Goal: Task Accomplishment & Management: Complete application form

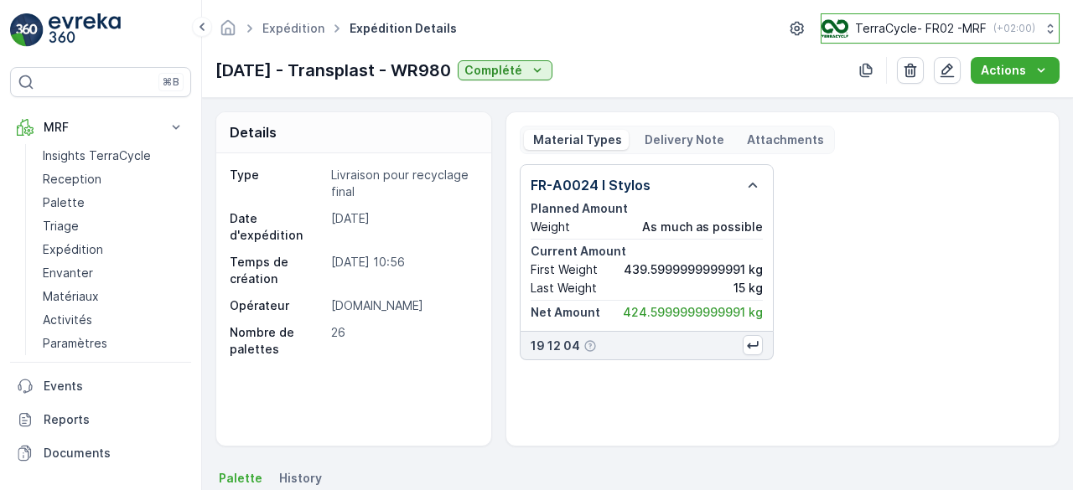
click at [934, 23] on p "TerraCycle- FR02 -MRF" at bounding box center [921, 28] width 132 height 17
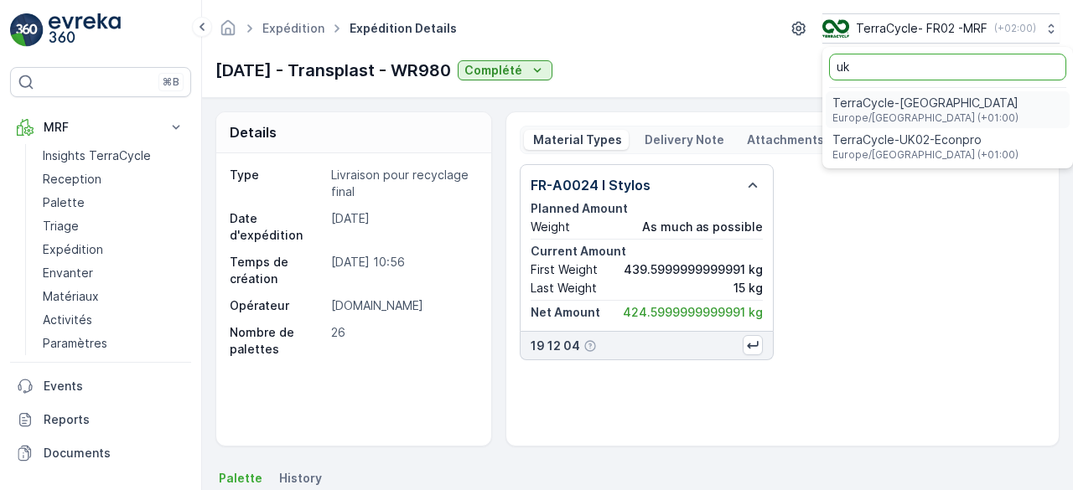
type input "uk"
click at [922, 143] on span "TerraCycle-UK02-Econpro" at bounding box center [925, 140] width 186 height 17
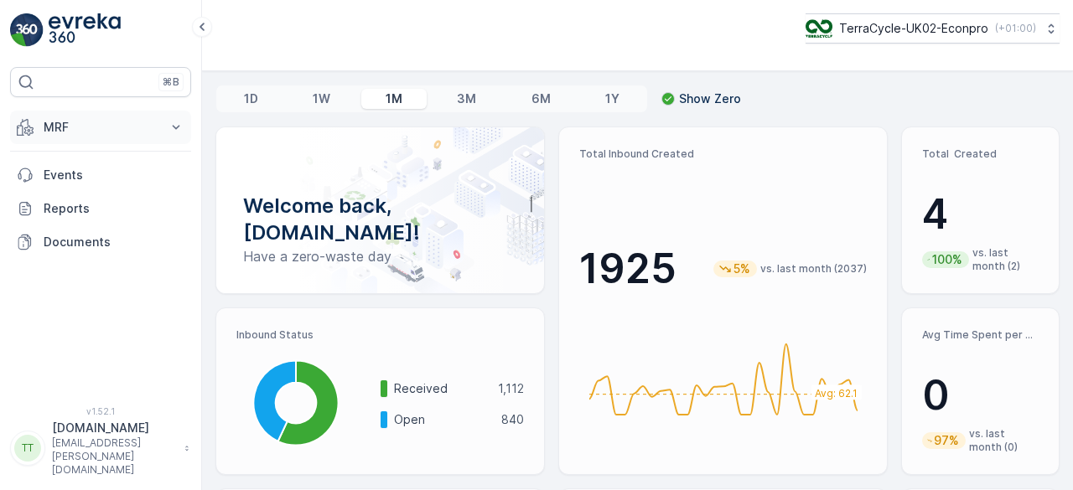
click at [61, 113] on button "MRF" at bounding box center [100, 128] width 181 height 34
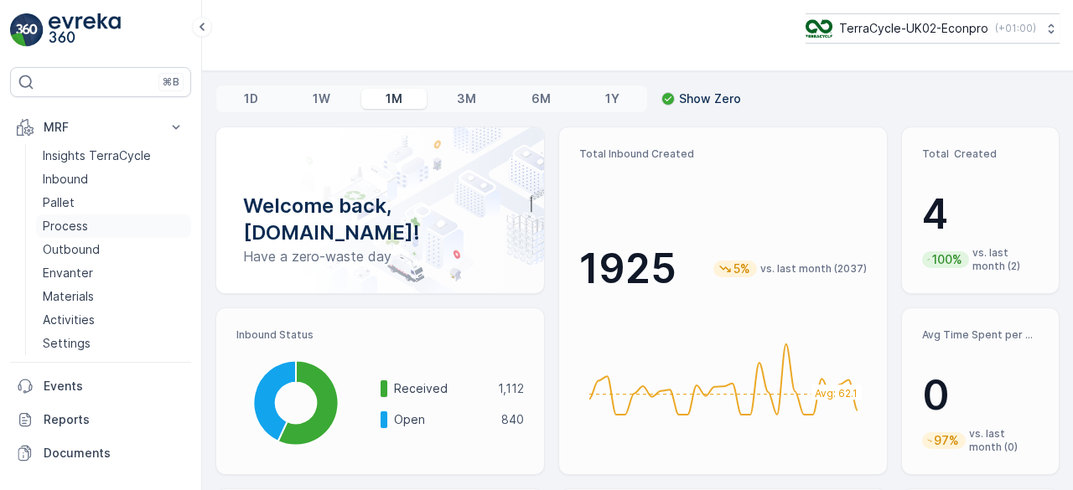
click at [84, 220] on p "Process" at bounding box center [65, 226] width 45 height 17
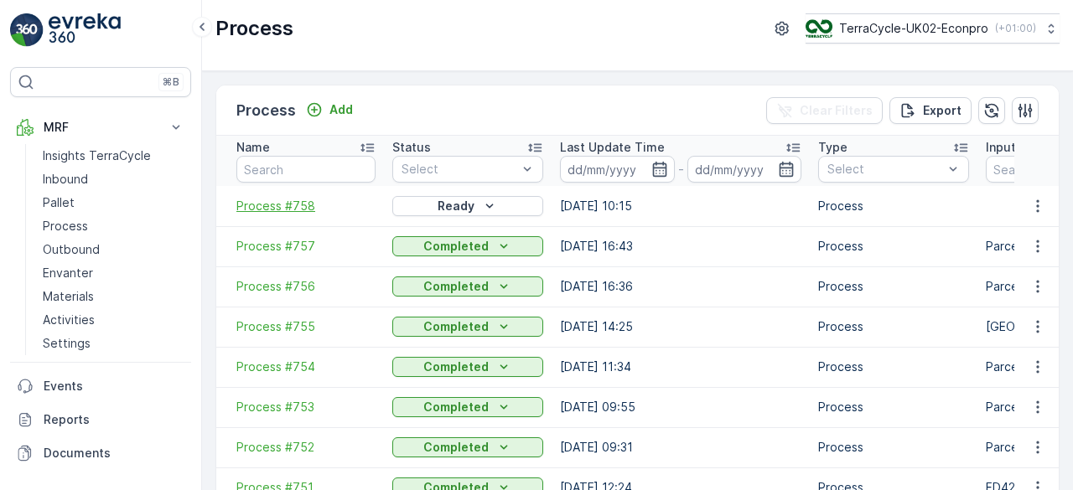
click at [293, 199] on span "Process #758" at bounding box center [305, 206] width 139 height 17
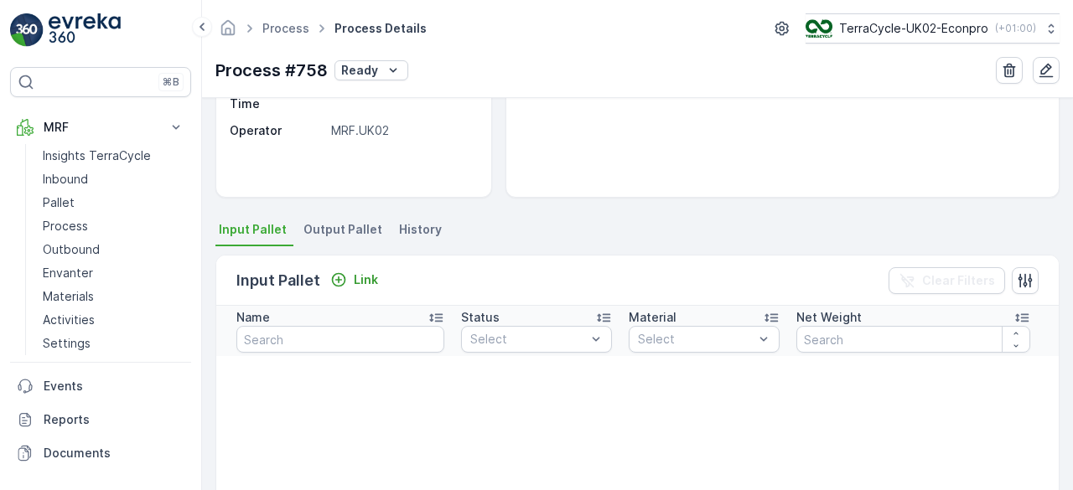
scroll to position [251, 0]
click at [362, 267] on button "Link" at bounding box center [354, 277] width 61 height 20
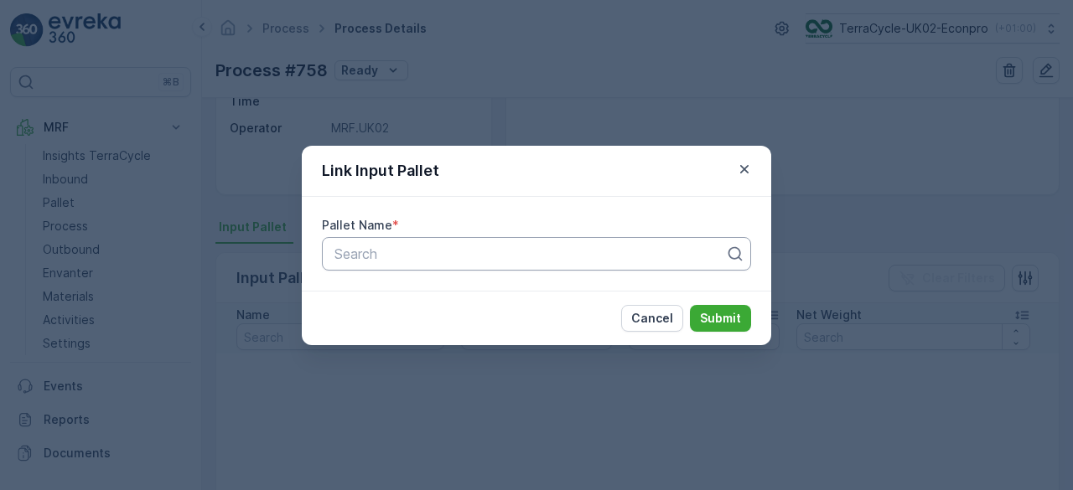
click at [423, 252] on div at bounding box center [530, 253] width 394 height 15
type input "1788"
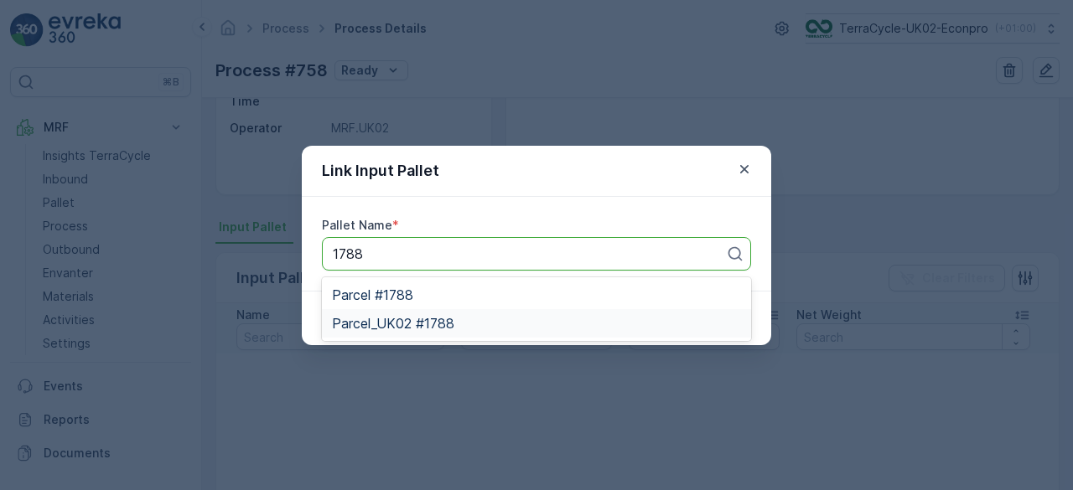
click at [411, 321] on span "Parcel_UK02 #1788" at bounding box center [393, 323] width 122 height 15
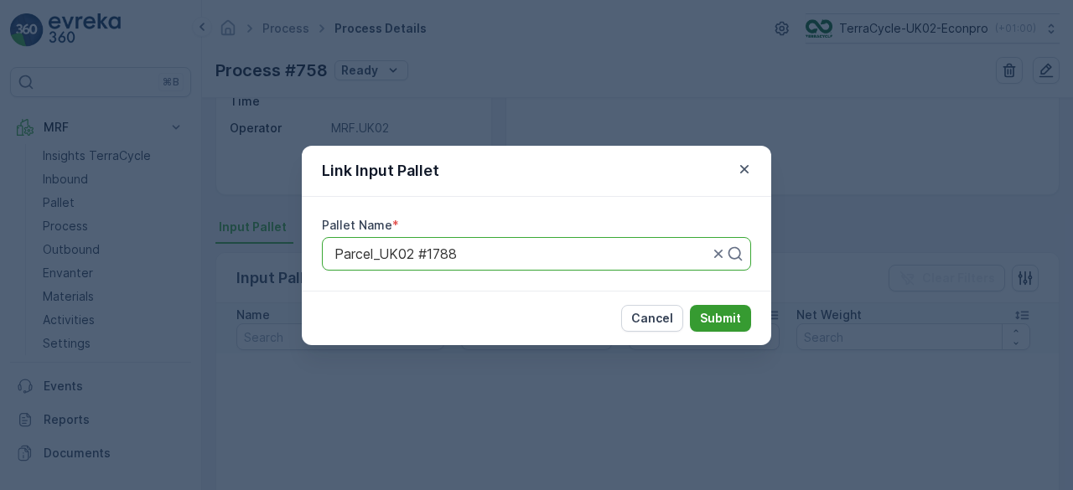
click at [713, 316] on p "Submit" at bounding box center [720, 318] width 41 height 17
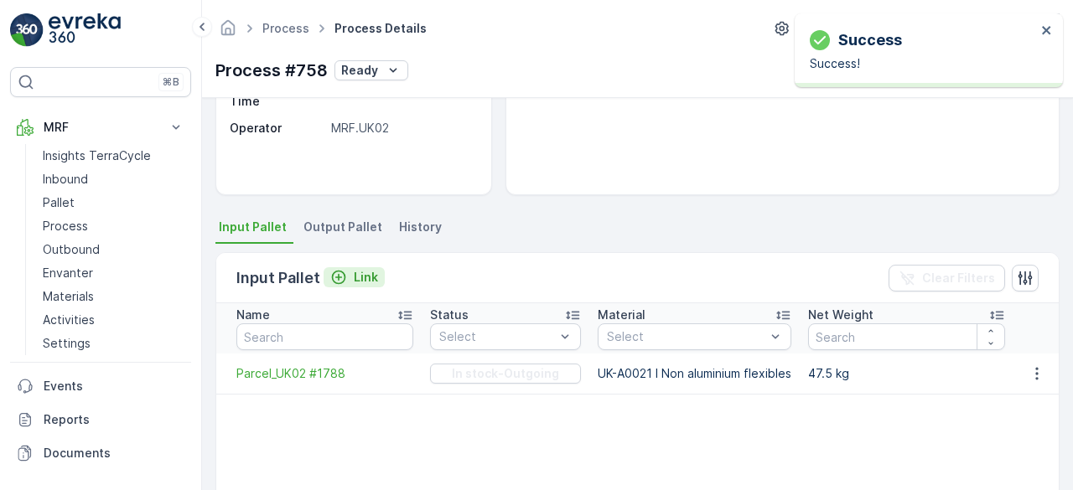
click at [355, 277] on p "Link" at bounding box center [366, 277] width 24 height 17
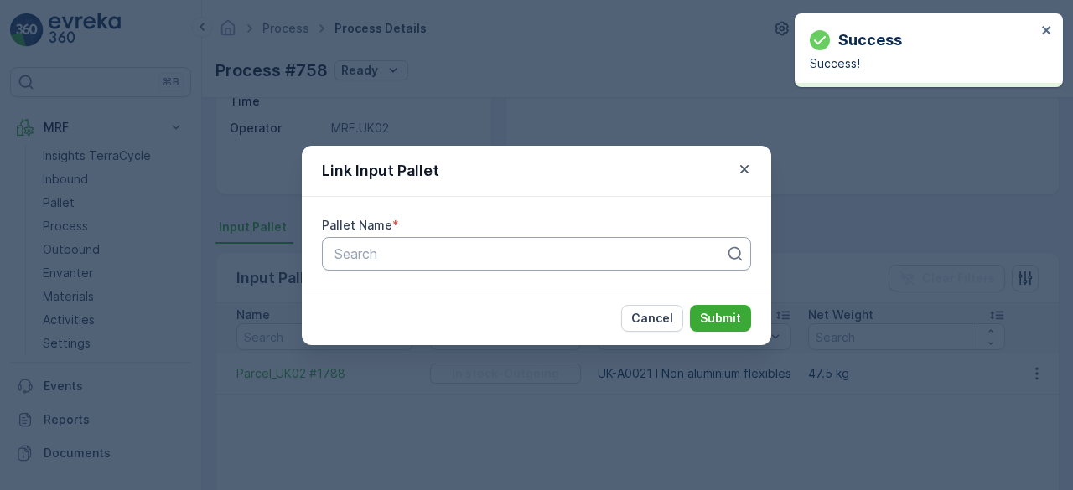
click at [429, 242] on div "Search" at bounding box center [536, 254] width 429 height 34
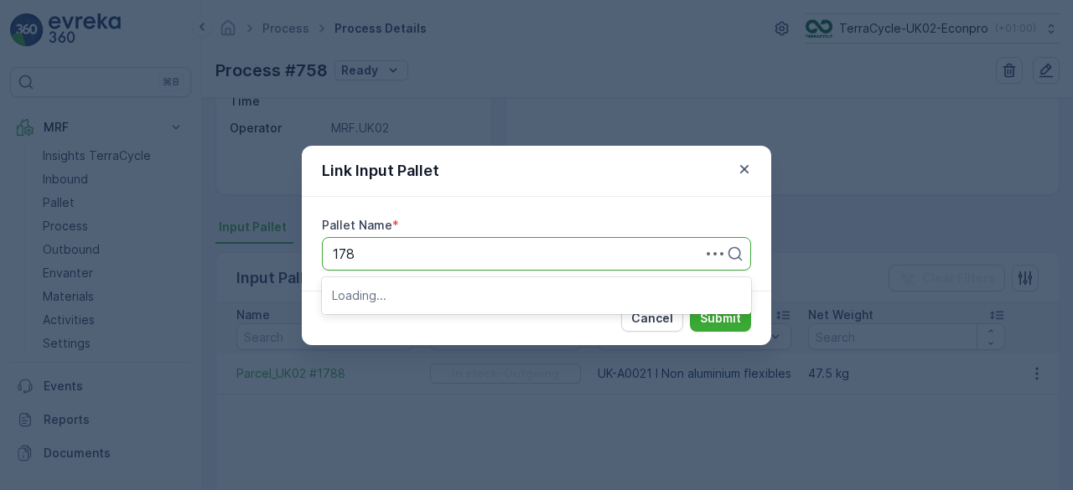
type input "1787"
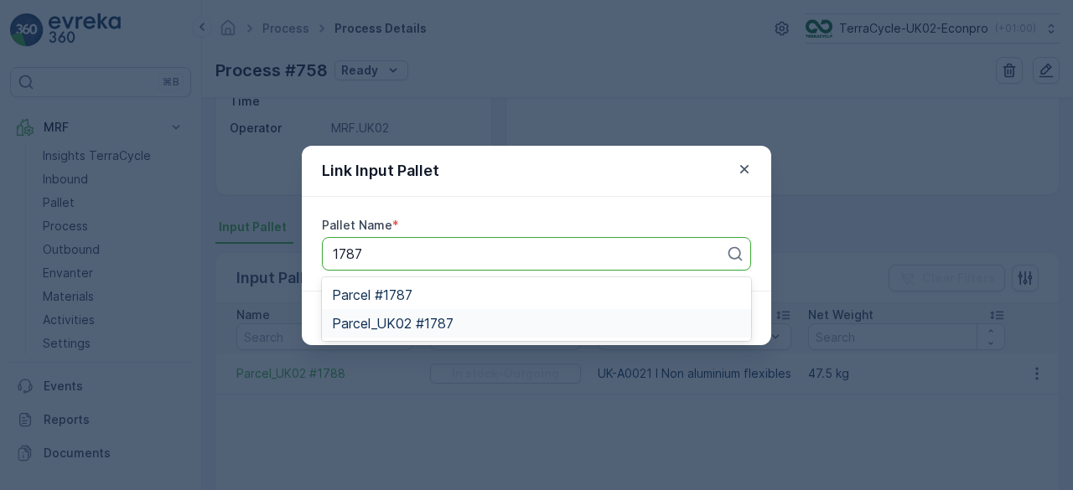
click at [433, 326] on span "Parcel_UK02 #1787" at bounding box center [393, 323] width 122 height 15
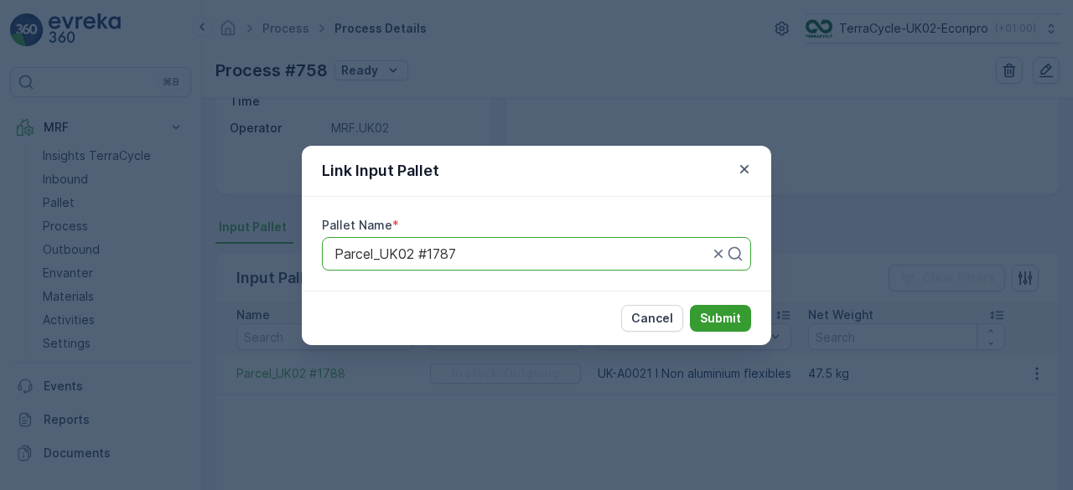
click at [720, 311] on p "Submit" at bounding box center [720, 318] width 41 height 17
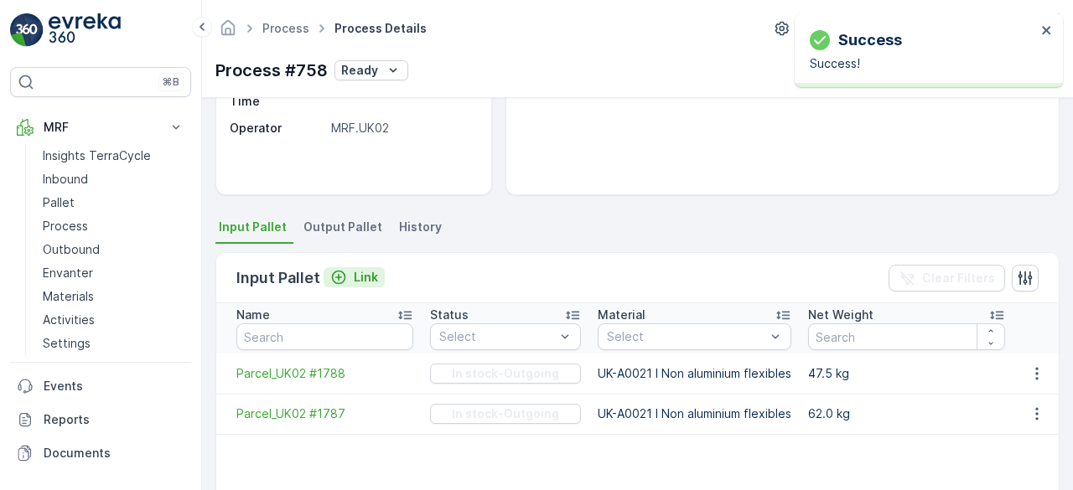
click at [371, 269] on p "Link" at bounding box center [366, 277] width 24 height 17
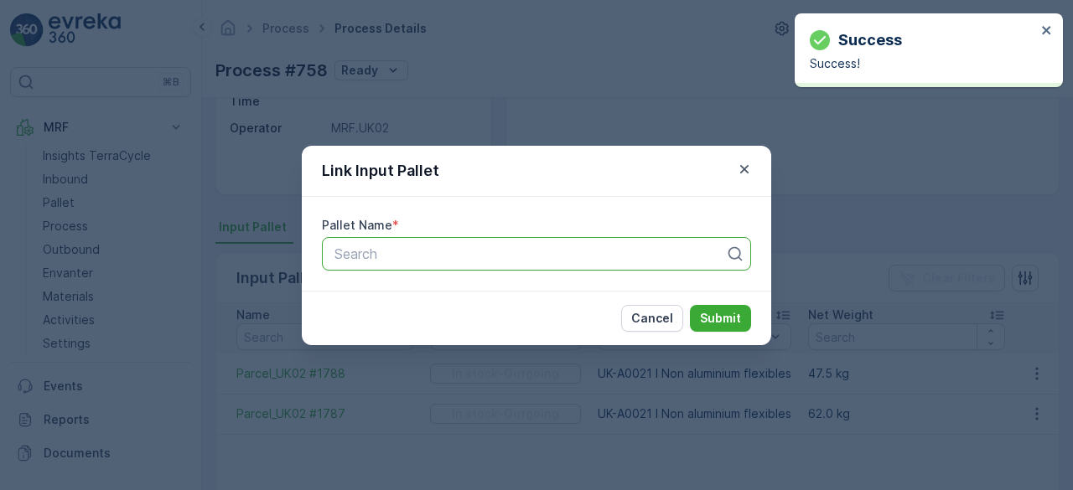
click at [401, 260] on div at bounding box center [530, 253] width 394 height 15
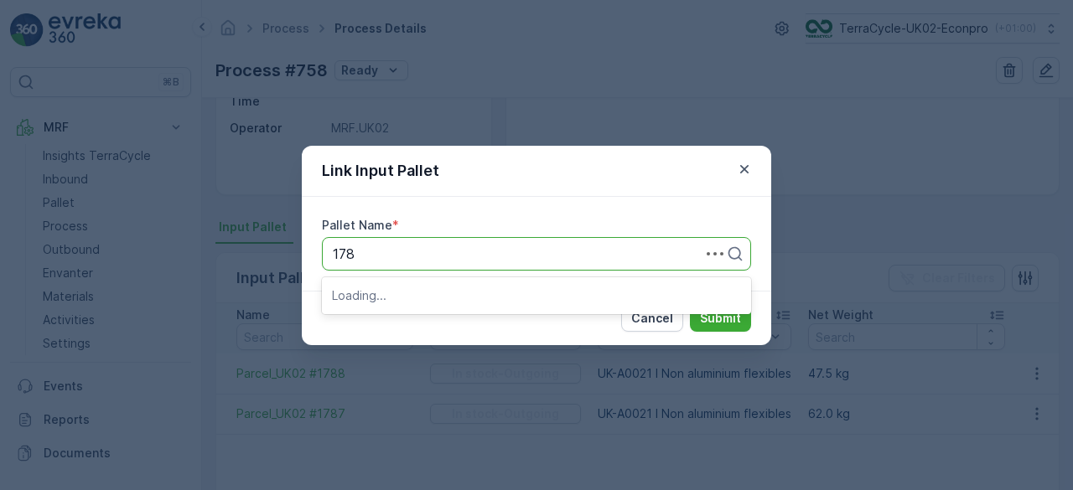
type input "1786"
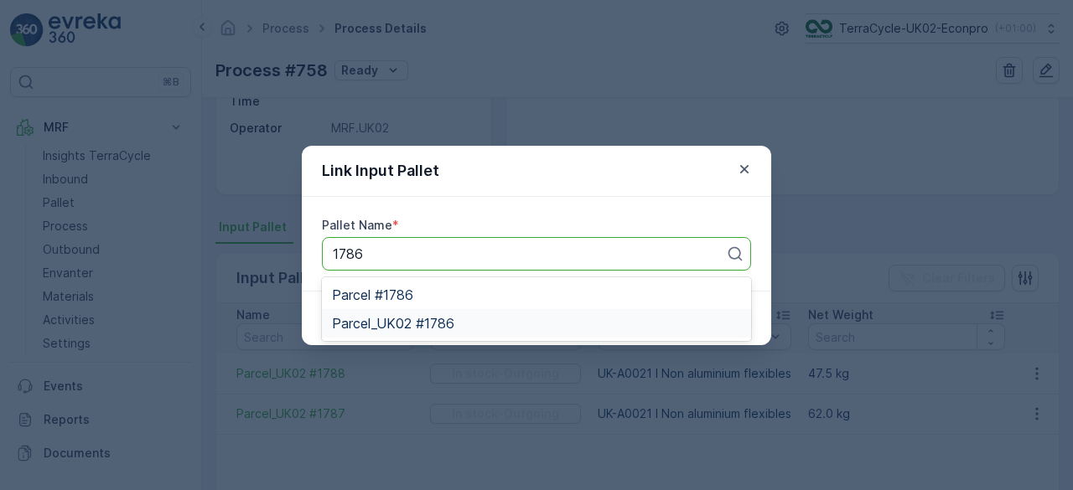
click at [428, 320] on span "Parcel_UK02 #1786" at bounding box center [393, 323] width 122 height 15
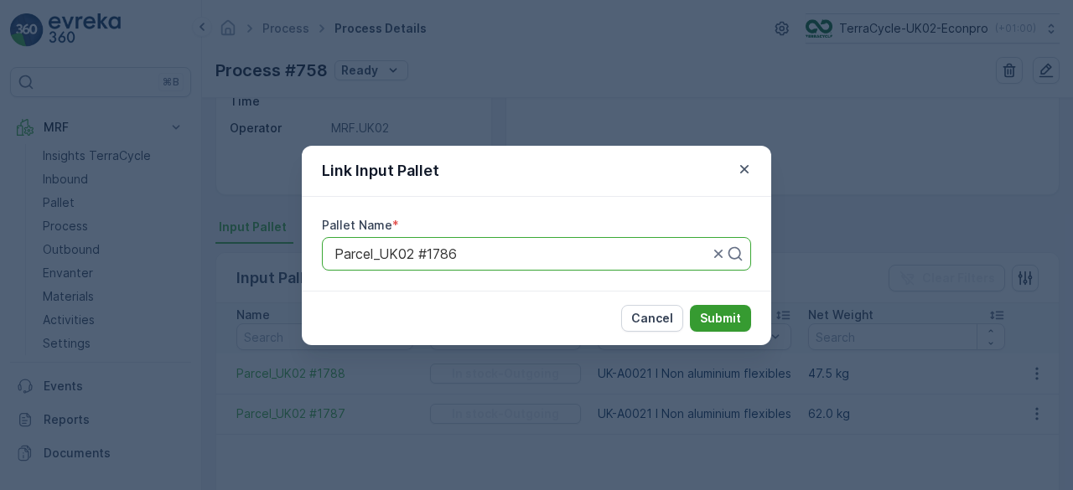
click at [713, 314] on p "Submit" at bounding box center [720, 318] width 41 height 17
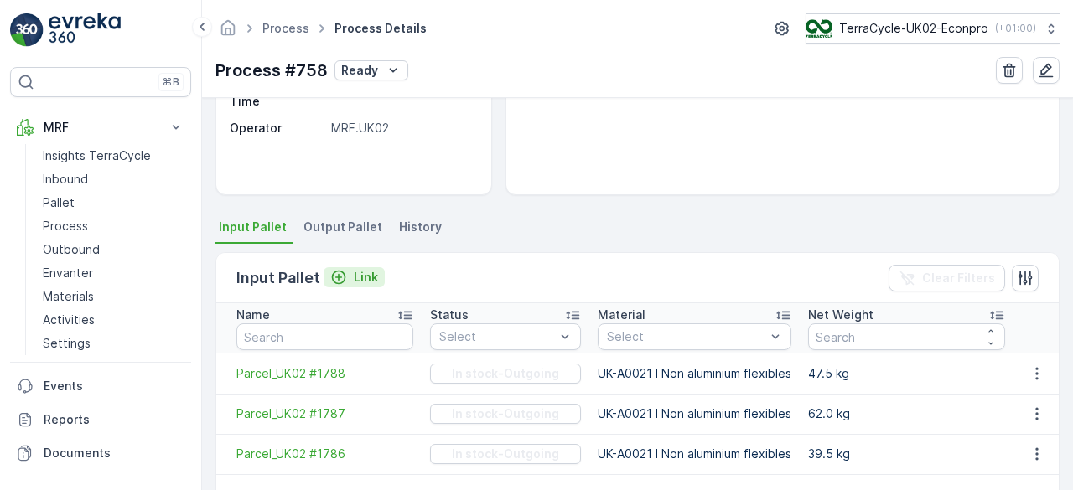
click at [363, 283] on p "Link" at bounding box center [366, 277] width 24 height 17
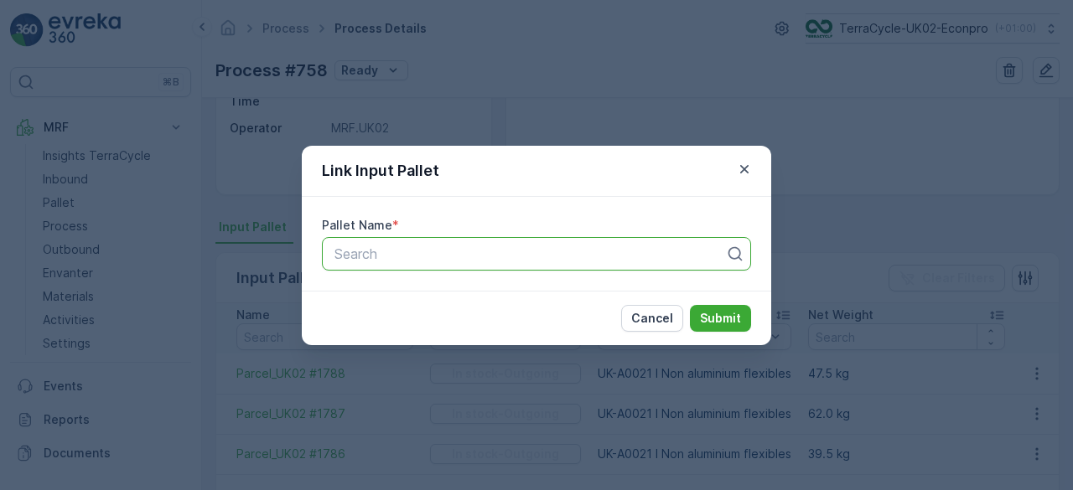
click at [457, 261] on div at bounding box center [530, 253] width 394 height 15
type input "1778"
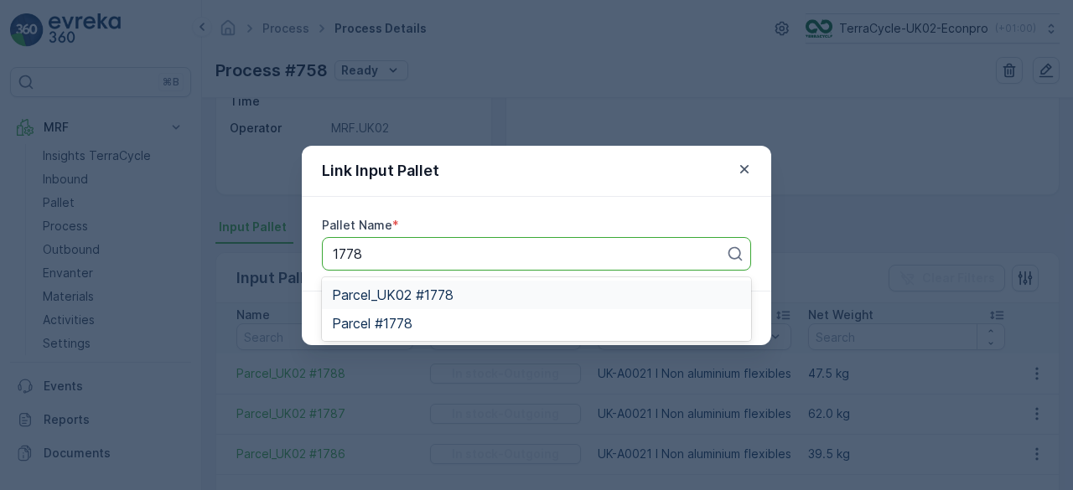
click at [475, 294] on div "Parcel_UK02 #1778" at bounding box center [536, 295] width 409 height 15
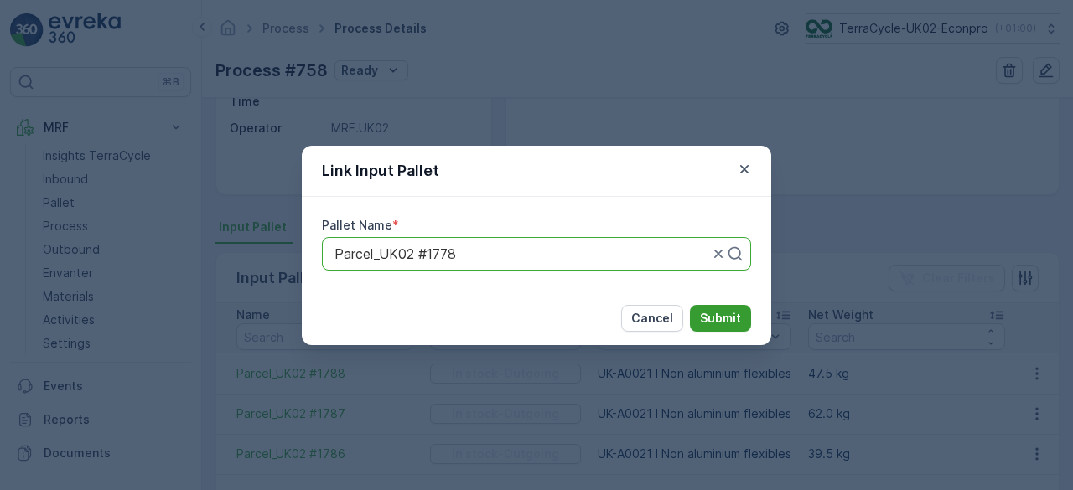
click at [722, 320] on p "Submit" at bounding box center [720, 318] width 41 height 17
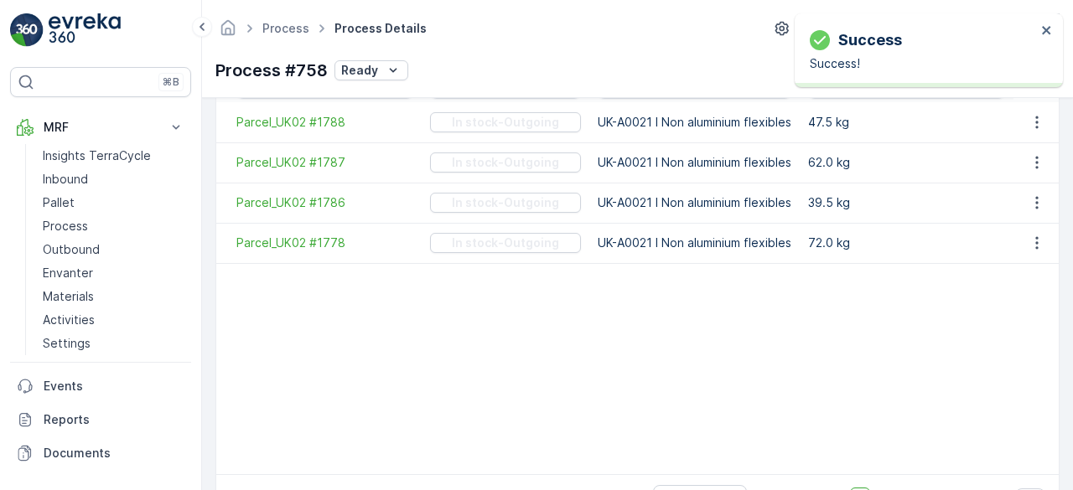
scroll to position [419, 0]
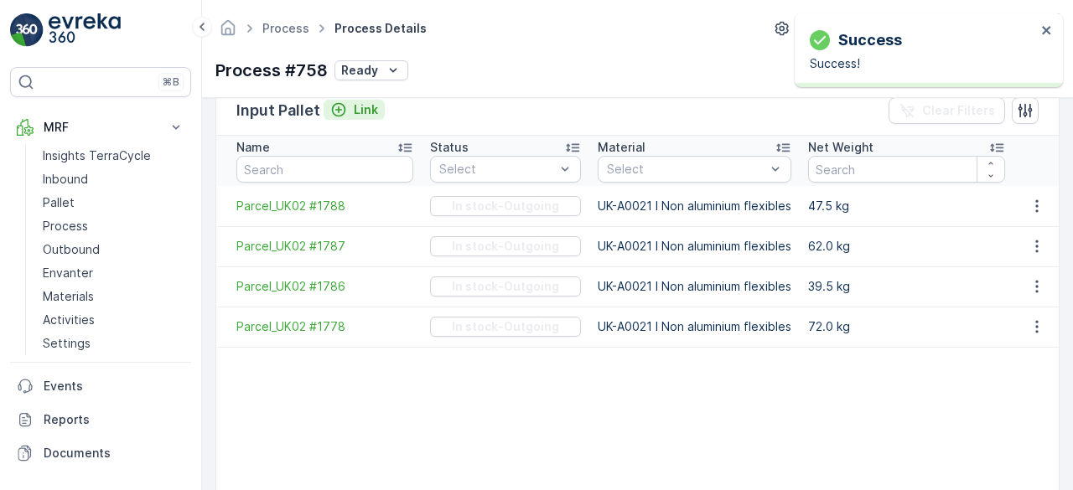
click at [355, 106] on p "Link" at bounding box center [366, 109] width 24 height 17
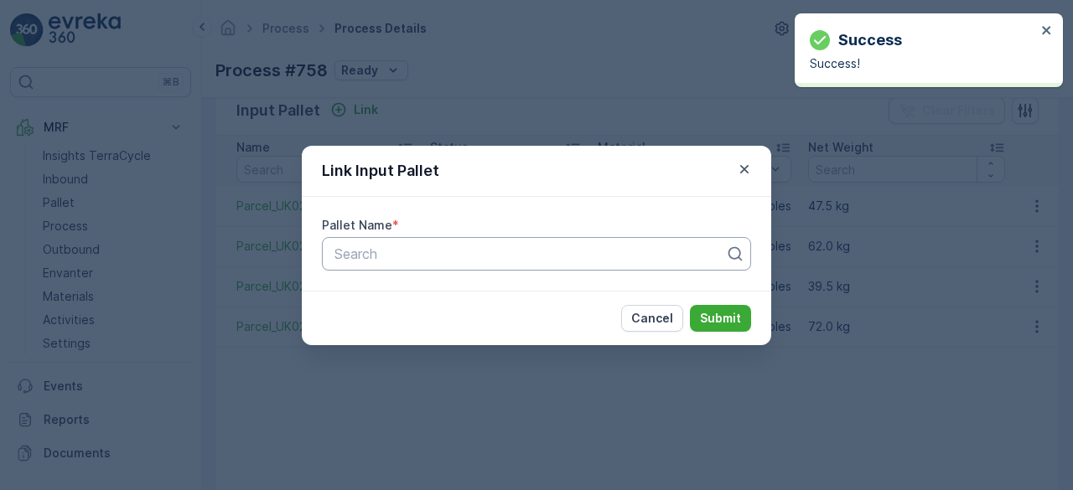
click at [409, 257] on div at bounding box center [530, 253] width 394 height 15
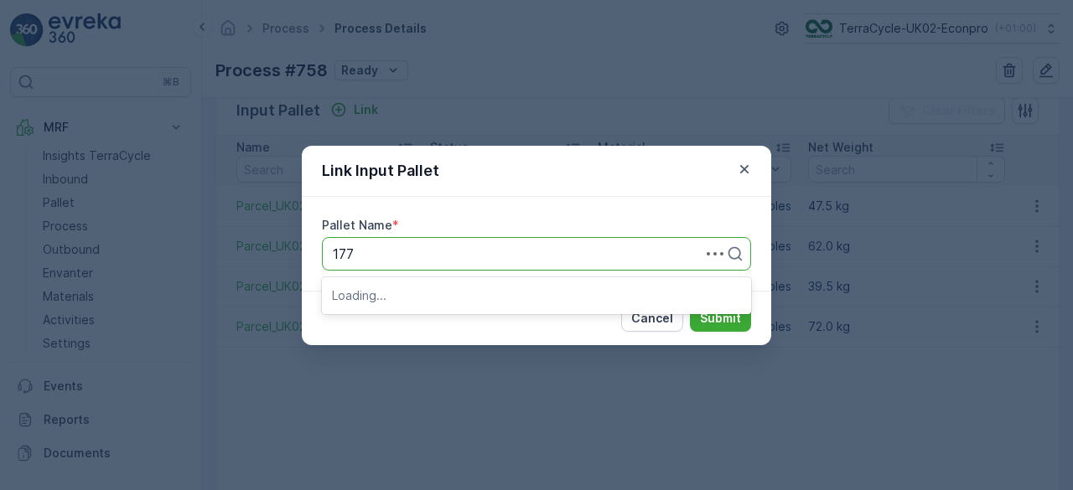
type input "1779"
click at [402, 293] on span "Parcel_UK02 #1779" at bounding box center [393, 295] width 122 height 15
click at [718, 318] on p "Submit" at bounding box center [720, 318] width 41 height 17
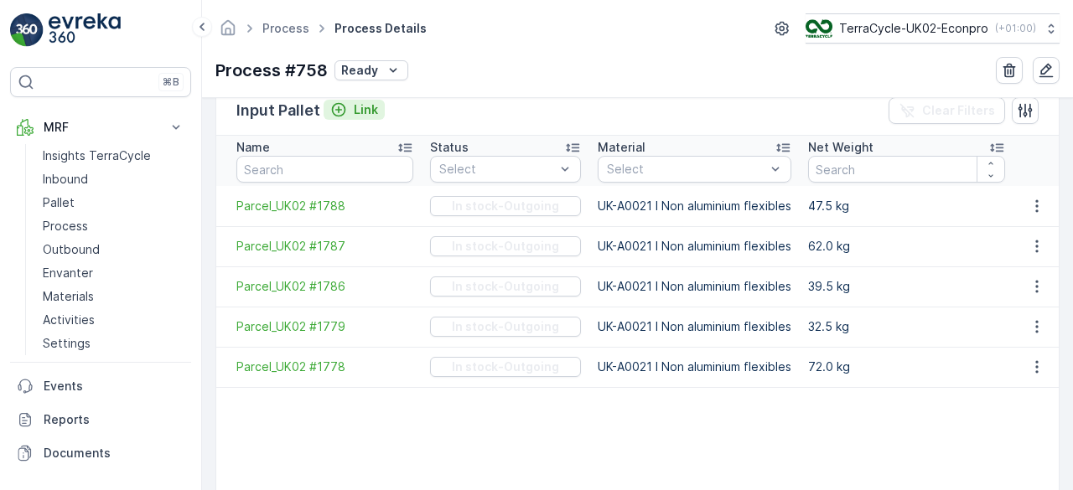
click at [370, 111] on p "Link" at bounding box center [366, 109] width 24 height 17
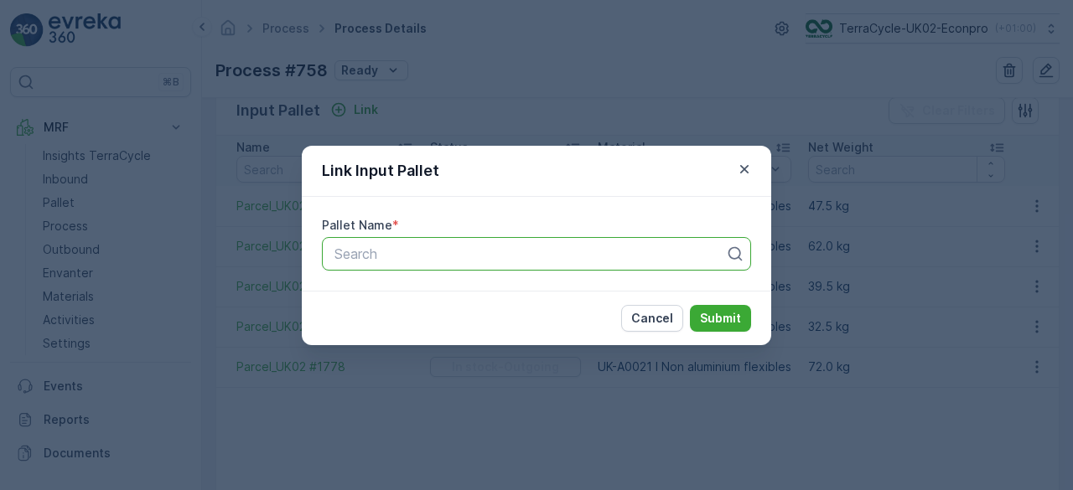
click at [402, 261] on div at bounding box center [530, 253] width 394 height 15
type input "1622"
click at [408, 299] on span "Parcel_UK02 #1622" at bounding box center [393, 295] width 122 height 15
click at [722, 311] on p "Submit" at bounding box center [720, 318] width 41 height 17
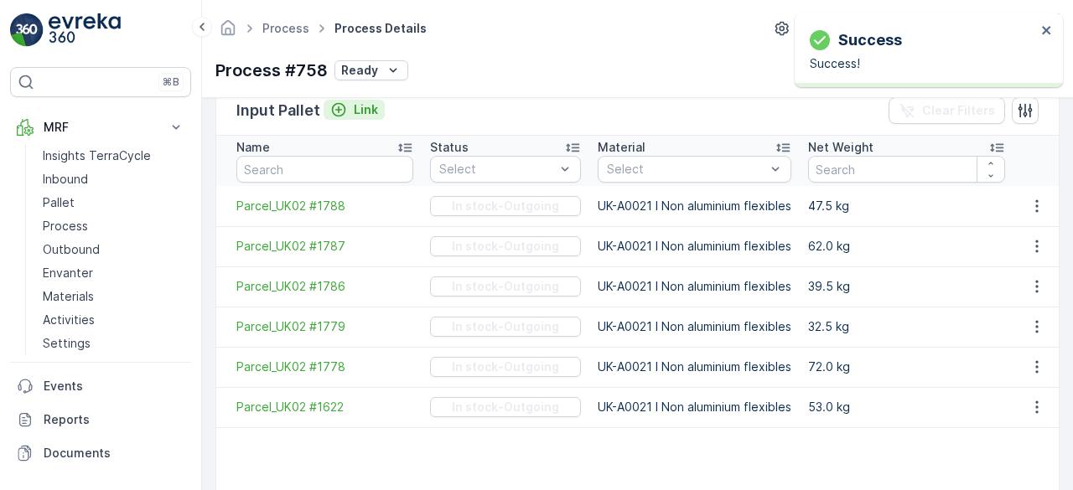
click at [364, 105] on p "Link" at bounding box center [366, 109] width 24 height 17
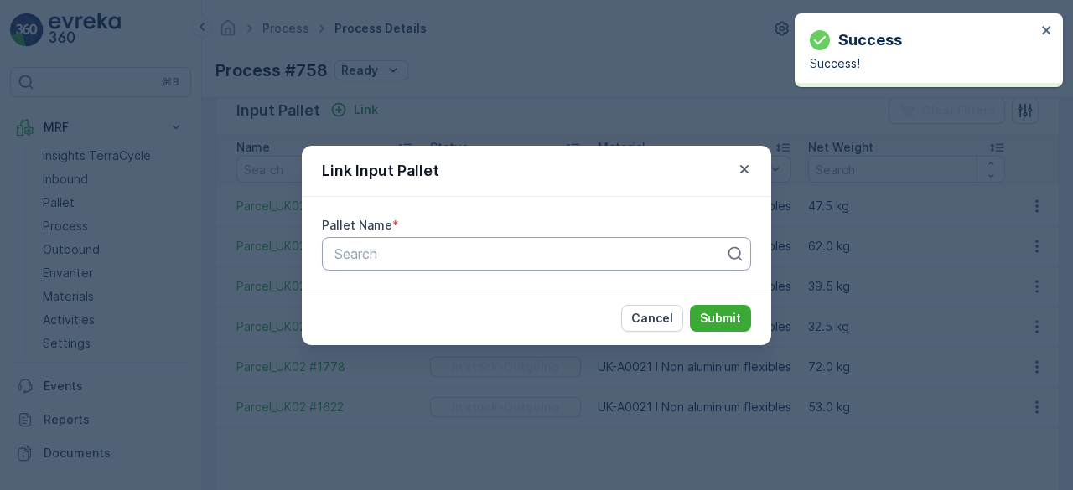
click at [419, 256] on div at bounding box center [530, 253] width 394 height 15
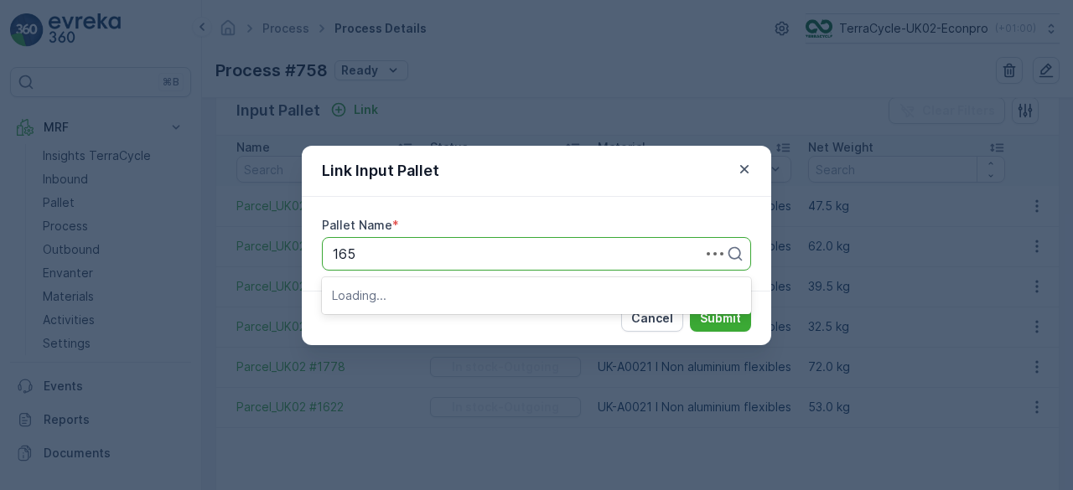
type input "1659"
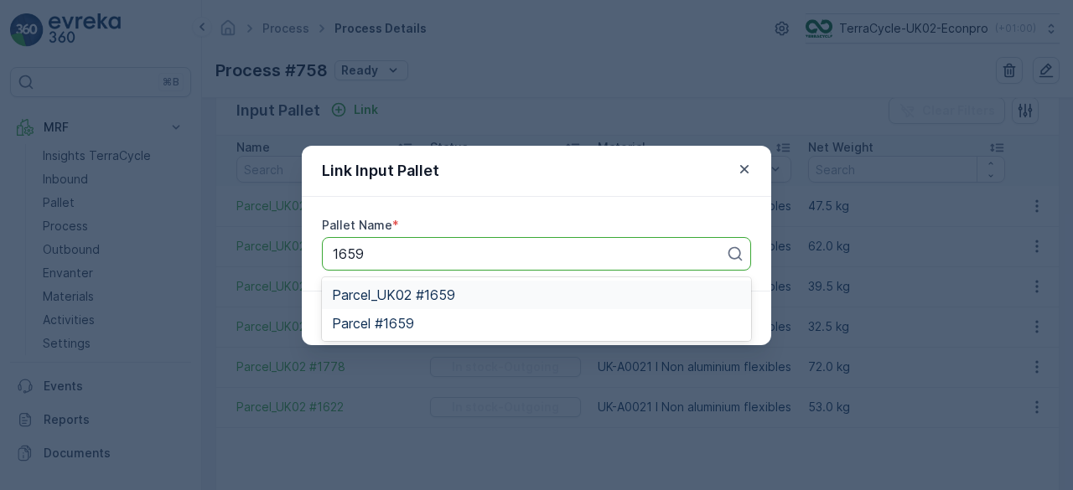
click at [416, 289] on span "Parcel_UK02 #1659" at bounding box center [393, 295] width 123 height 15
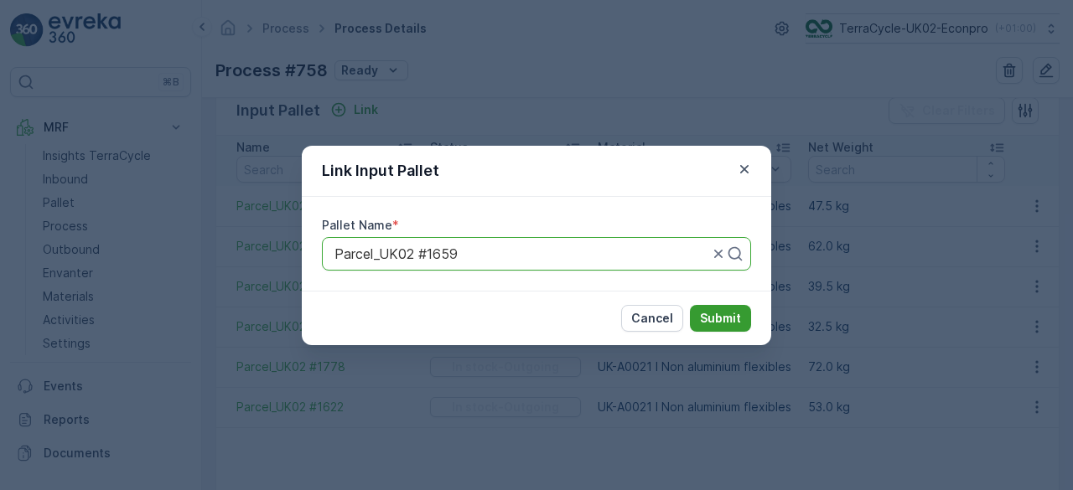
click at [716, 315] on p "Submit" at bounding box center [720, 318] width 41 height 17
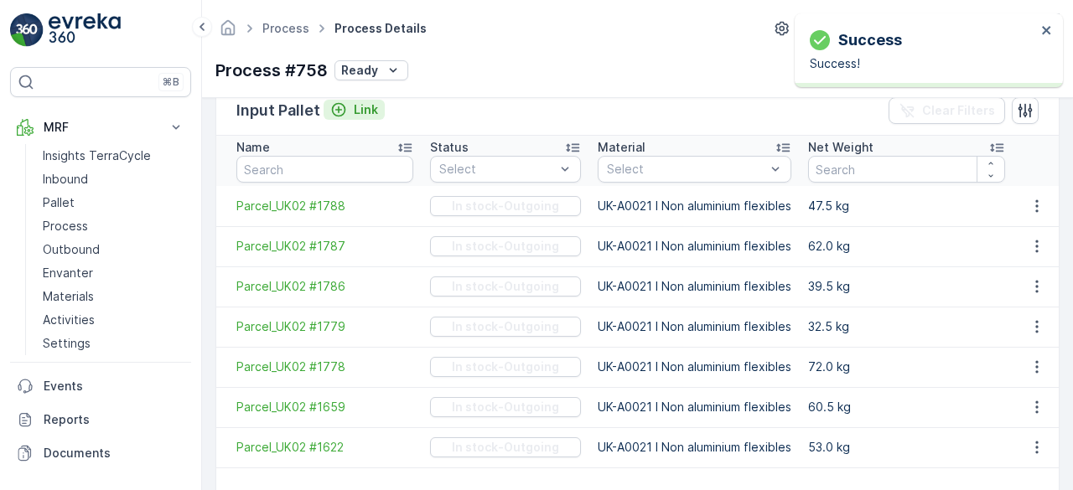
click at [371, 111] on p "Link" at bounding box center [366, 109] width 24 height 17
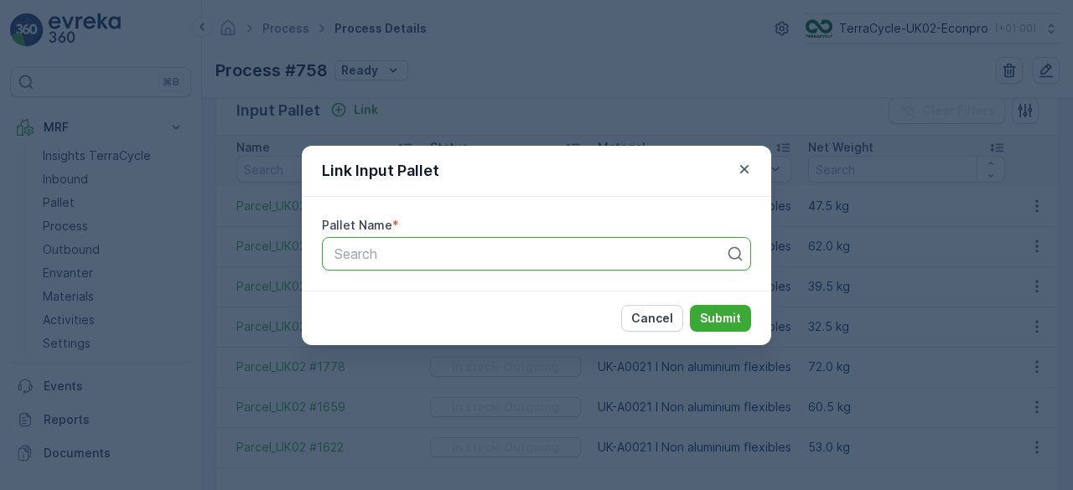
click at [449, 266] on div "Search" at bounding box center [536, 254] width 429 height 34
type input "1714"
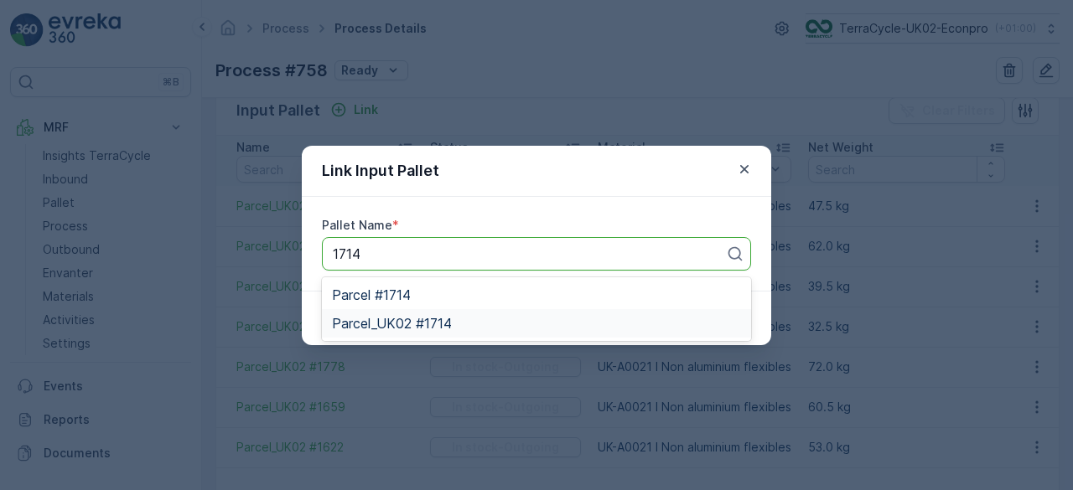
click at [457, 327] on div "Parcel_UK02 #1714" at bounding box center [536, 323] width 409 height 15
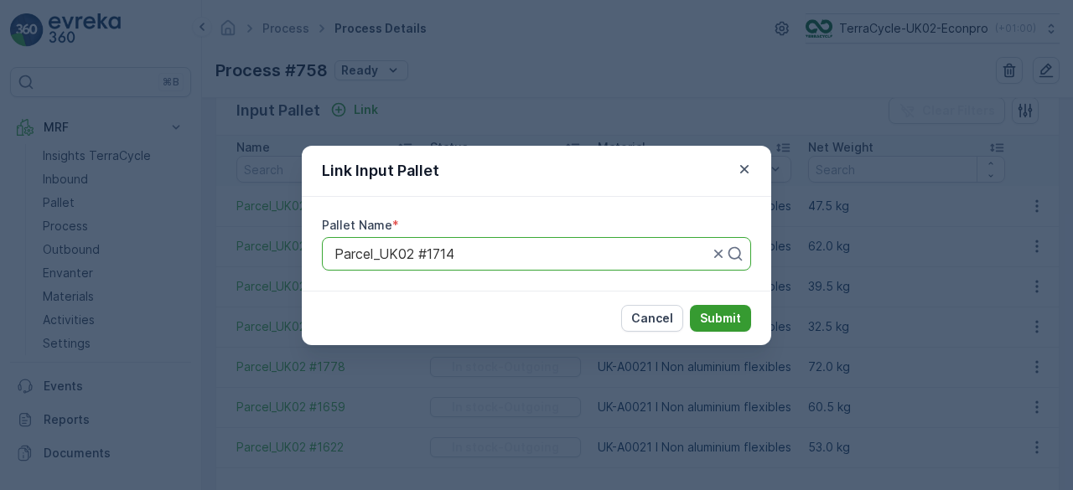
click at [703, 319] on p "Submit" at bounding box center [720, 318] width 41 height 17
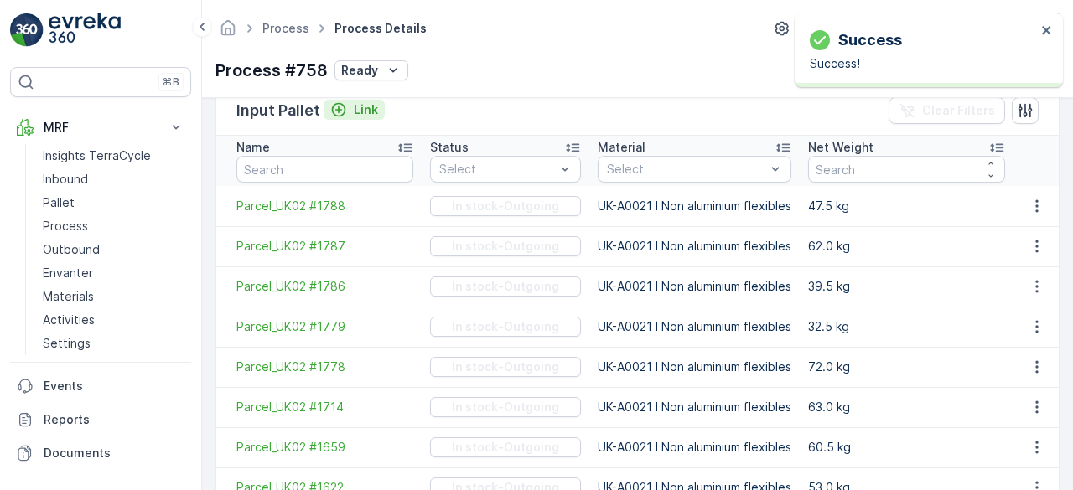
click at [355, 108] on p "Link" at bounding box center [366, 109] width 24 height 17
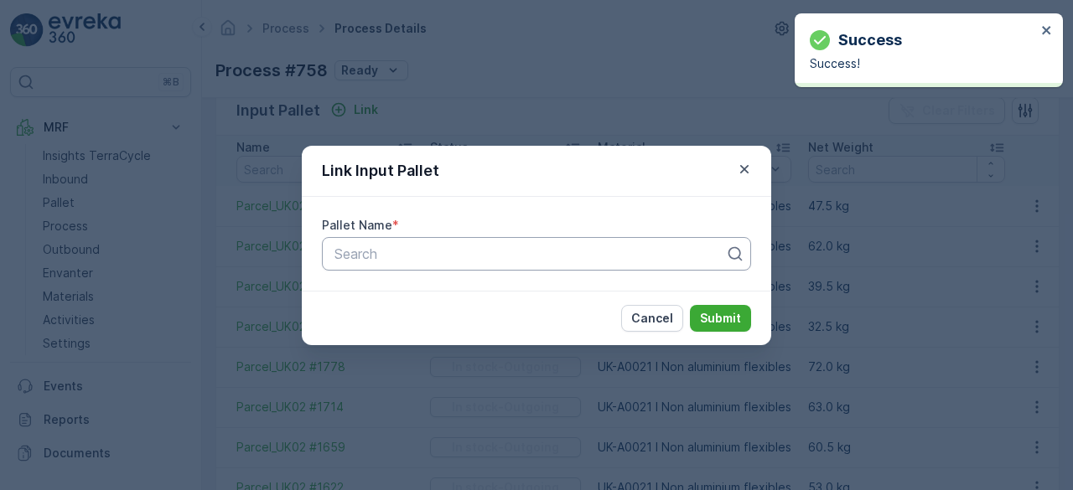
click at [434, 267] on div "Search" at bounding box center [536, 254] width 429 height 34
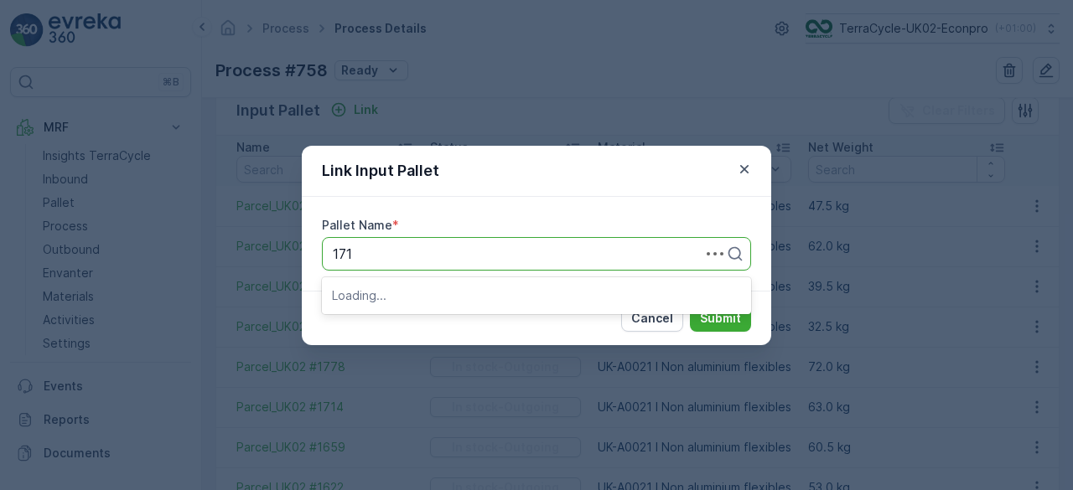
type input "1715"
click at [442, 297] on span "Parcel_UK02 #1715" at bounding box center [392, 295] width 120 height 15
click at [723, 319] on p "Submit" at bounding box center [720, 318] width 41 height 17
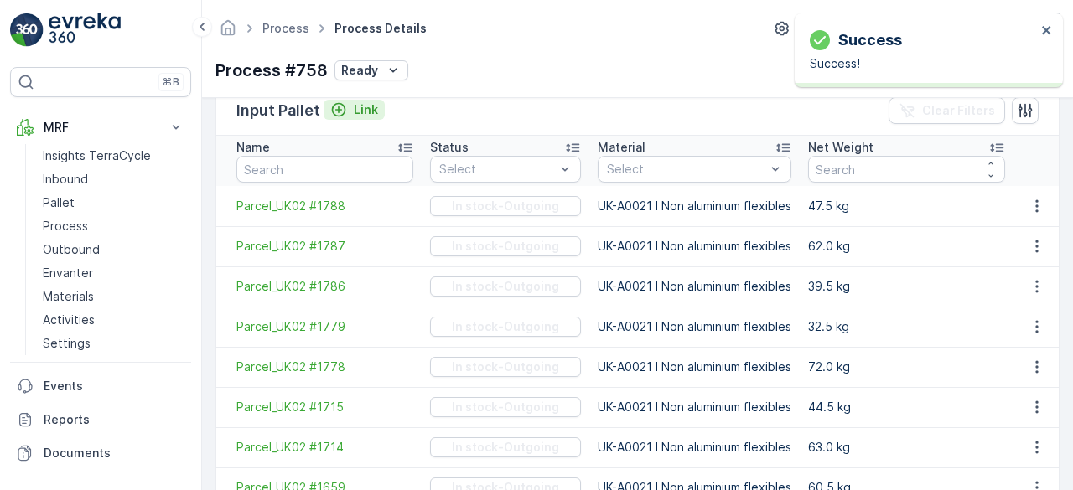
click at [360, 108] on p "Link" at bounding box center [366, 109] width 24 height 17
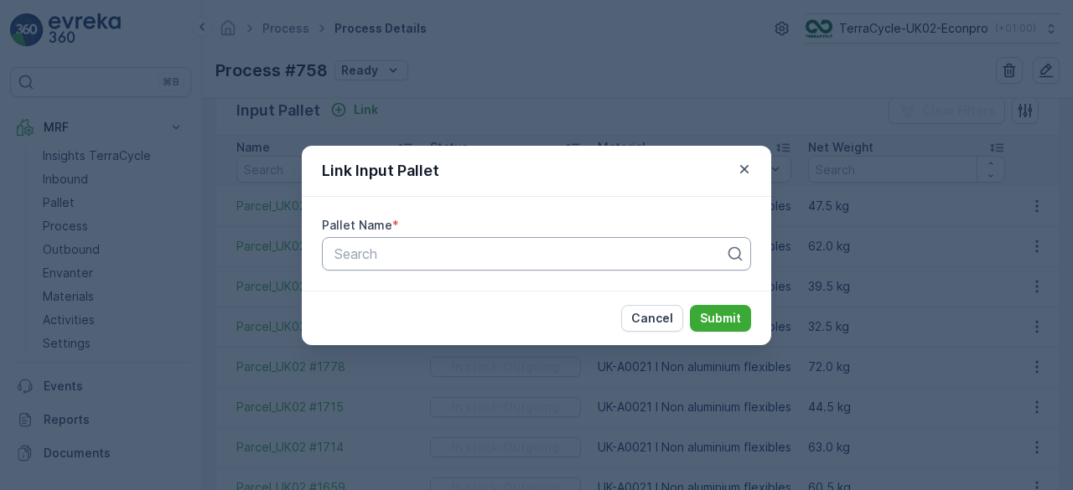
click at [427, 252] on div at bounding box center [530, 253] width 394 height 15
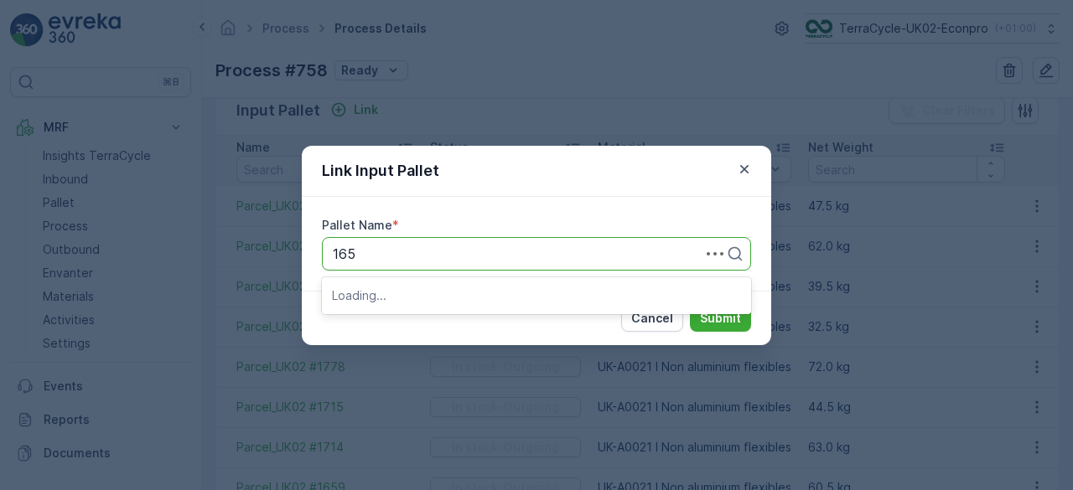
type input "1656"
click at [437, 298] on span "Parcel_UK02 #1656" at bounding box center [393, 295] width 123 height 15
click at [729, 318] on p "Submit" at bounding box center [720, 318] width 41 height 17
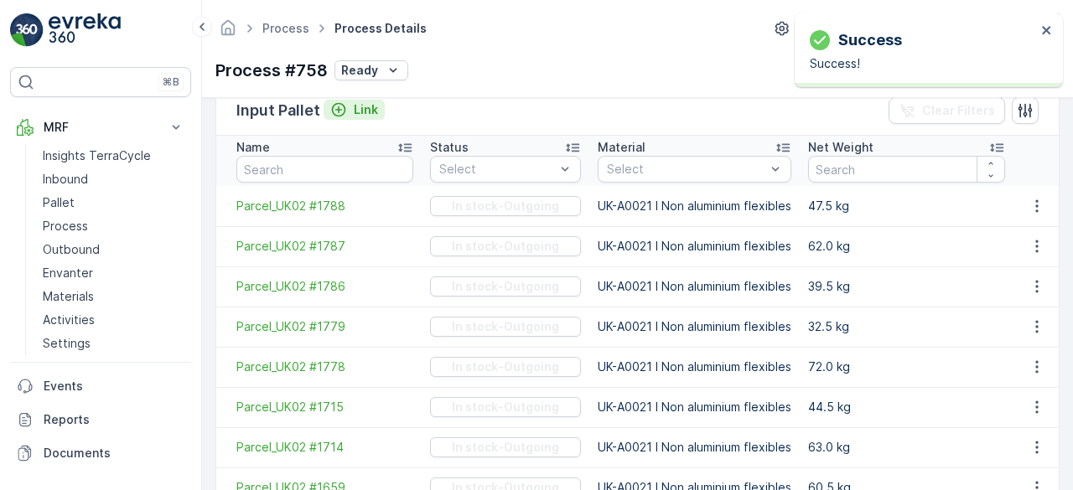
click at [370, 111] on p "Link" at bounding box center [366, 109] width 24 height 17
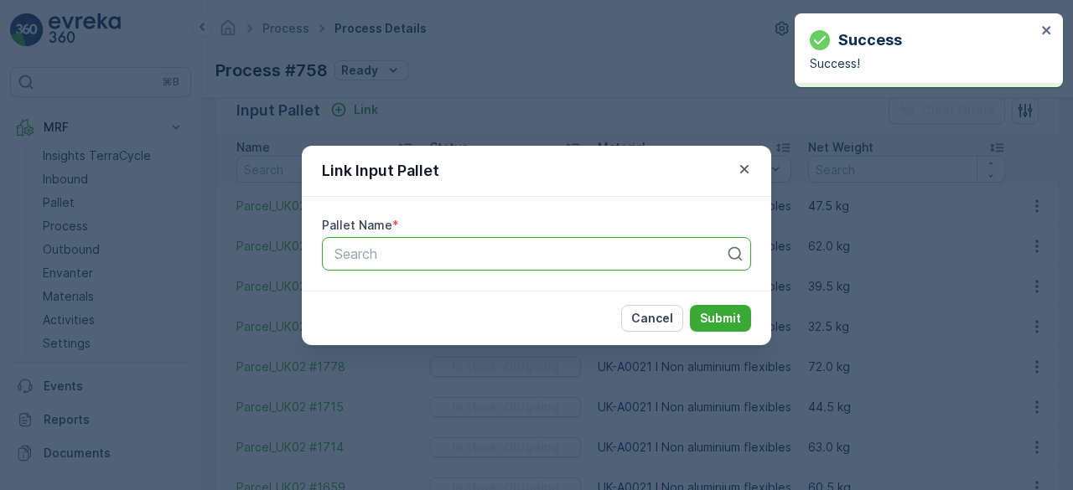
click at [423, 255] on div at bounding box center [530, 253] width 394 height 15
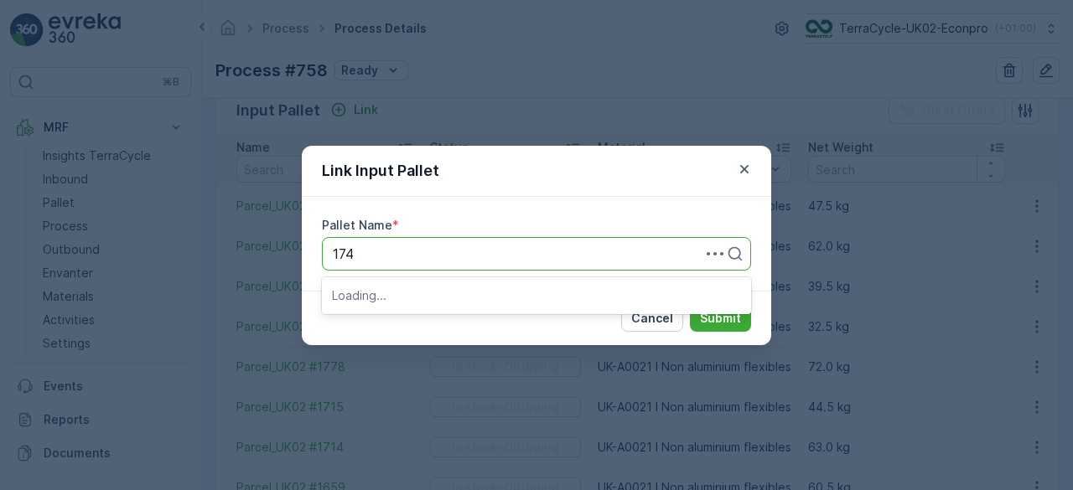
type input "1743"
click at [433, 328] on span "Parcel_UK02 #1743" at bounding box center [393, 323] width 122 height 15
click at [729, 321] on p "Submit" at bounding box center [720, 318] width 41 height 17
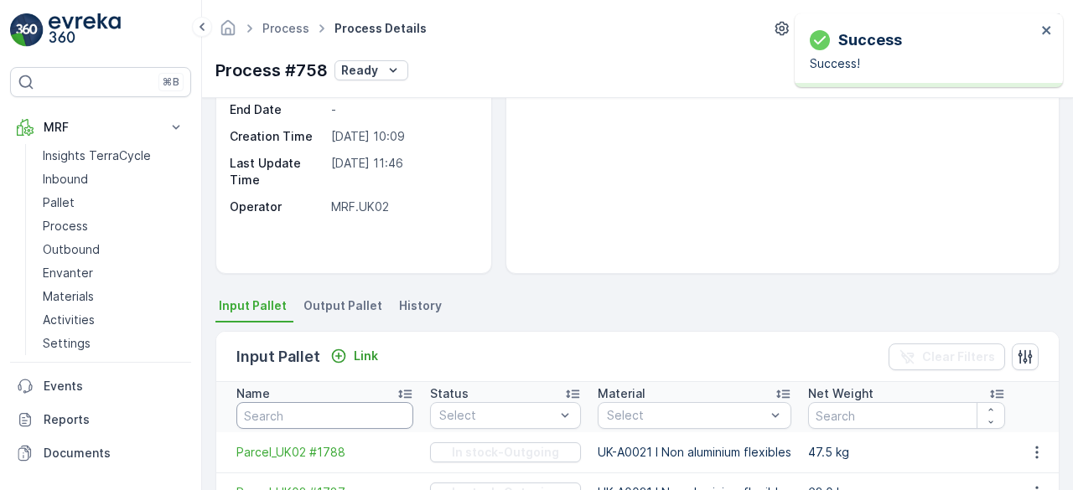
scroll to position [168, 0]
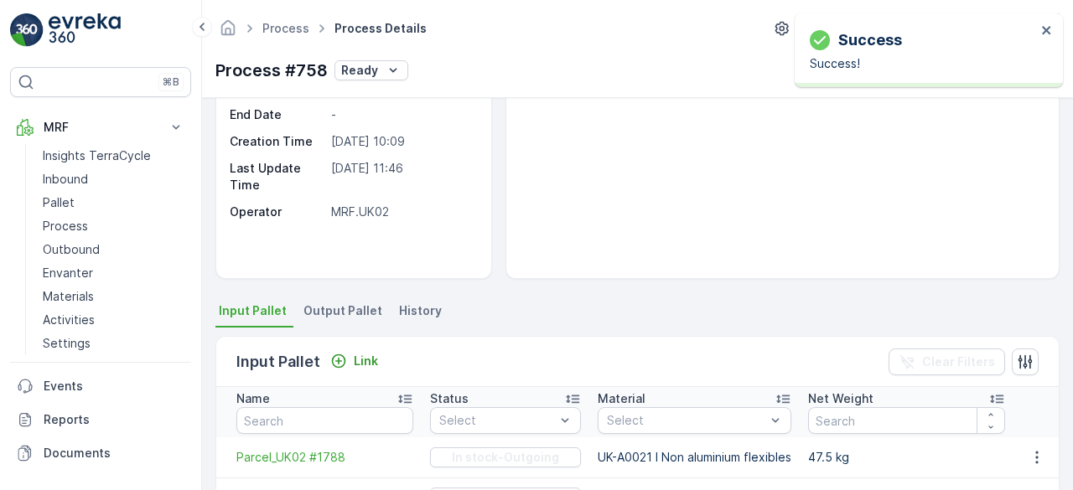
click at [363, 311] on span "Output Pallet" at bounding box center [342, 311] width 79 height 17
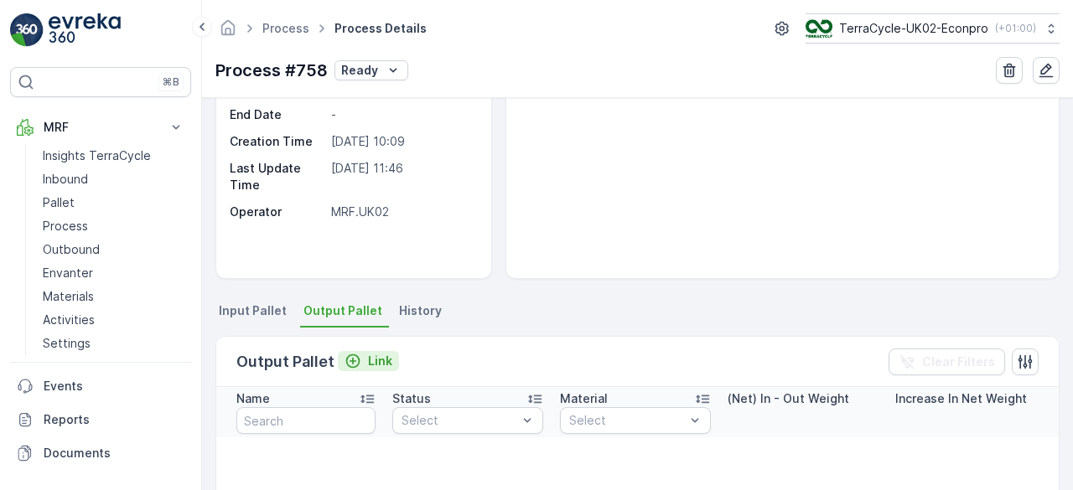
click at [386, 357] on p "Link" at bounding box center [380, 361] width 24 height 17
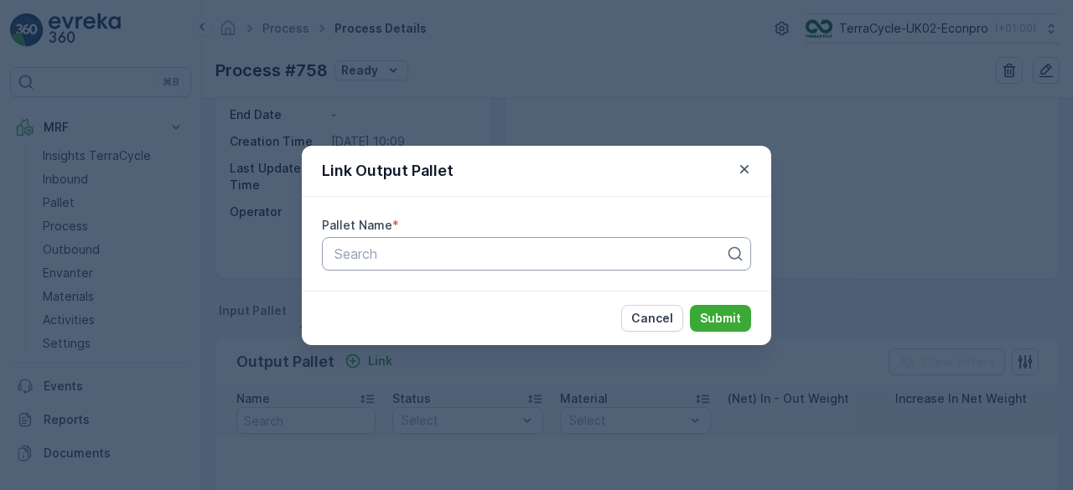
click at [447, 257] on div at bounding box center [530, 253] width 394 height 15
type input "1794"
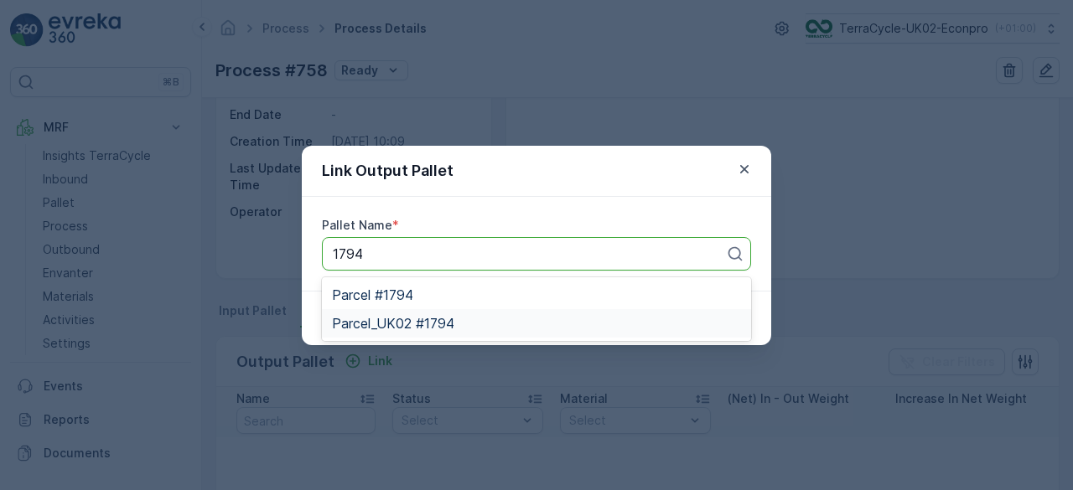
click at [431, 319] on span "Parcel_UK02 #1794" at bounding box center [393, 323] width 122 height 15
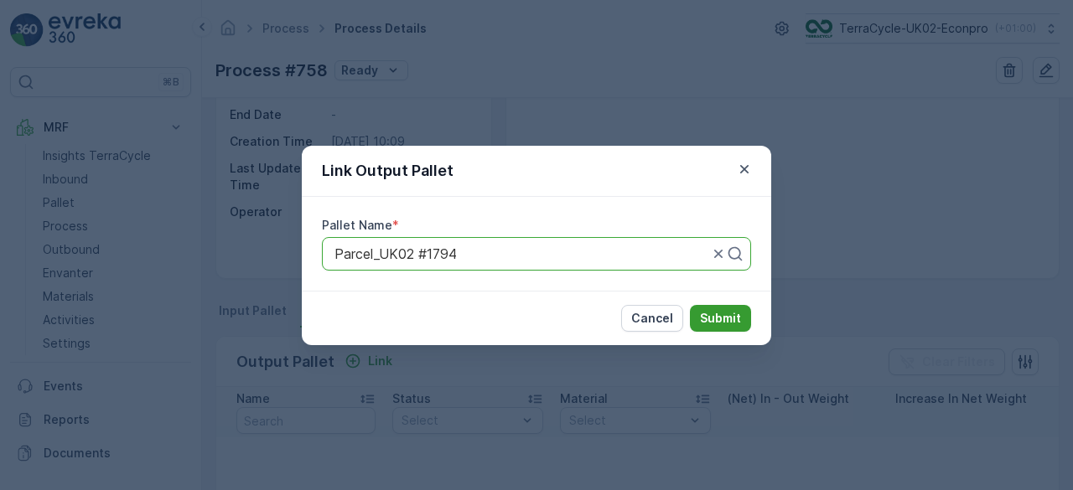
click at [736, 310] on p "Submit" at bounding box center [720, 318] width 41 height 17
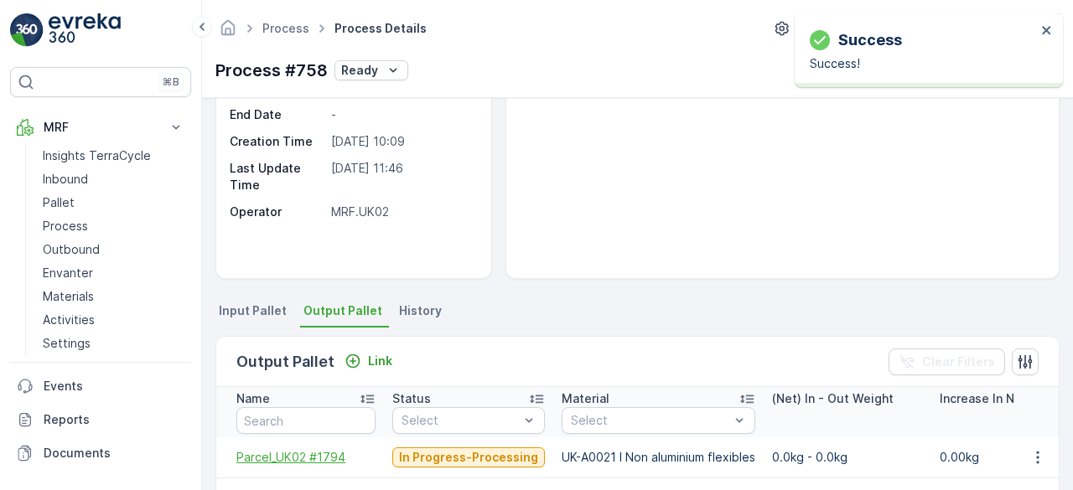
click at [285, 449] on span "Parcel_UK02 #1794" at bounding box center [305, 457] width 139 height 17
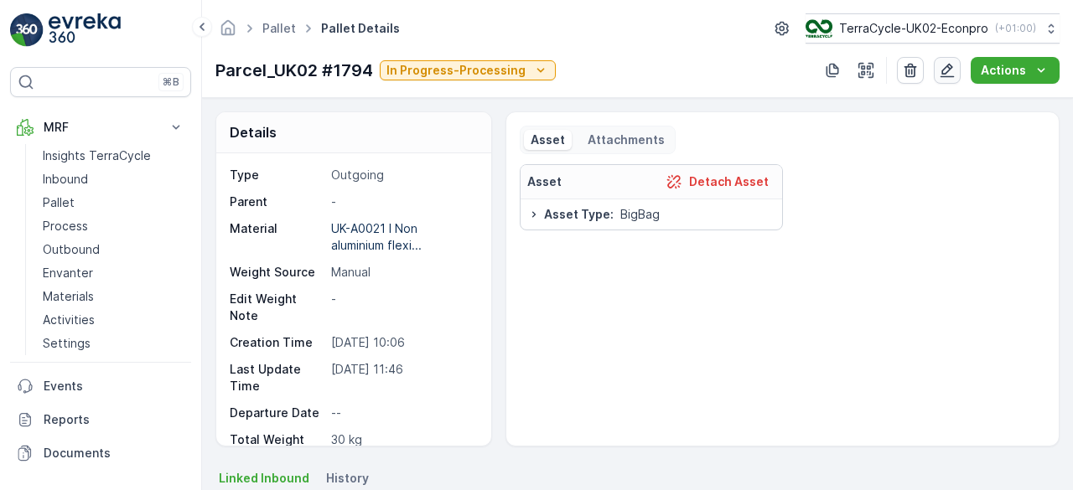
click at [945, 71] on icon "button" at bounding box center [947, 70] width 17 height 17
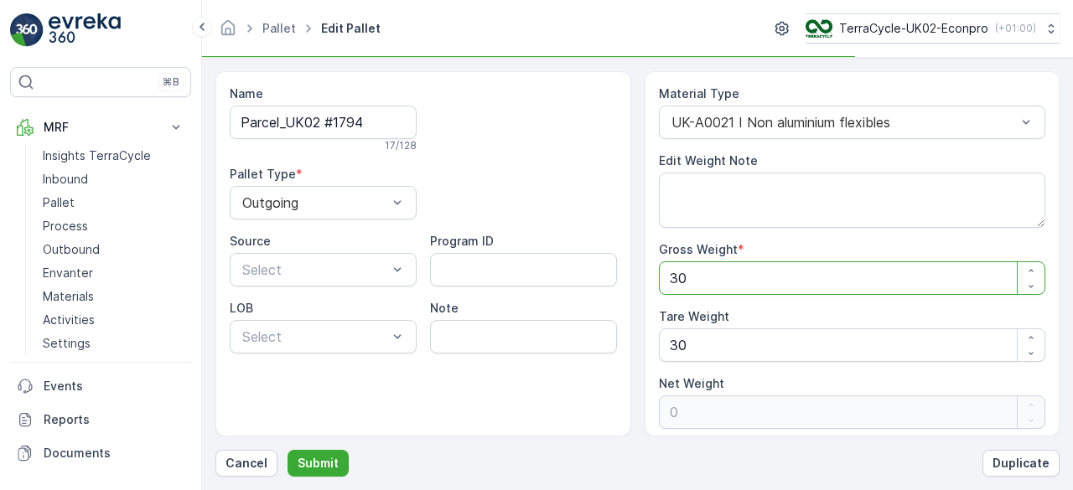
drag, startPoint x: 682, startPoint y: 284, endPoint x: 644, endPoint y: 257, distance: 47.5
click at [651, 277] on div "Material Type UK-A0021 I Non aluminium flexibles Edit Weight Note Gross Weight …" at bounding box center [853, 254] width 416 height 366
type Weight "5"
type Weight "-25"
type Weight "57"
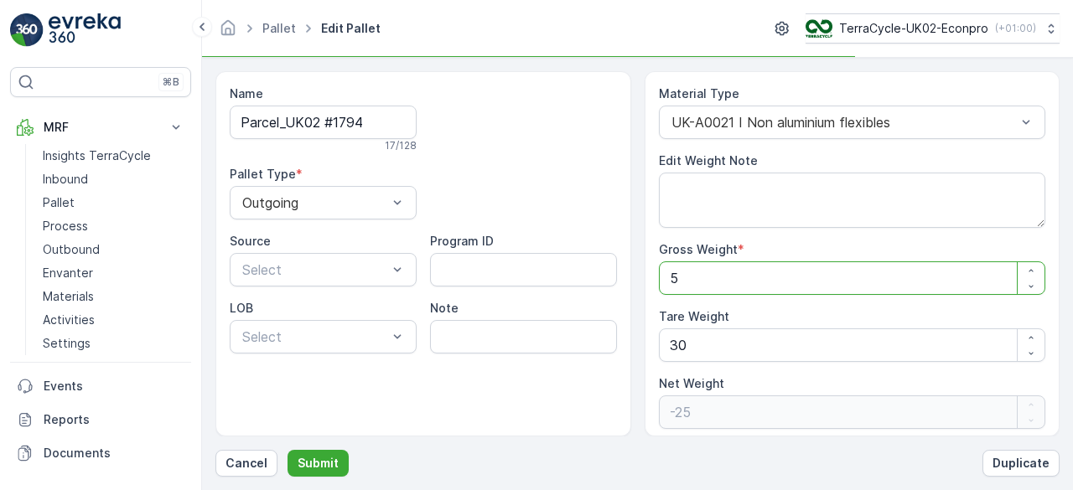
type Weight "27"
type Weight "574"
type Weight "544"
type Weight "57"
type Weight "27"
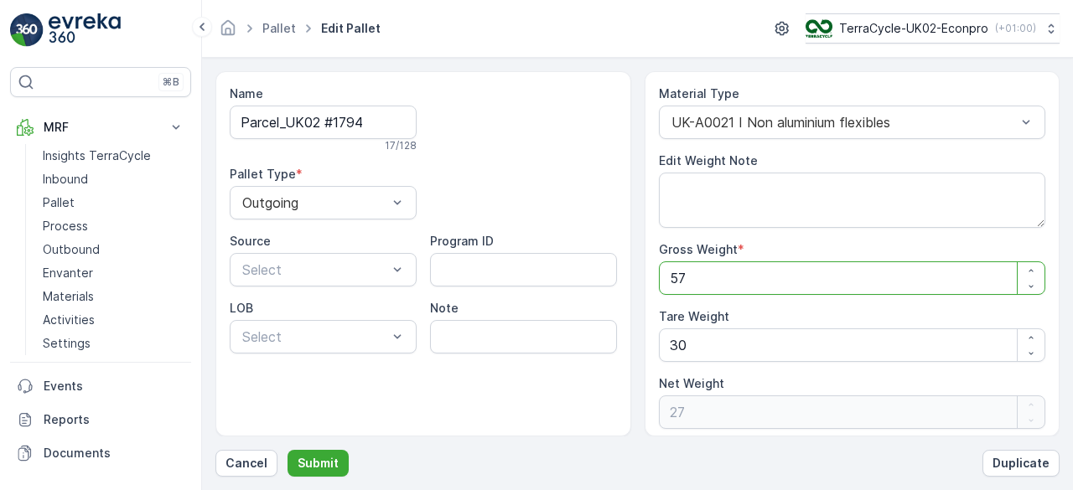
type Weight "575"
type Weight "545"
type Weight "575"
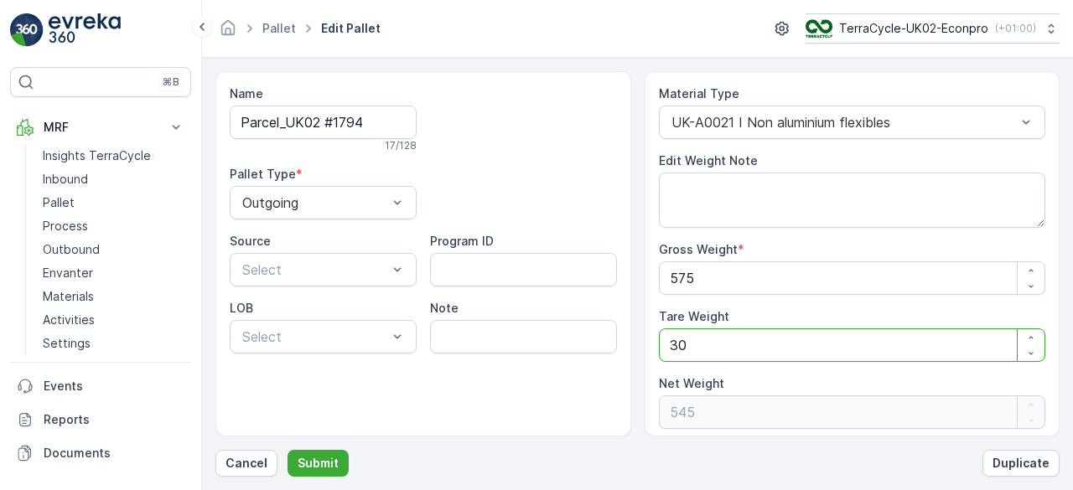
drag, startPoint x: 683, startPoint y: 340, endPoint x: 661, endPoint y: 347, distance: 23.9
click at [661, 347] on Weight "30" at bounding box center [852, 346] width 387 height 34
type Weight "2"
type Weight "573"
type Weight "21"
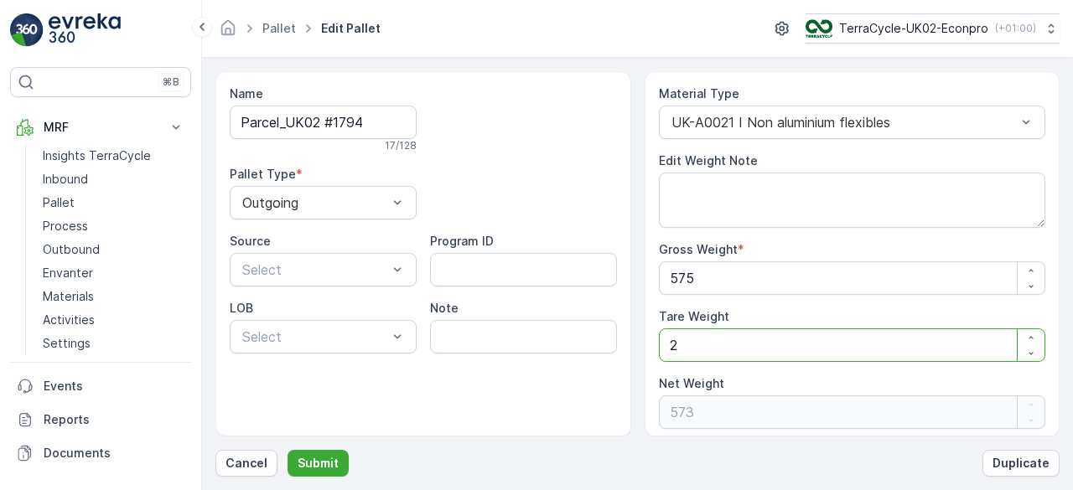
type Weight "554"
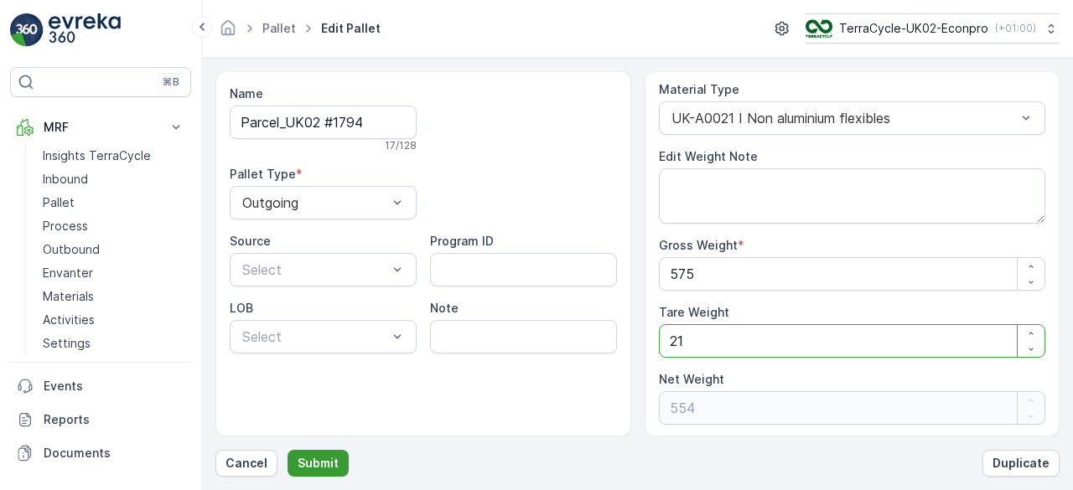
type Weight "21"
click at [337, 459] on button "Submit" at bounding box center [318, 463] width 61 height 27
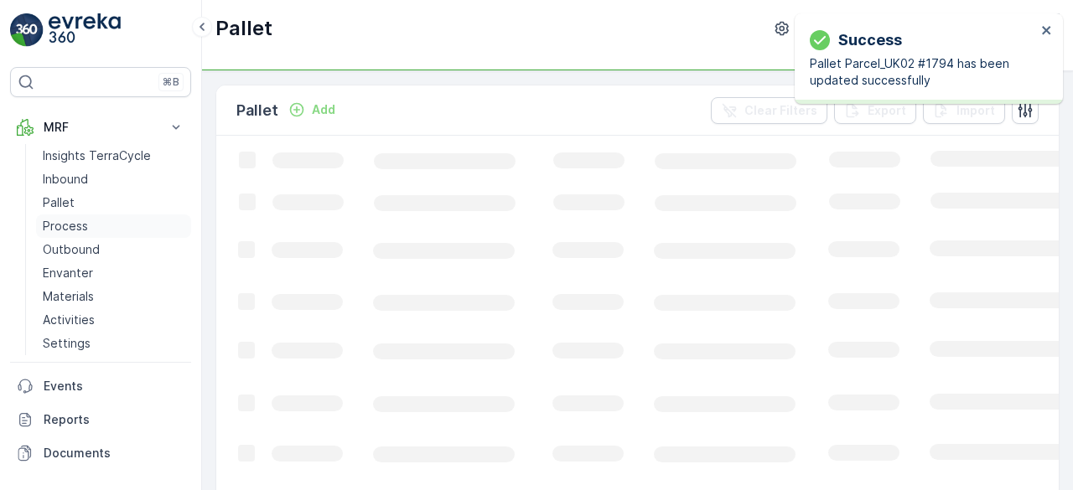
click at [78, 222] on p "Process" at bounding box center [65, 226] width 45 height 17
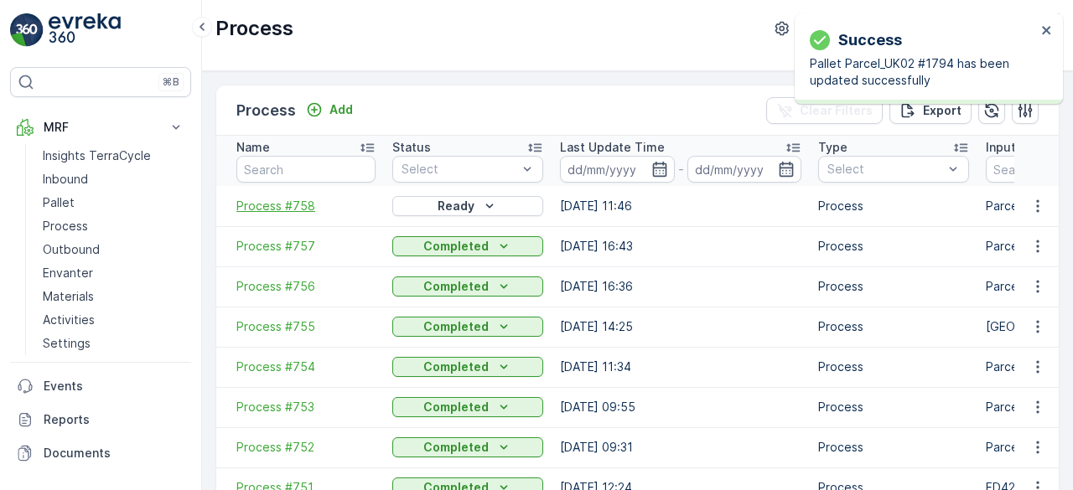
click at [280, 205] on span "Process #758" at bounding box center [305, 206] width 139 height 17
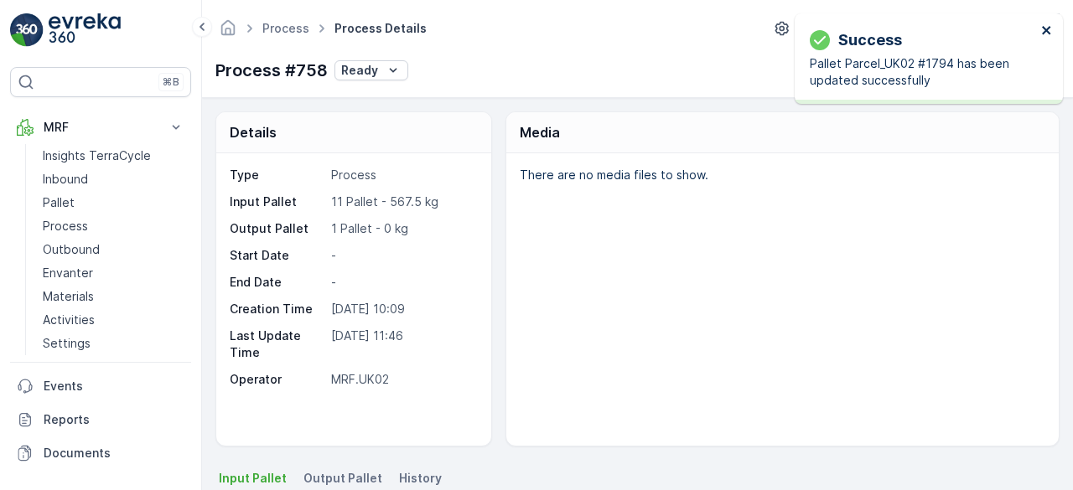
click at [1048, 29] on icon "close" at bounding box center [1046, 30] width 8 height 8
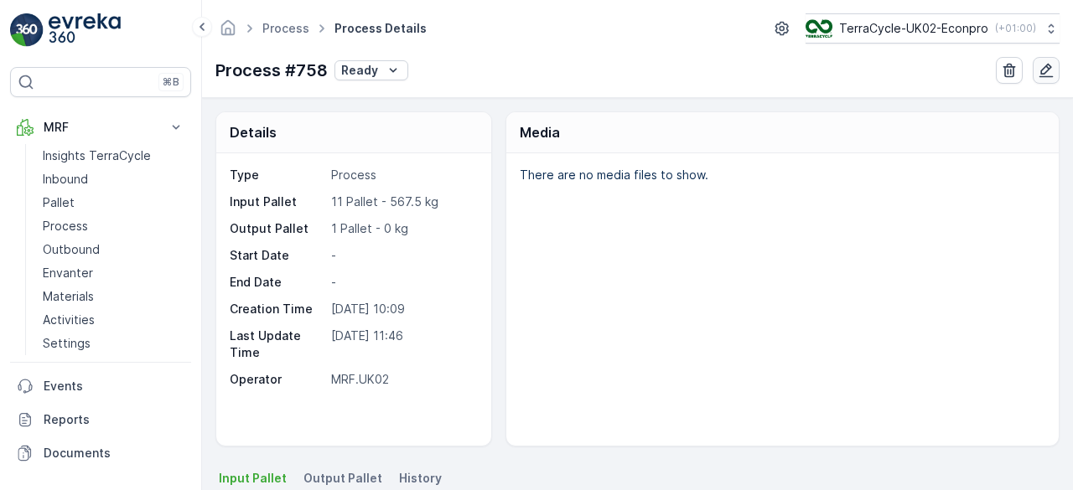
click at [1046, 69] on icon "button" at bounding box center [1046, 70] width 17 height 17
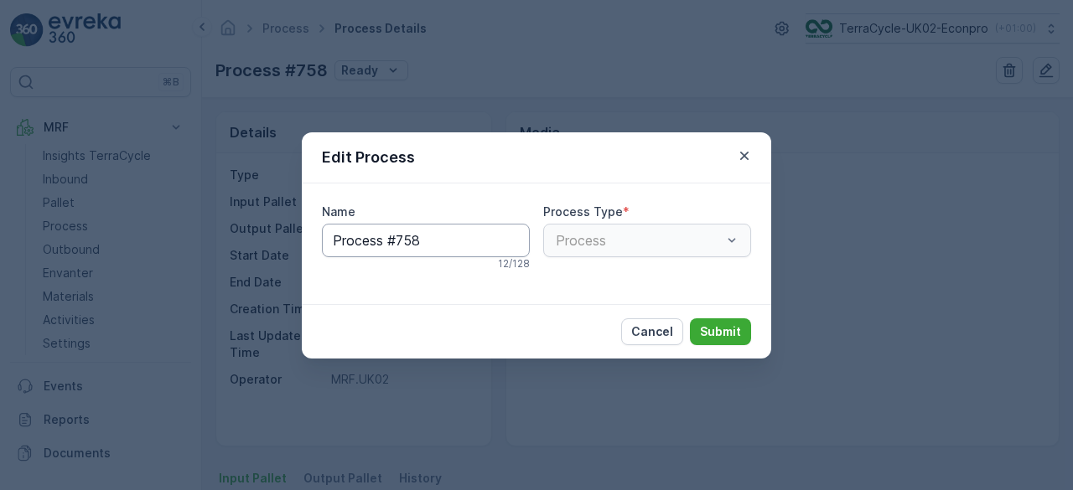
click at [483, 242] on input "Process #758" at bounding box center [426, 241] width 208 height 34
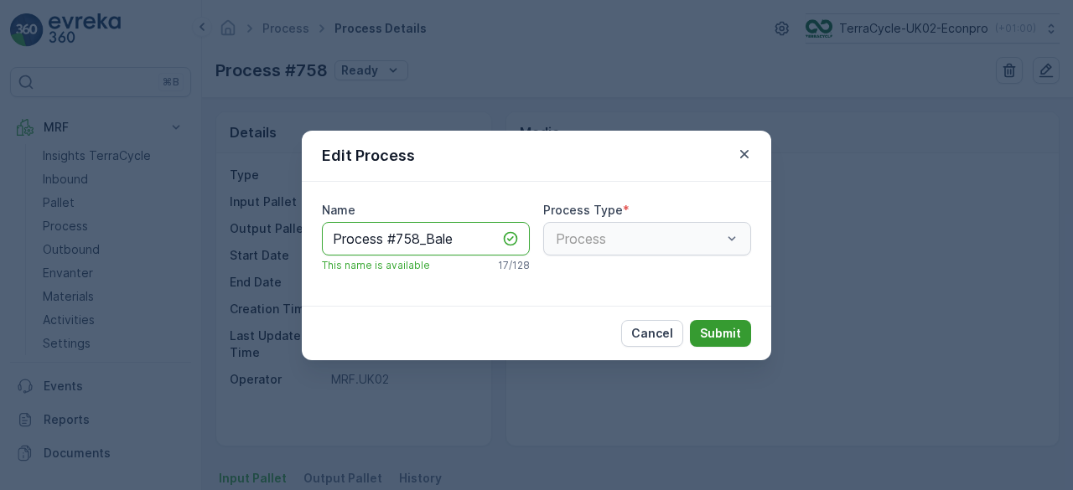
type input "Process #758_Bale"
click at [734, 333] on p "Submit" at bounding box center [720, 333] width 41 height 17
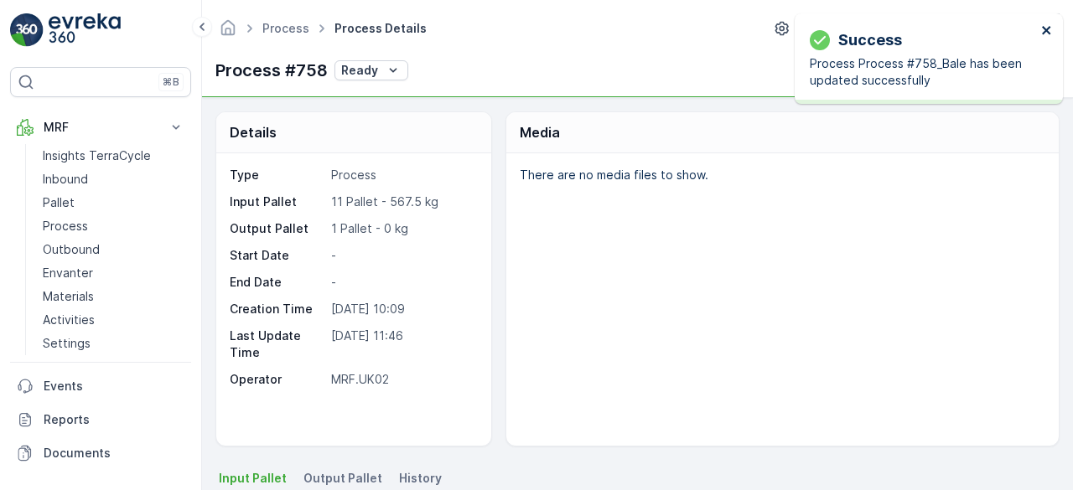
click at [1045, 29] on icon "close" at bounding box center [1046, 30] width 8 height 8
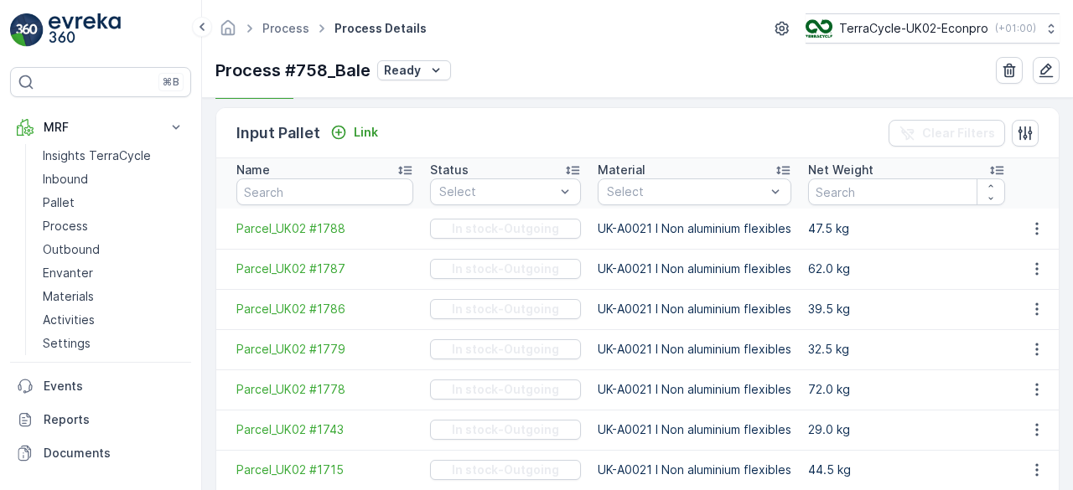
scroll to position [419, 0]
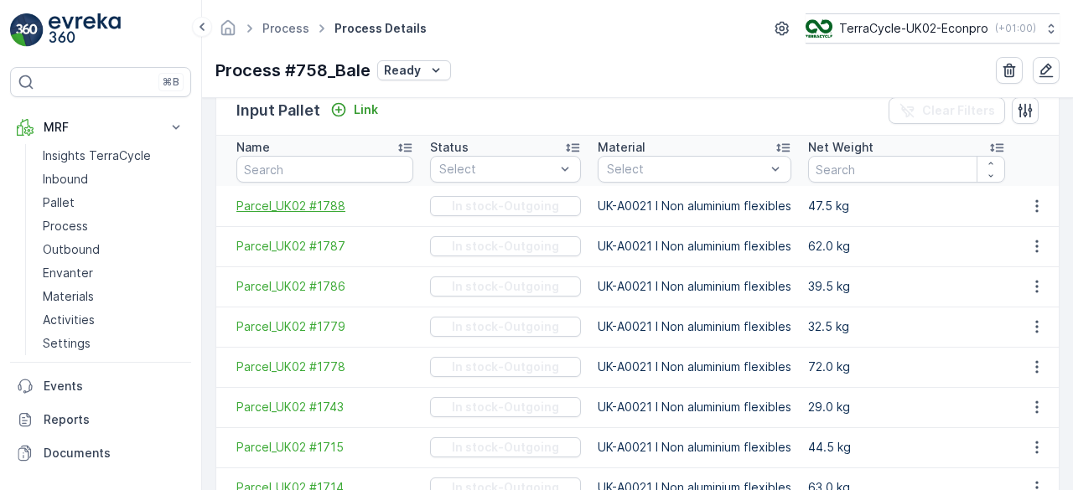
click at [333, 206] on span "Parcel_UK02 #1788" at bounding box center [324, 206] width 177 height 17
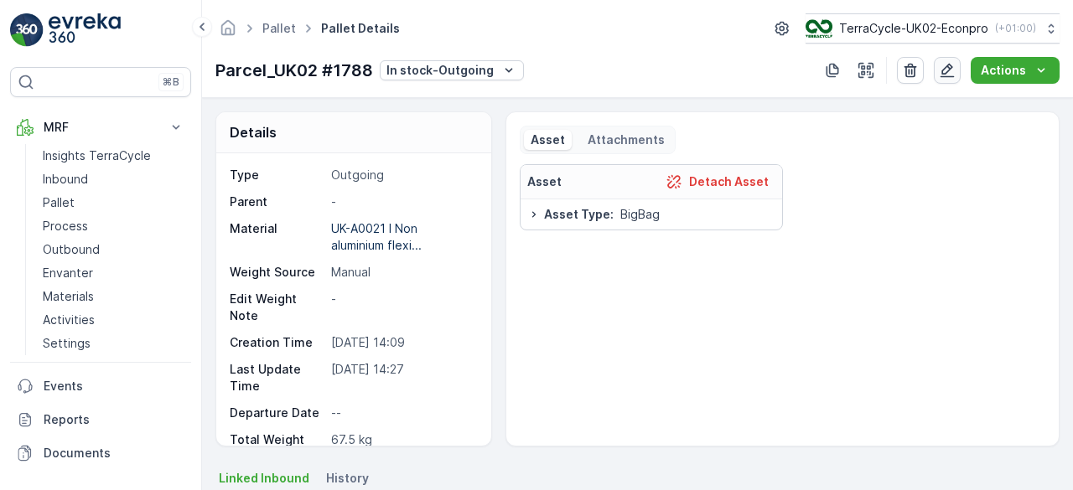
click at [946, 70] on icon "button" at bounding box center [947, 70] width 17 height 17
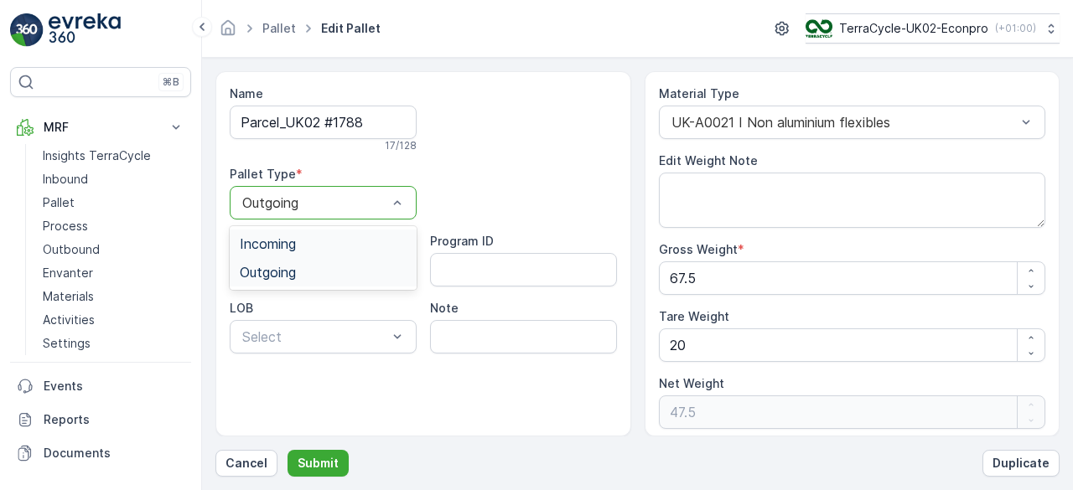
click at [293, 244] on span "Incoming" at bounding box center [268, 243] width 56 height 15
click at [324, 464] on p "Submit" at bounding box center [318, 463] width 41 height 17
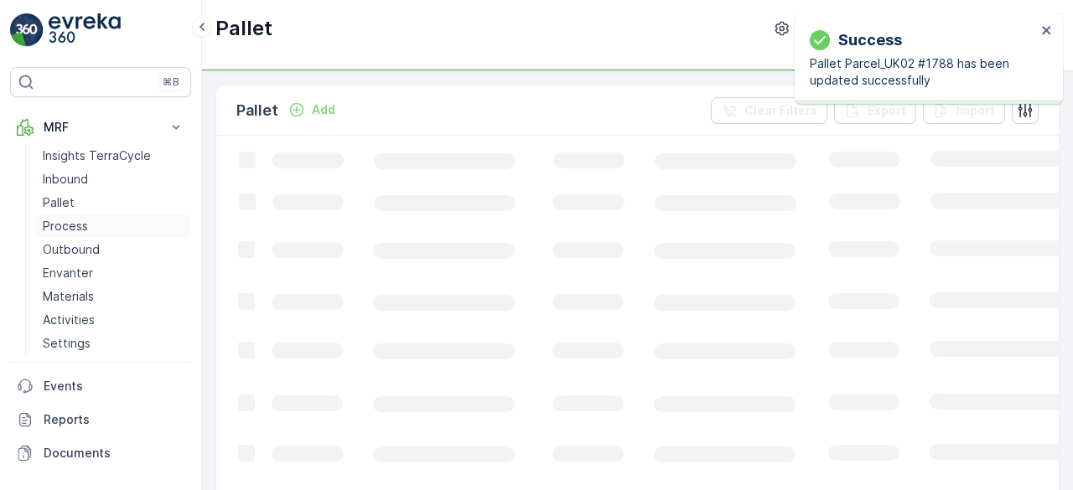
click at [95, 229] on link "Process" at bounding box center [113, 226] width 155 height 23
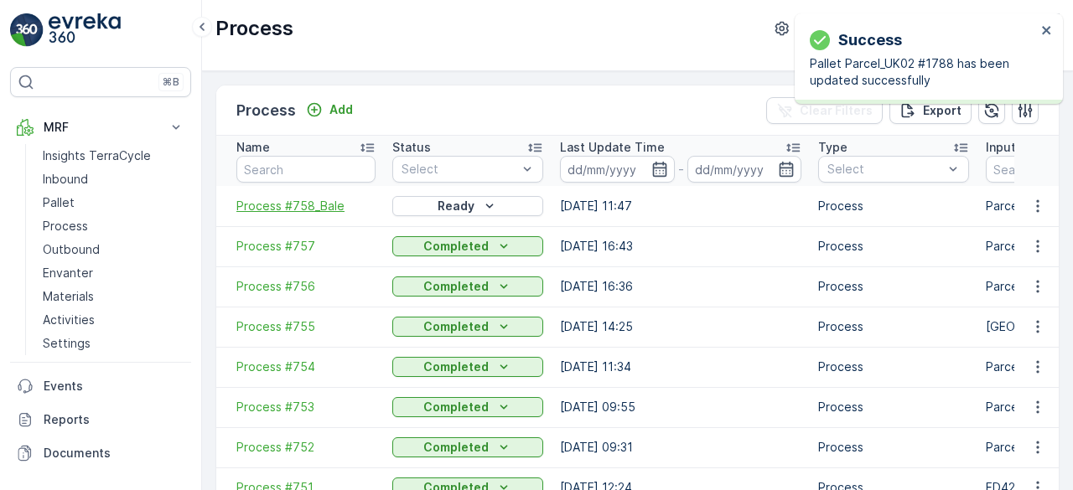
click at [306, 201] on span "Process #758_Bale" at bounding box center [305, 206] width 139 height 17
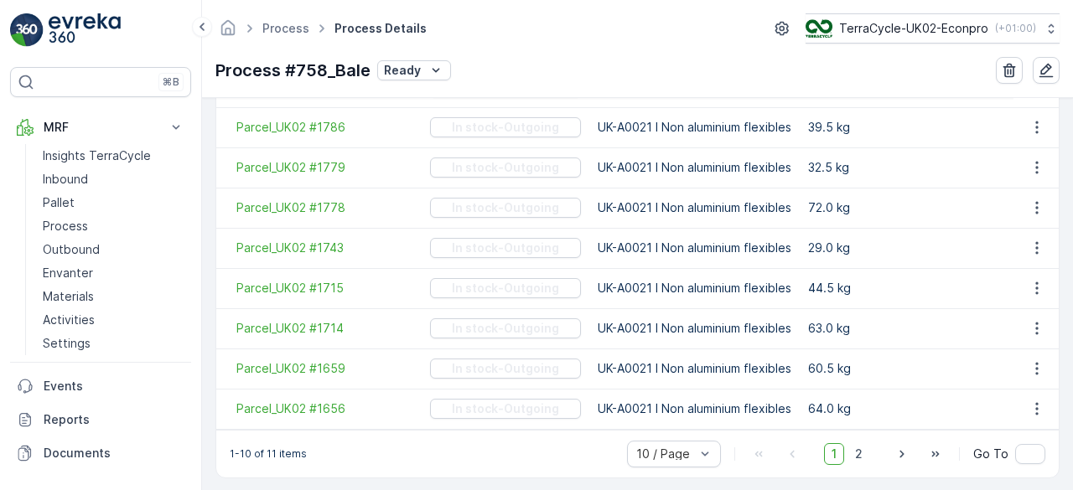
scroll to position [585, 0]
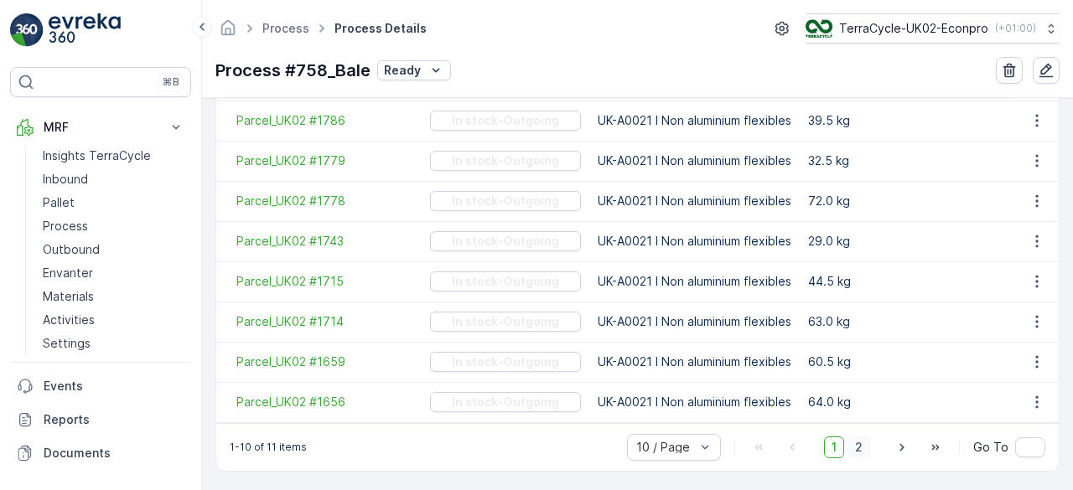
click at [865, 441] on span "2" at bounding box center [859, 448] width 23 height 22
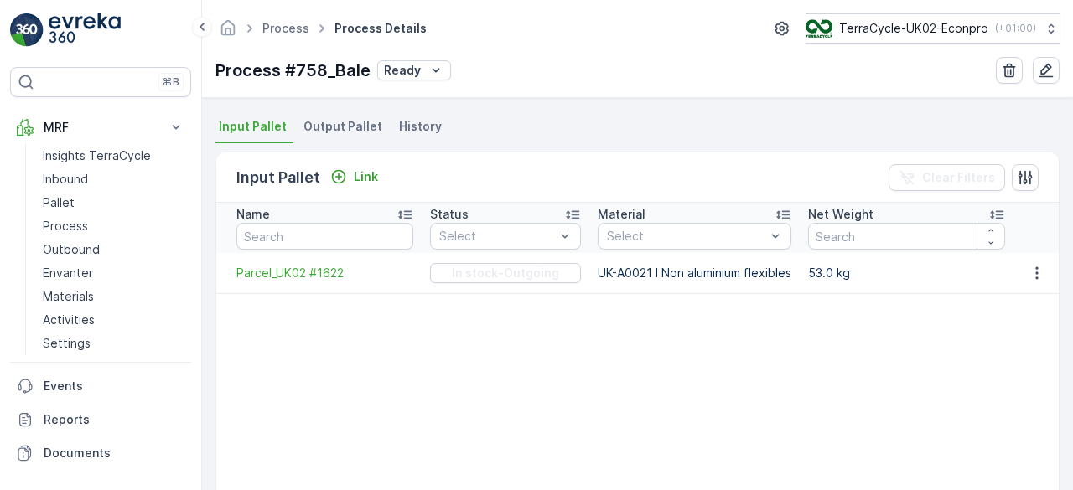
scroll to position [205, 0]
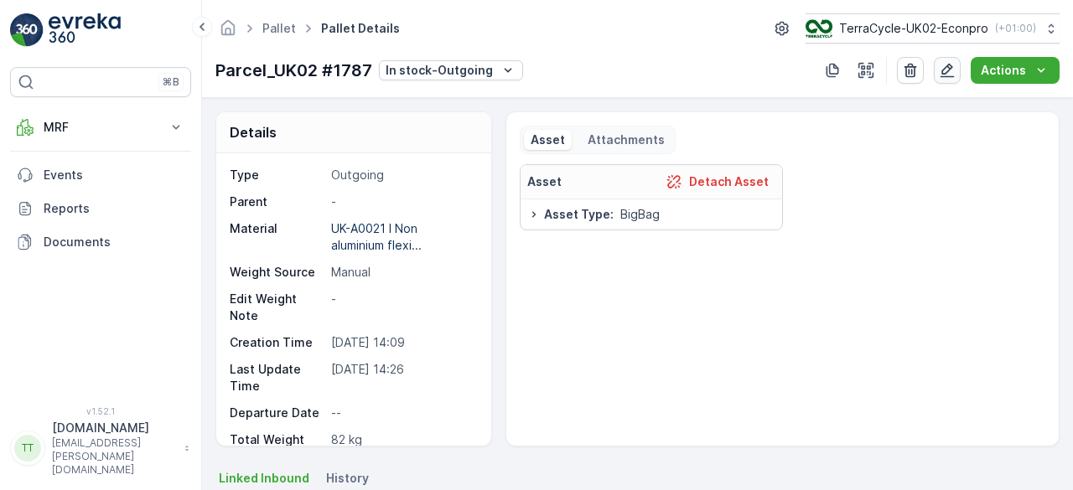
click at [949, 70] on icon "button" at bounding box center [947, 70] width 17 height 17
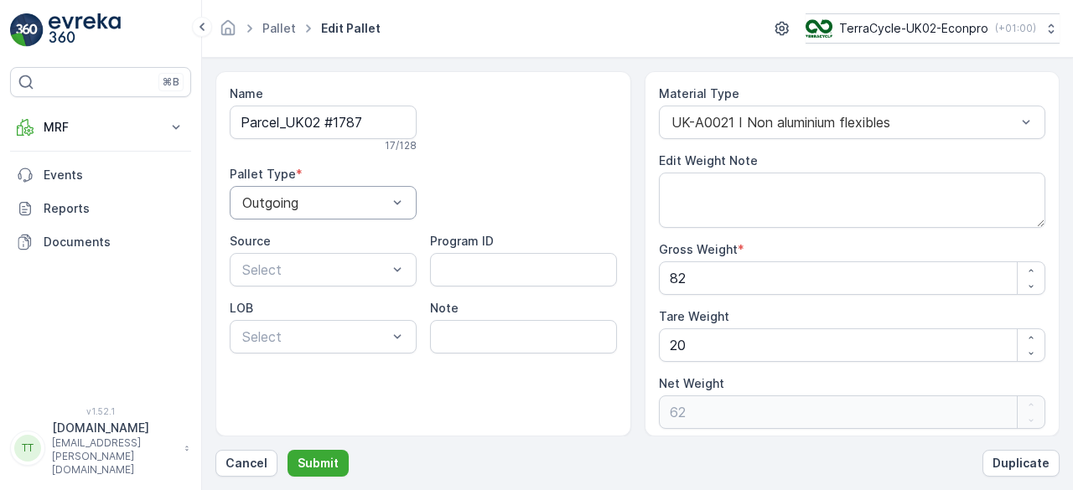
click at [284, 209] on div "Outgoing" at bounding box center [323, 203] width 187 height 34
click at [271, 244] on span "Incoming" at bounding box center [268, 243] width 56 height 15
click at [310, 457] on p "Submit" at bounding box center [318, 463] width 41 height 17
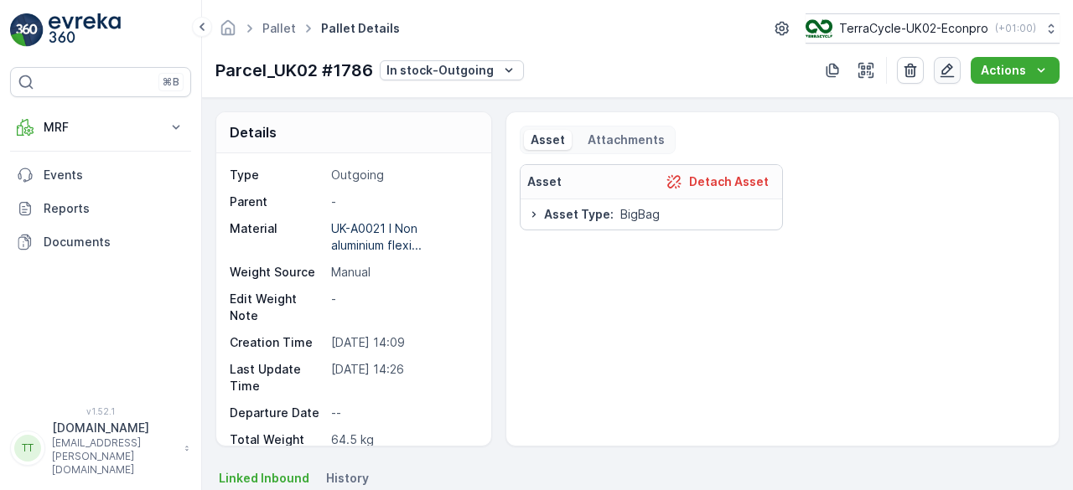
click at [947, 70] on icon "button" at bounding box center [947, 70] width 17 height 17
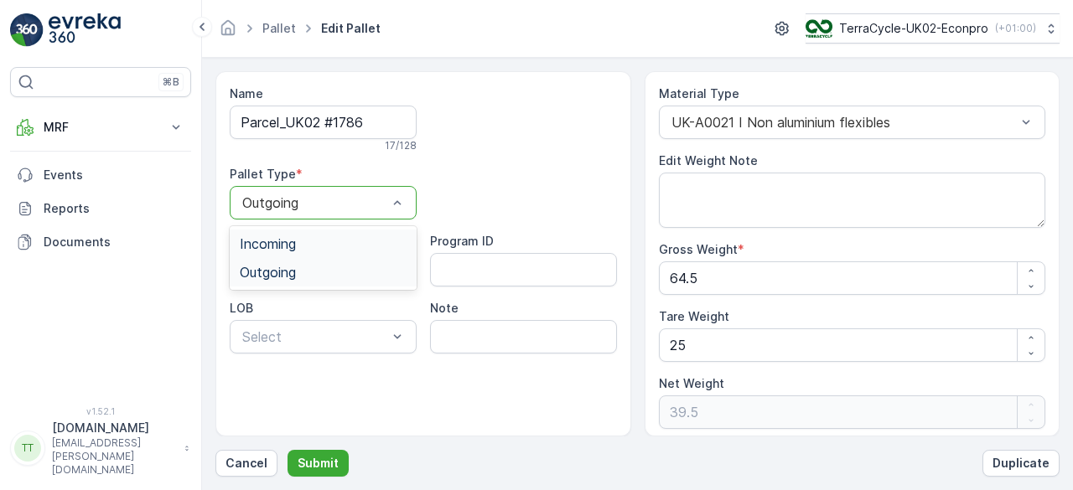
click at [290, 239] on span "Incoming" at bounding box center [268, 243] width 56 height 15
click at [317, 467] on p "Submit" at bounding box center [318, 463] width 41 height 17
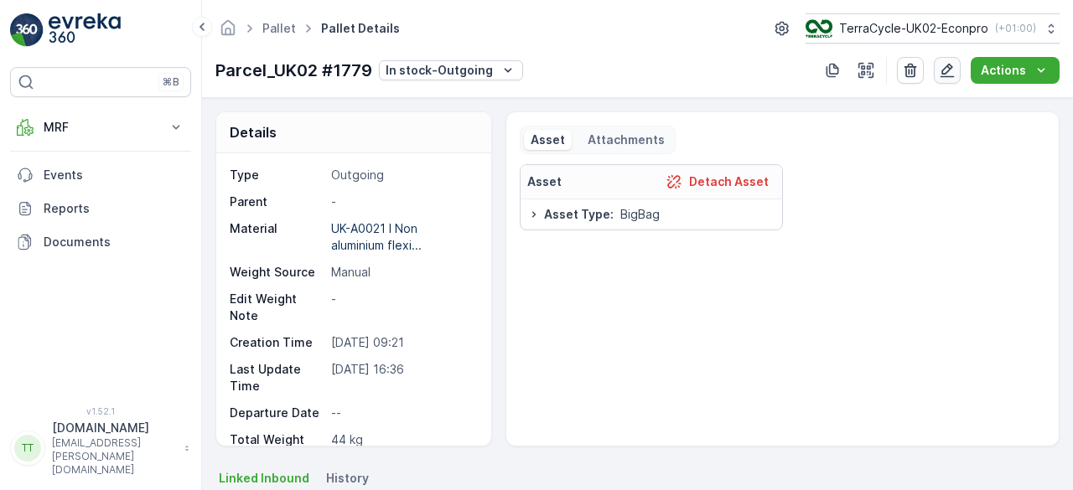
click at [951, 67] on icon "button" at bounding box center [948, 71] width 14 height 14
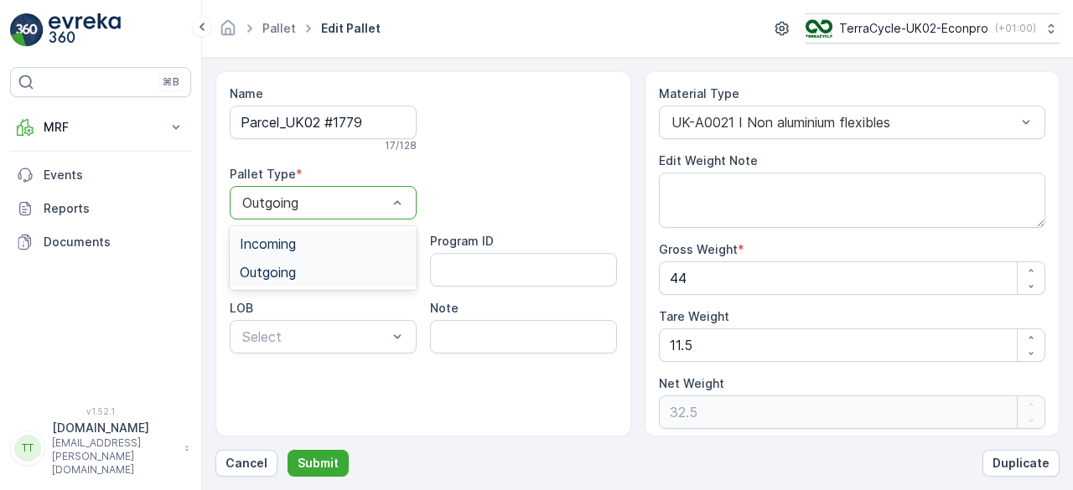
click at [282, 239] on span "Incoming" at bounding box center [268, 243] width 56 height 15
click at [322, 468] on p "Submit" at bounding box center [318, 463] width 41 height 17
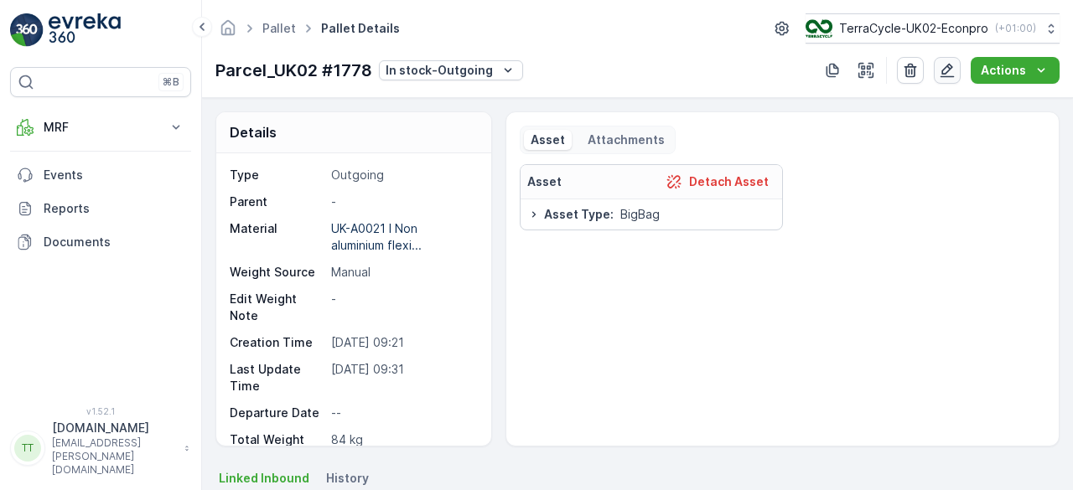
click at [952, 65] on icon "button" at bounding box center [948, 71] width 14 height 14
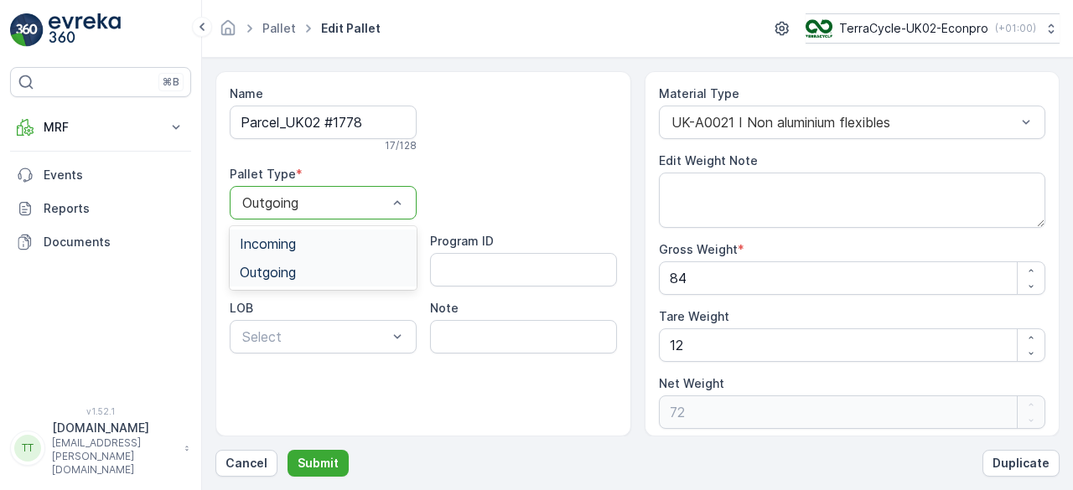
click at [287, 239] on span "Incoming" at bounding box center [268, 243] width 56 height 15
click at [320, 462] on p "Submit" at bounding box center [318, 463] width 41 height 17
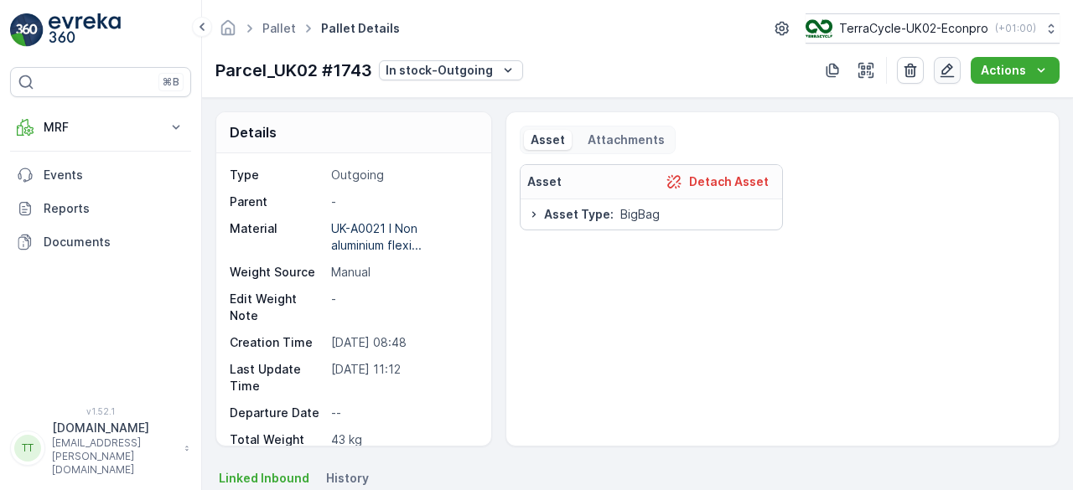
click at [951, 64] on icon "button" at bounding box center [948, 71] width 14 height 14
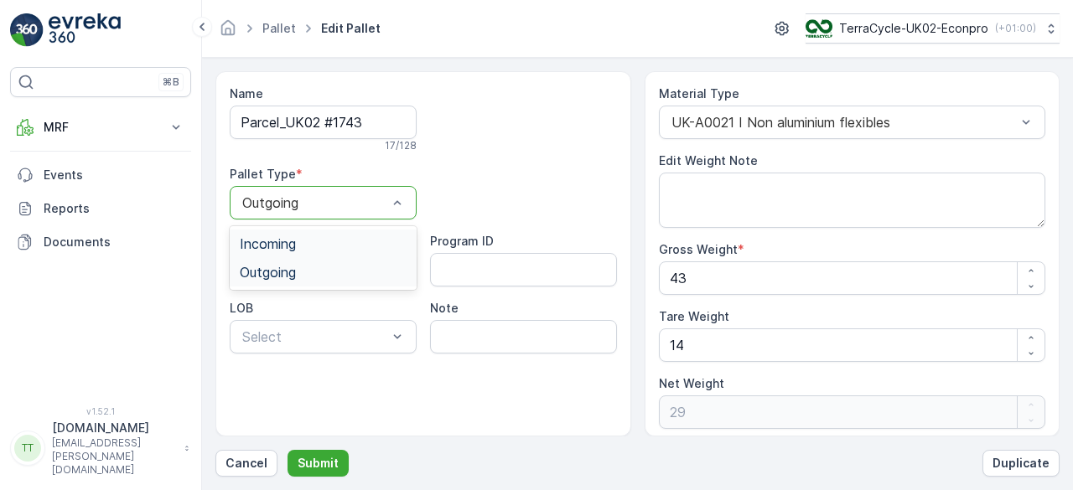
click at [303, 239] on div "Incoming" at bounding box center [323, 243] width 167 height 15
click at [324, 459] on p "Submit" at bounding box center [318, 463] width 41 height 17
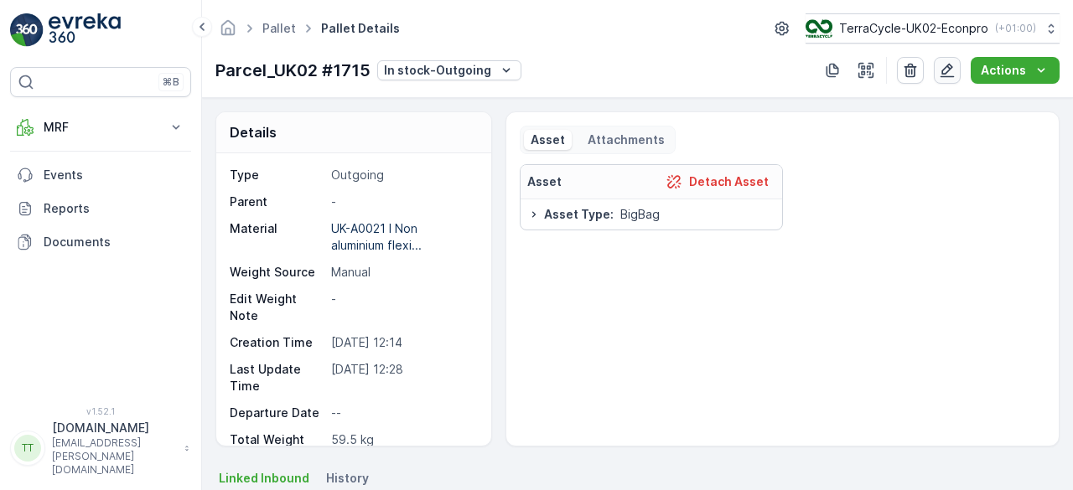
click at [955, 69] on icon "button" at bounding box center [947, 70] width 17 height 17
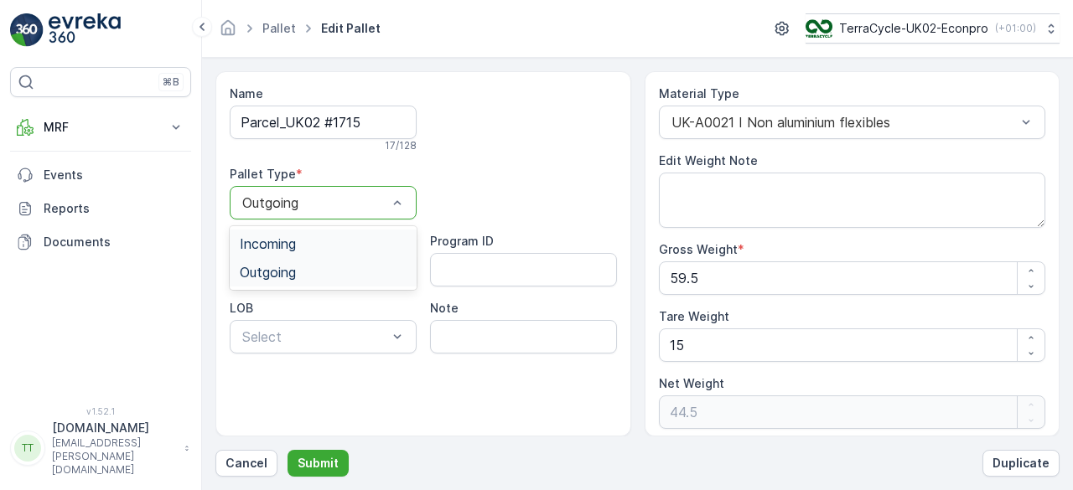
click at [299, 249] on div "Incoming" at bounding box center [323, 243] width 167 height 15
click at [333, 462] on p "Submit" at bounding box center [318, 463] width 41 height 17
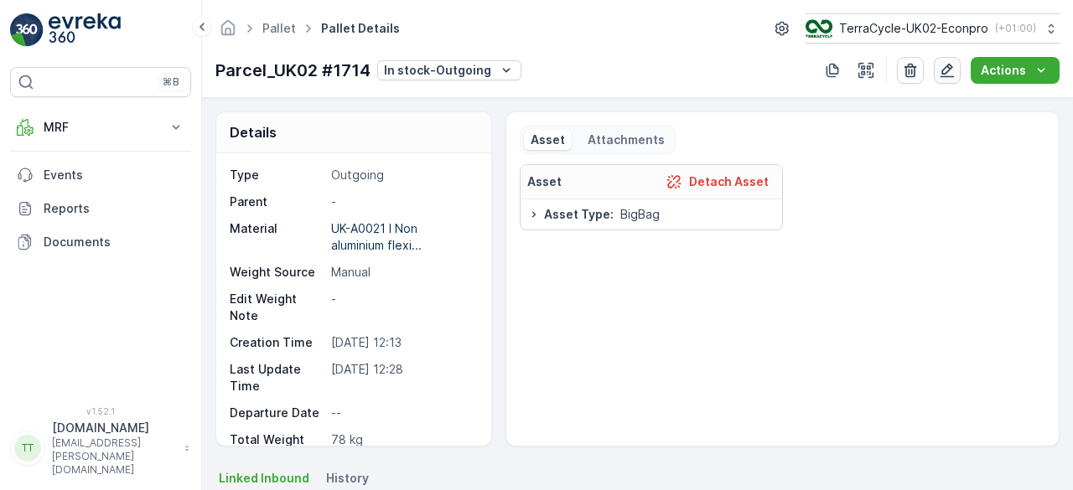
click at [956, 59] on button "button" at bounding box center [947, 70] width 27 height 27
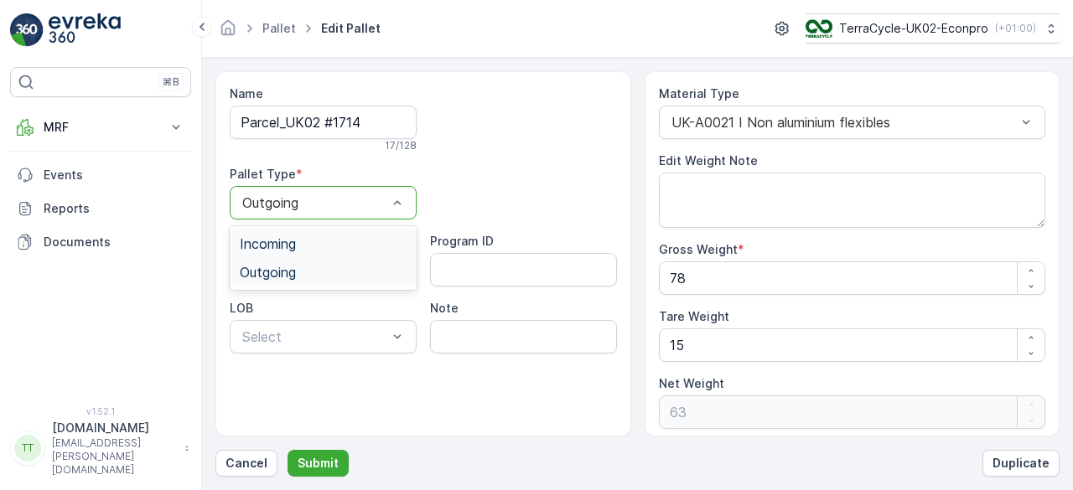
click at [302, 237] on div "Incoming" at bounding box center [323, 243] width 167 height 15
click at [329, 459] on p "Submit" at bounding box center [318, 463] width 41 height 17
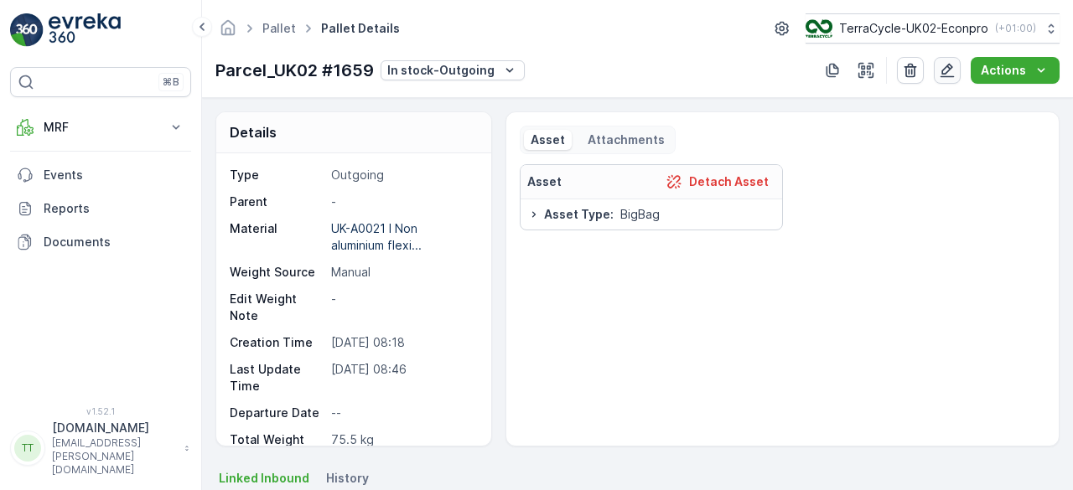
click at [952, 78] on icon "button" at bounding box center [947, 70] width 17 height 17
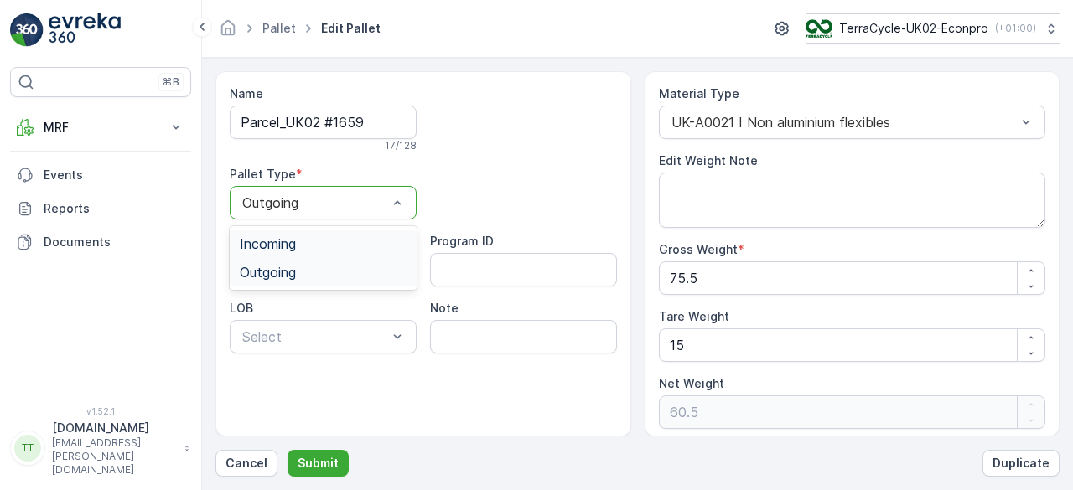
click at [283, 244] on span "Incoming" at bounding box center [268, 243] width 56 height 15
click at [337, 457] on button "Submit" at bounding box center [318, 463] width 61 height 27
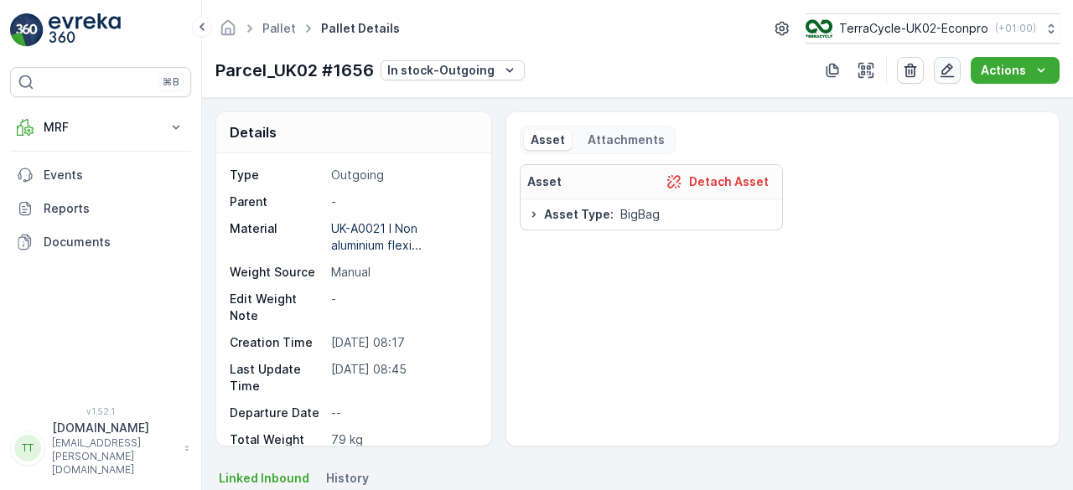
click at [943, 76] on icon "button" at bounding box center [948, 71] width 14 height 14
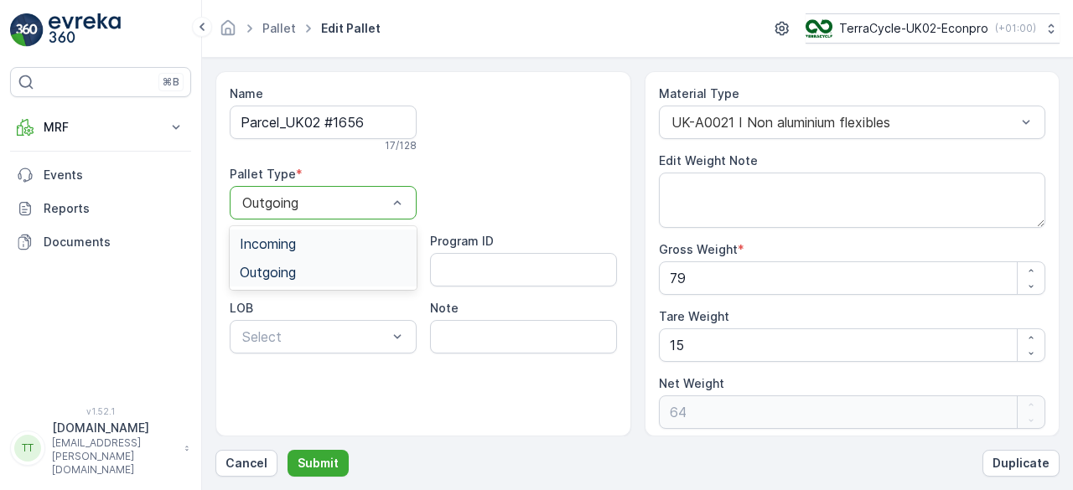
click at [303, 237] on div "Incoming" at bounding box center [323, 243] width 167 height 15
click at [324, 456] on p "Submit" at bounding box center [318, 463] width 41 height 17
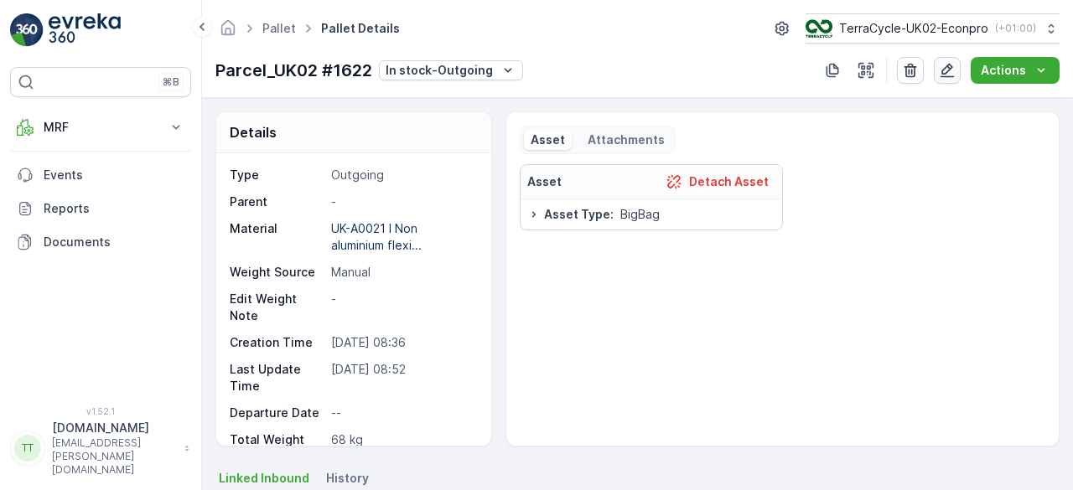
click at [943, 70] on icon "button" at bounding box center [947, 70] width 17 height 17
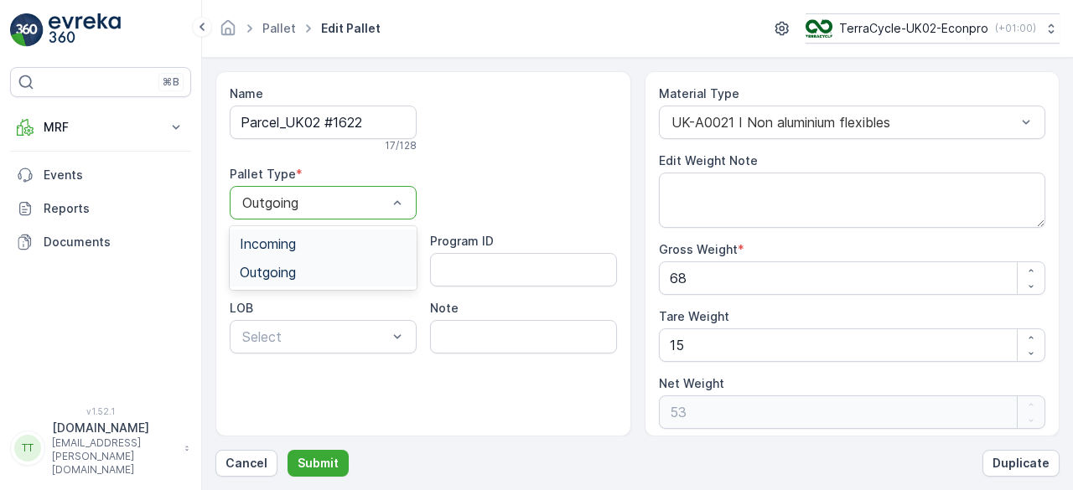
click at [270, 239] on span "Incoming" at bounding box center [268, 243] width 56 height 15
click at [317, 457] on p "Submit" at bounding box center [318, 463] width 41 height 17
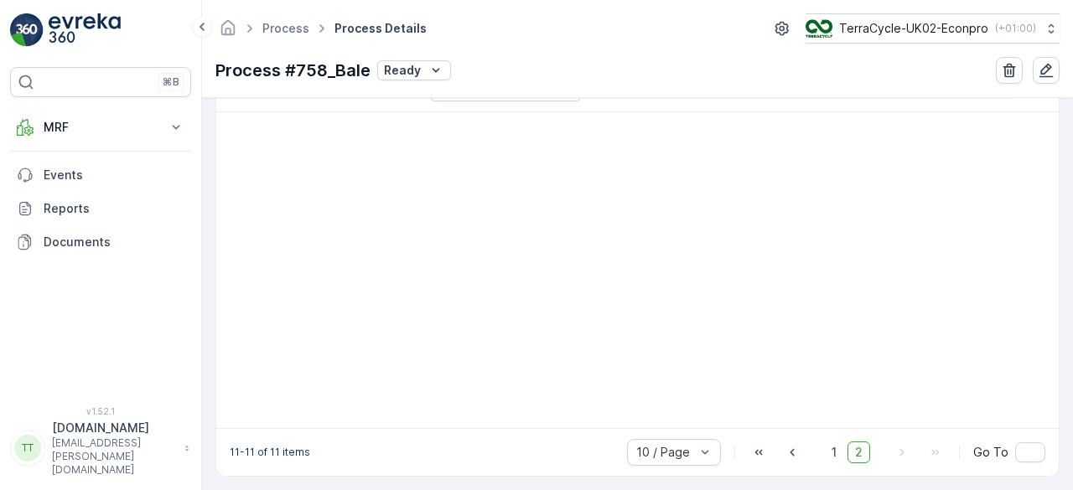
scroll to position [540, 0]
click at [832, 441] on span "1" at bounding box center [834, 447] width 20 height 22
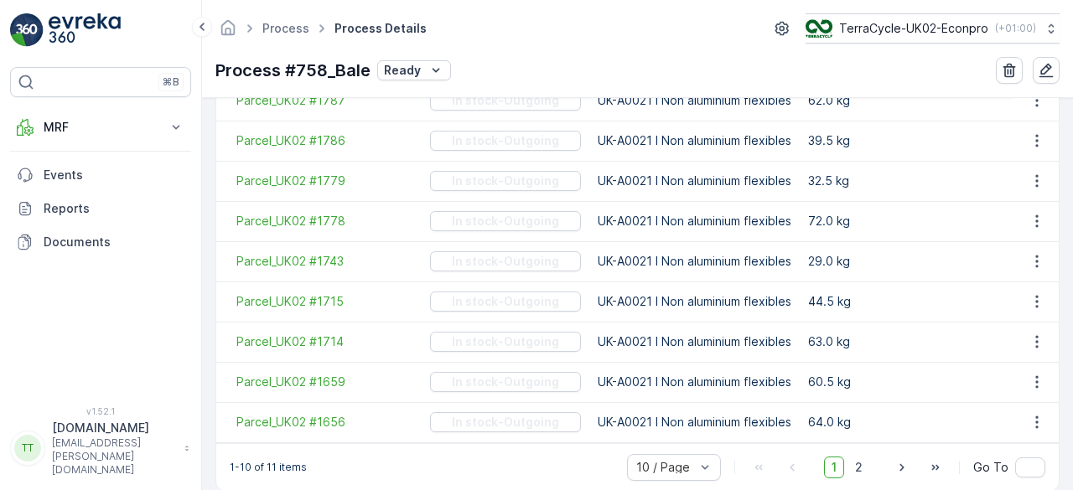
scroll to position [585, 0]
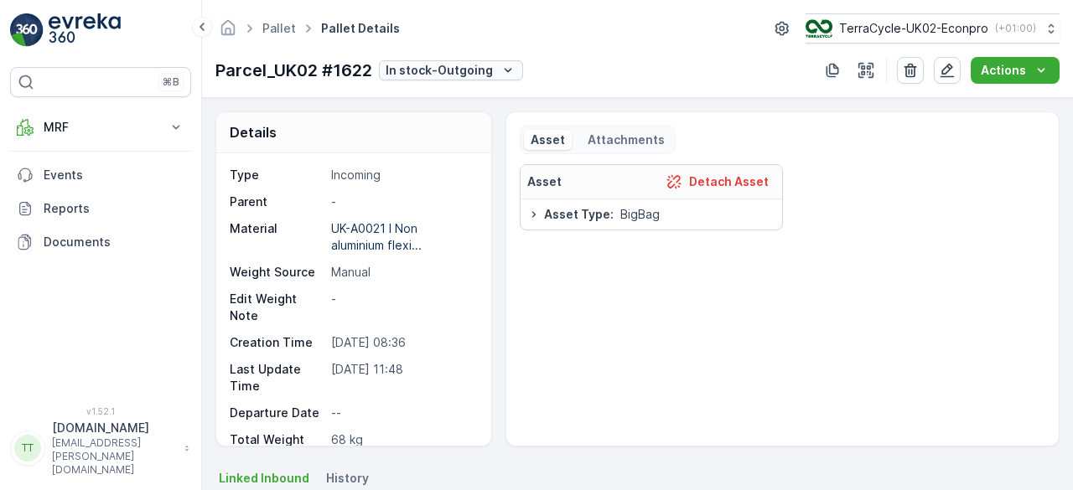
click at [429, 75] on p "In stock-Outgoing" at bounding box center [439, 70] width 107 height 17
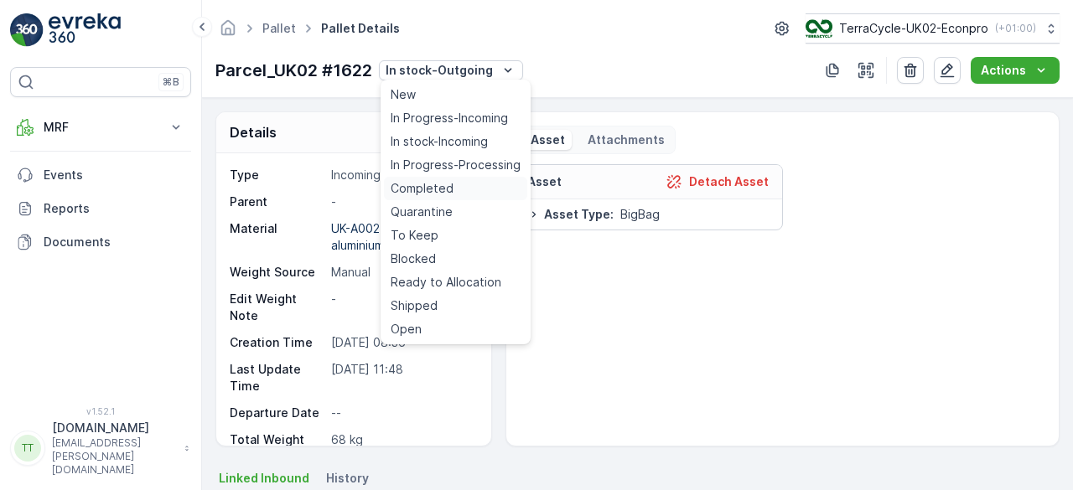
click at [435, 188] on span "Completed" at bounding box center [422, 188] width 63 height 17
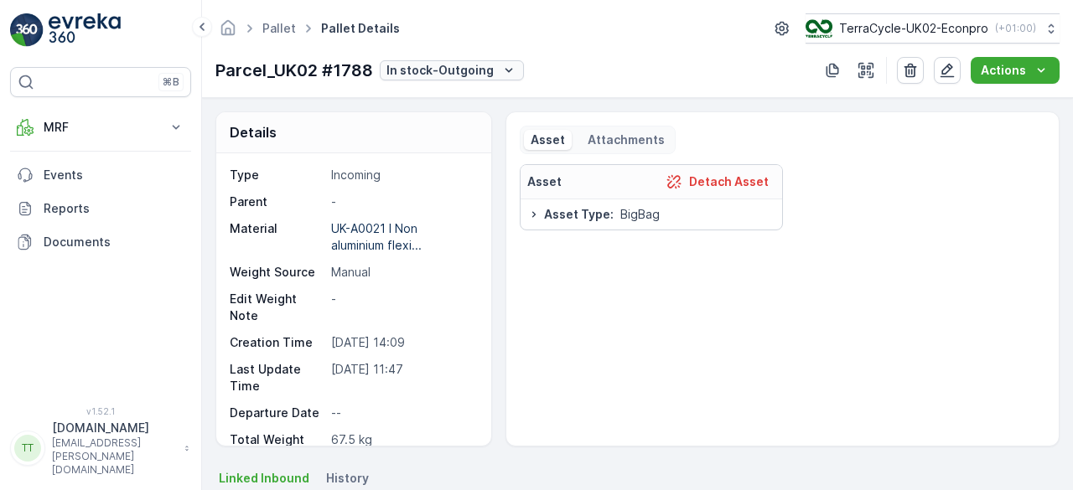
click at [427, 74] on p "In stock-Outgoing" at bounding box center [439, 70] width 107 height 17
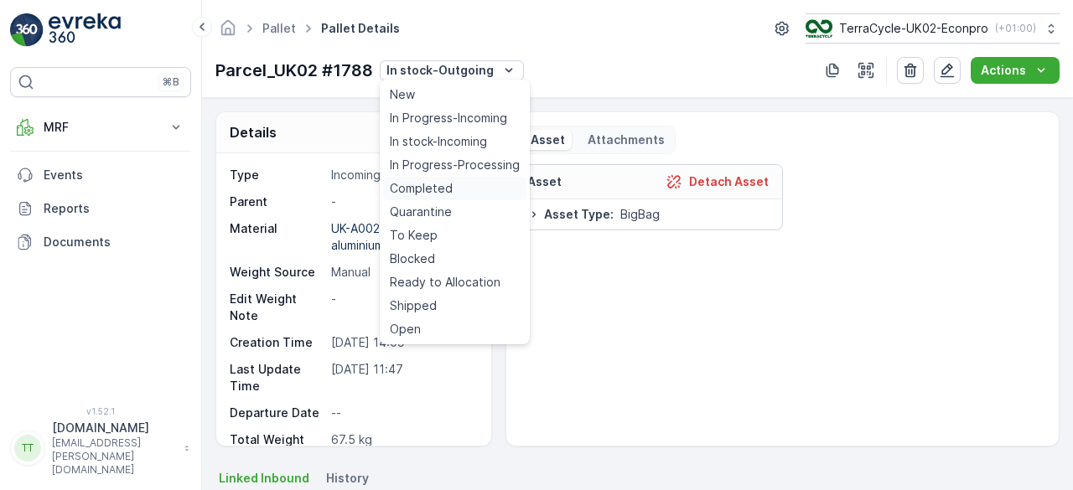
click at [420, 187] on span "Completed" at bounding box center [421, 188] width 63 height 17
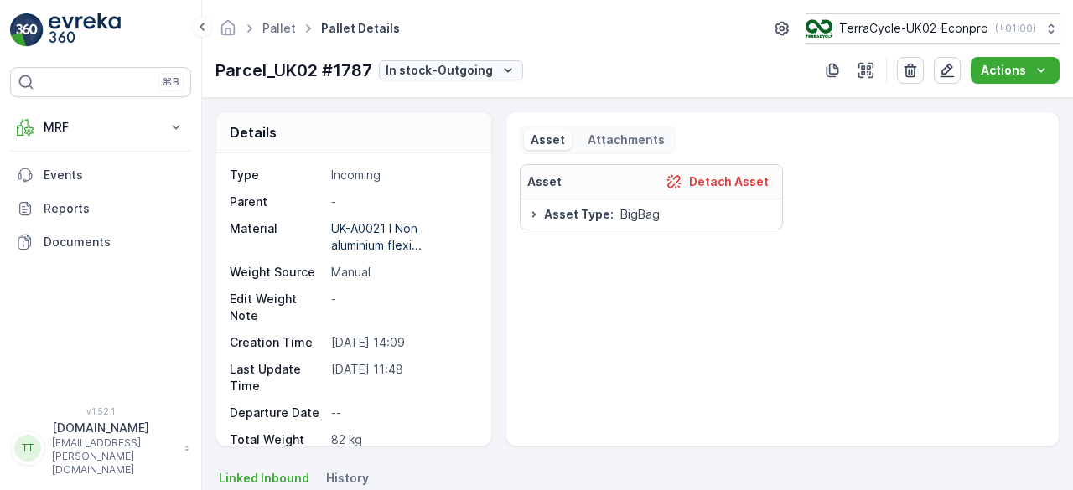
click at [411, 70] on p "In stock-Outgoing" at bounding box center [439, 70] width 107 height 17
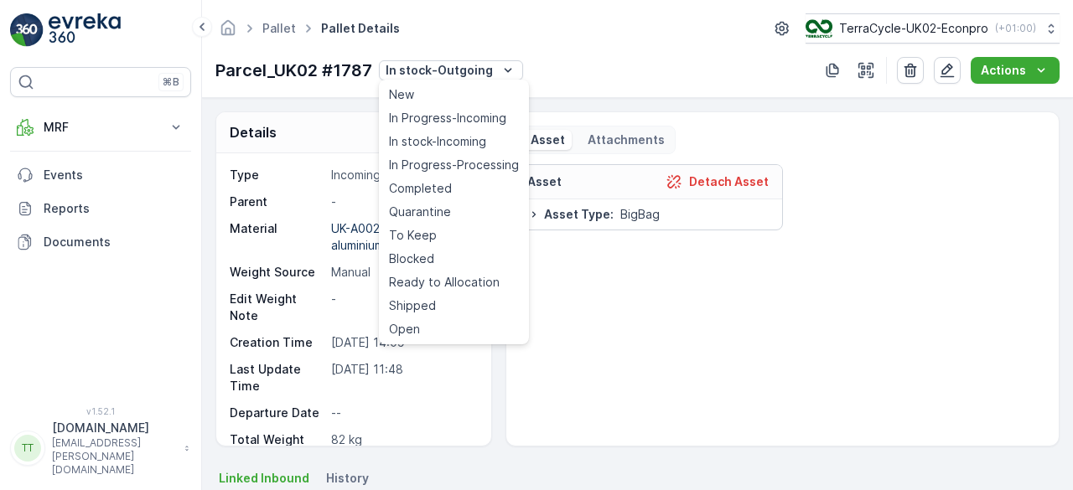
drag, startPoint x: 434, startPoint y: 179, endPoint x: 366, endPoint y: 131, distance: 83.5
click at [433, 179] on div "Completed" at bounding box center [453, 188] width 143 height 23
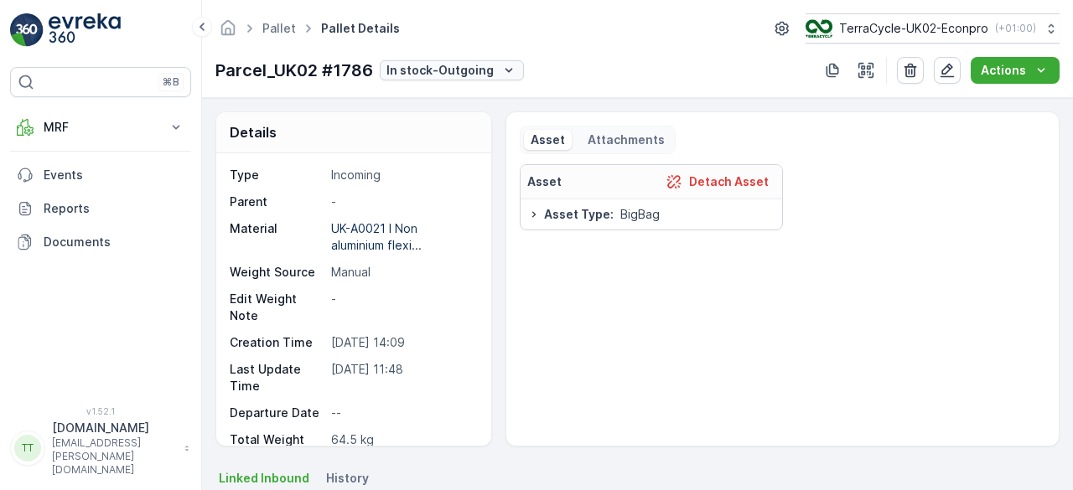
click at [400, 69] on p "In stock-Outgoing" at bounding box center [439, 70] width 107 height 17
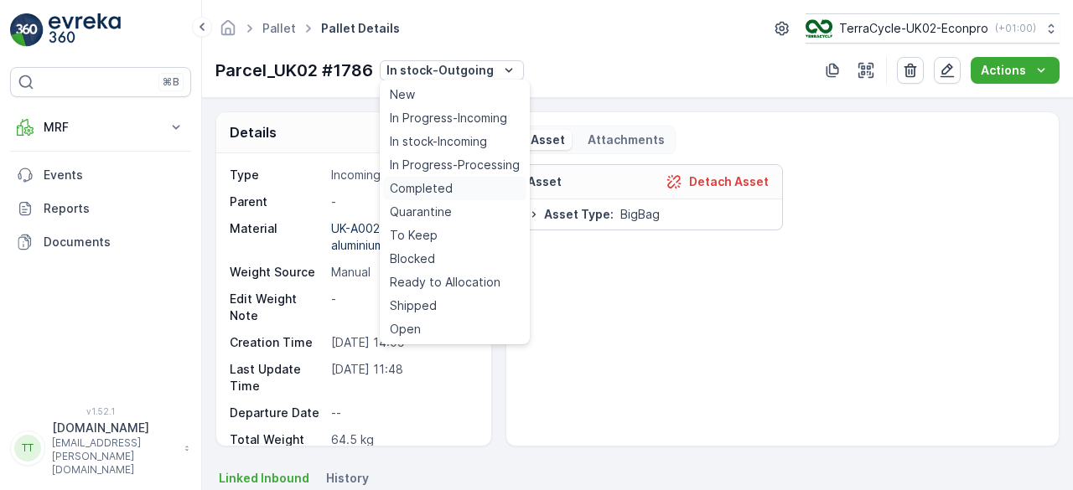
click at [417, 183] on span "Completed" at bounding box center [421, 188] width 63 height 17
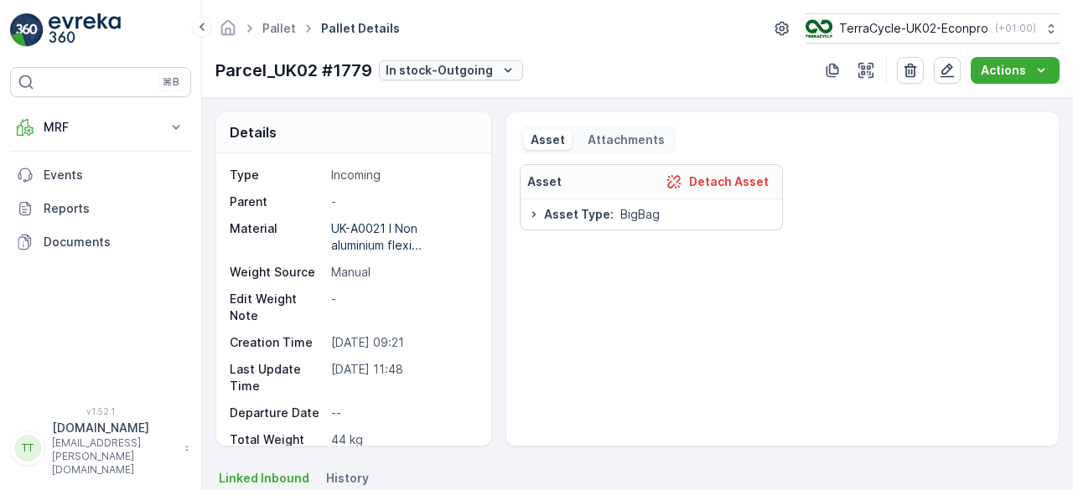
click at [416, 75] on p "In stock-Outgoing" at bounding box center [439, 70] width 107 height 17
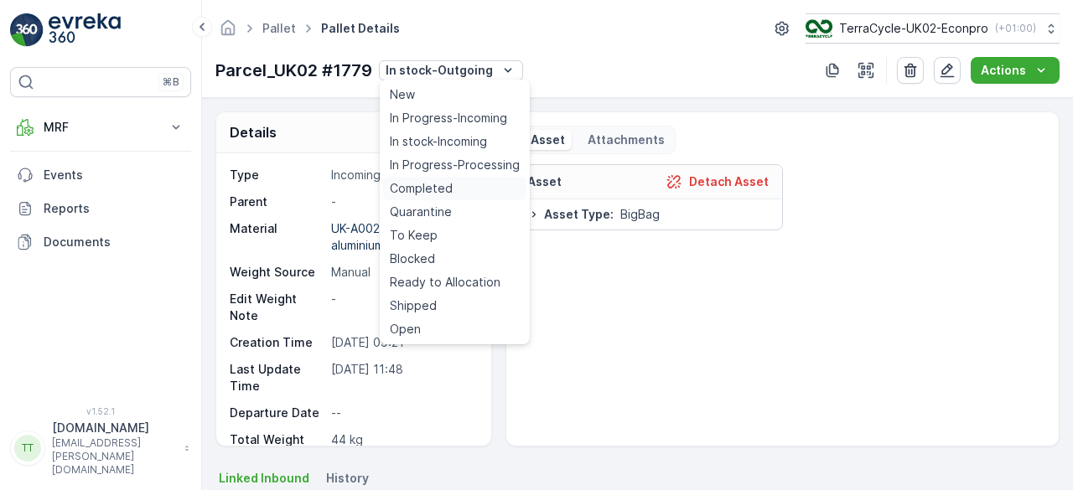
click at [435, 180] on span "Completed" at bounding box center [421, 188] width 63 height 17
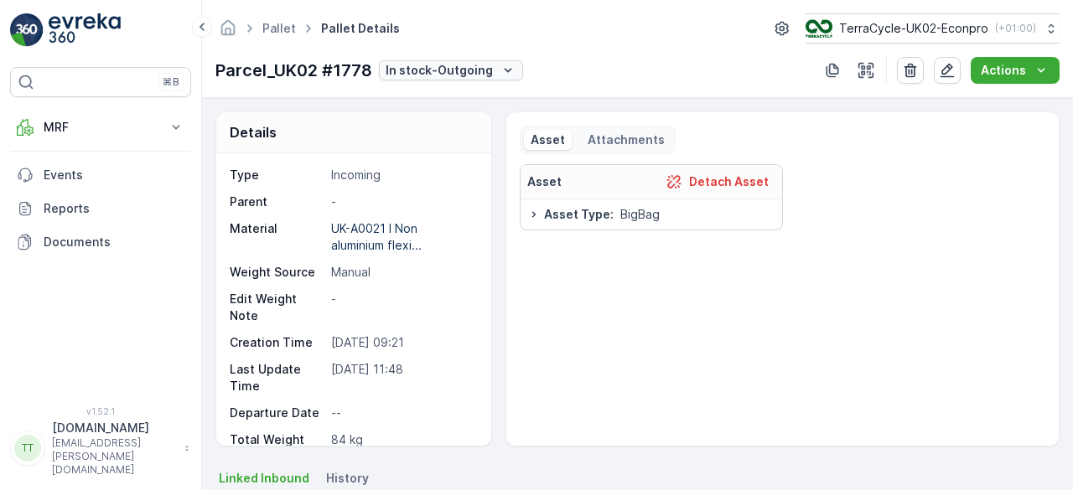
click at [425, 75] on p "In stock-Outgoing" at bounding box center [439, 70] width 107 height 17
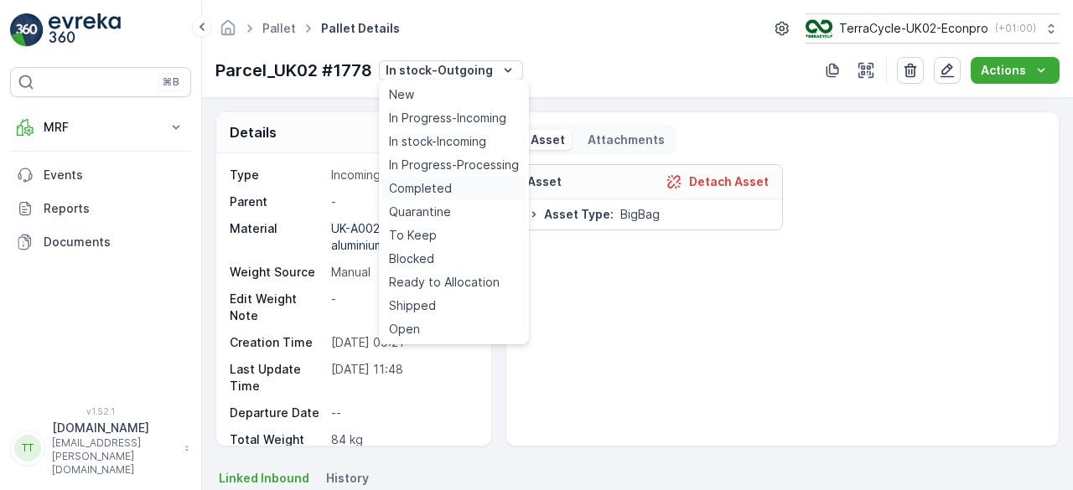
click at [436, 188] on span "Completed" at bounding box center [420, 188] width 63 height 17
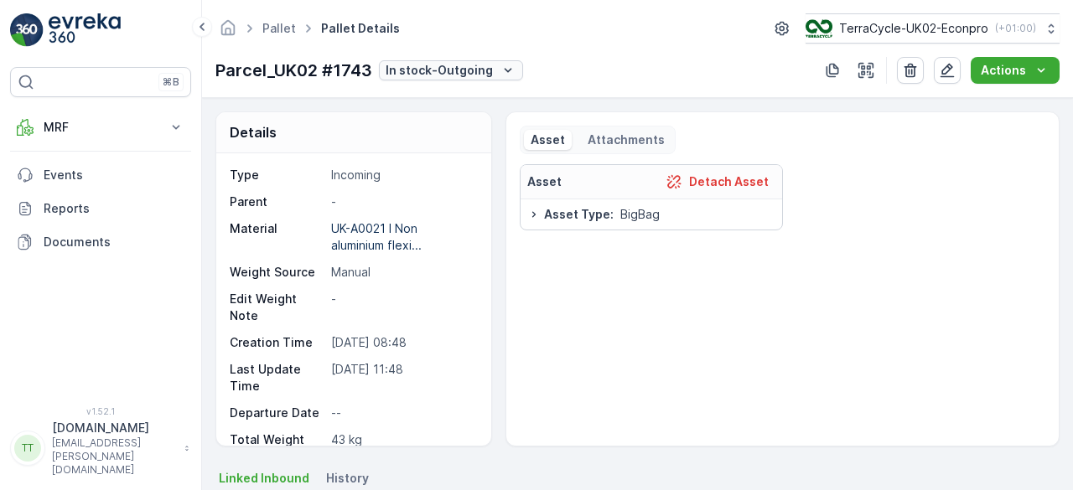
click at [429, 77] on p "In stock-Outgoing" at bounding box center [439, 70] width 107 height 17
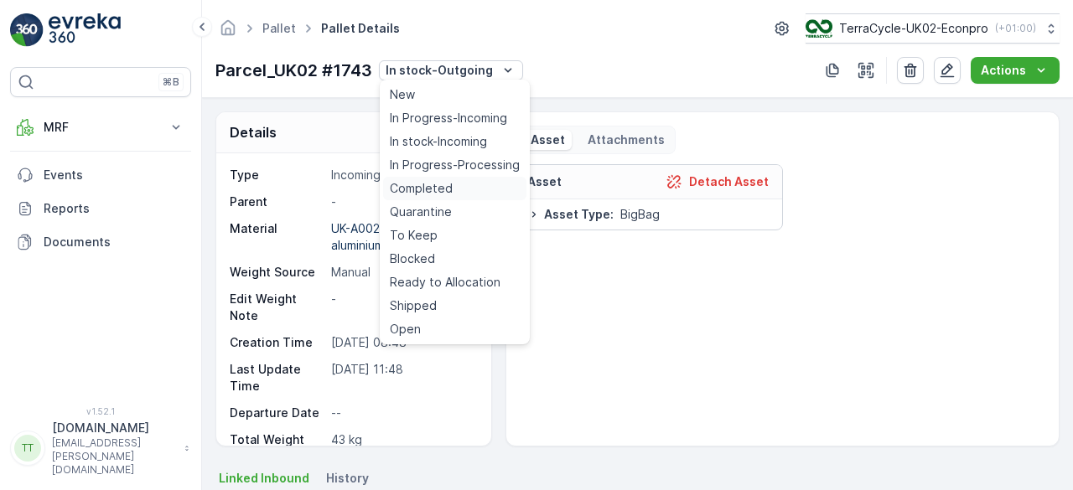
click at [443, 185] on span "Completed" at bounding box center [421, 188] width 63 height 17
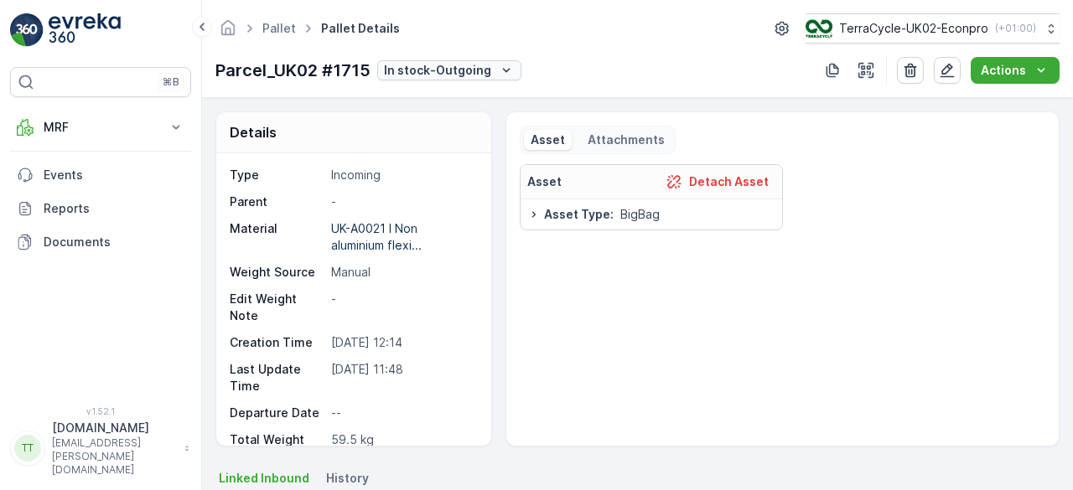
click at [434, 65] on p "In stock-Outgoing" at bounding box center [437, 70] width 107 height 17
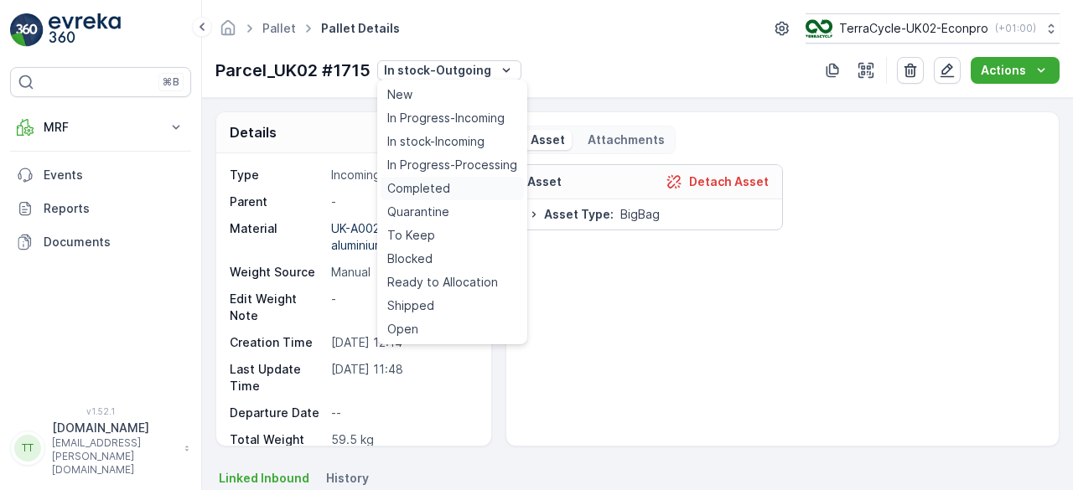
click at [435, 182] on span "Completed" at bounding box center [418, 188] width 63 height 17
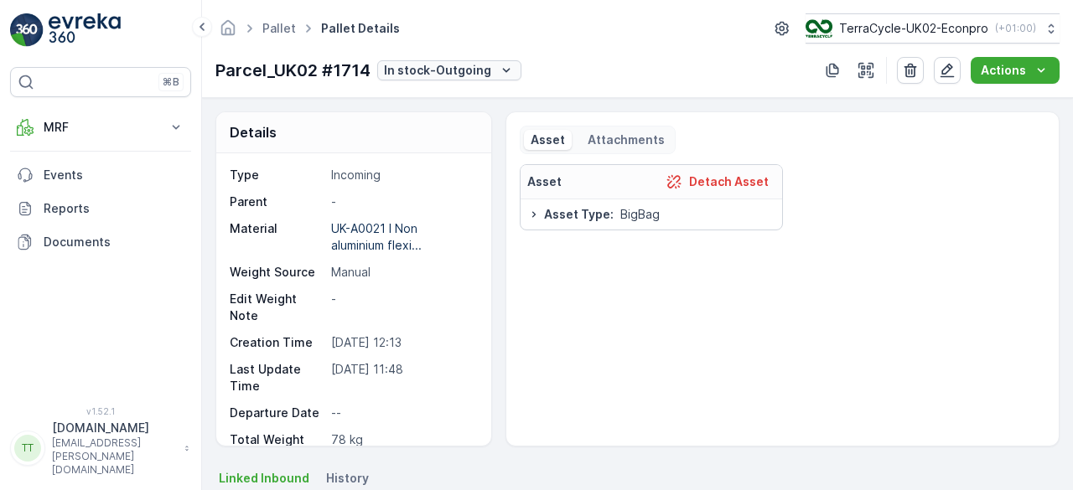
click at [424, 72] on p "In stock-Outgoing" at bounding box center [437, 70] width 107 height 17
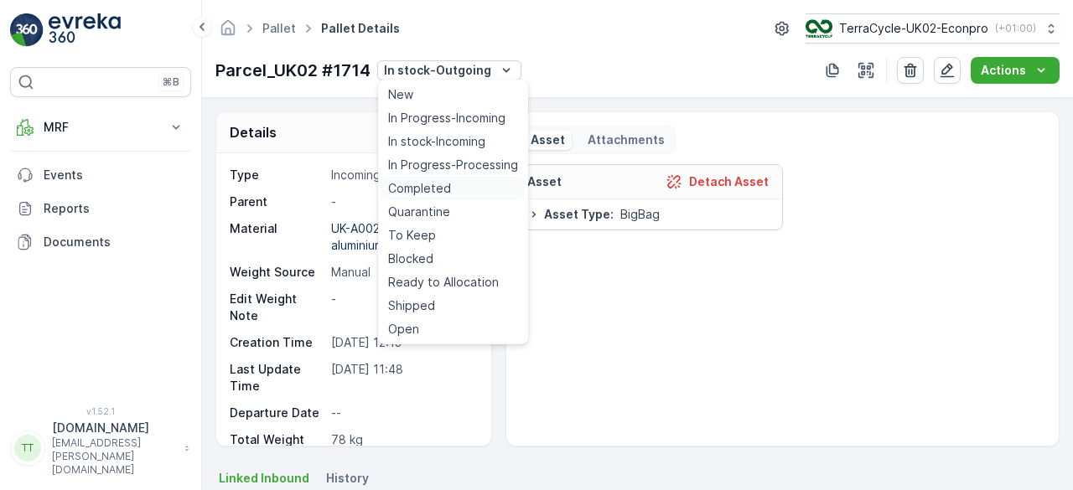
click at [439, 178] on div "Completed" at bounding box center [452, 188] width 143 height 23
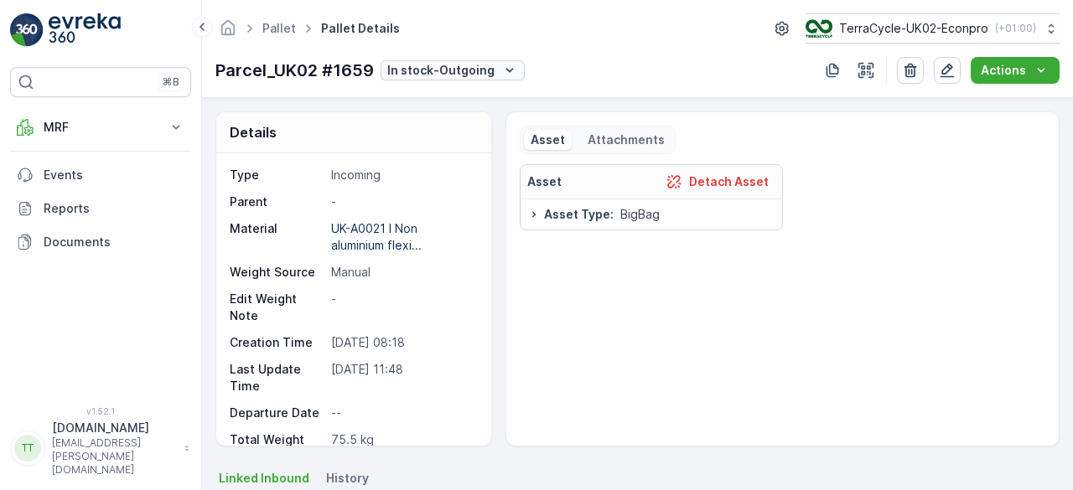
click at [443, 71] on p "In stock-Outgoing" at bounding box center [440, 70] width 107 height 17
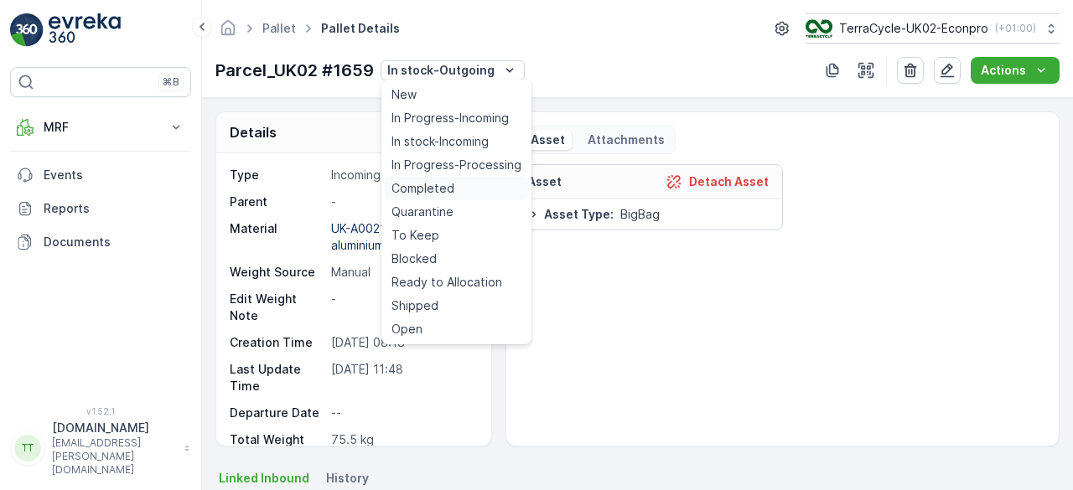
click at [449, 184] on span "Completed" at bounding box center [422, 188] width 63 height 17
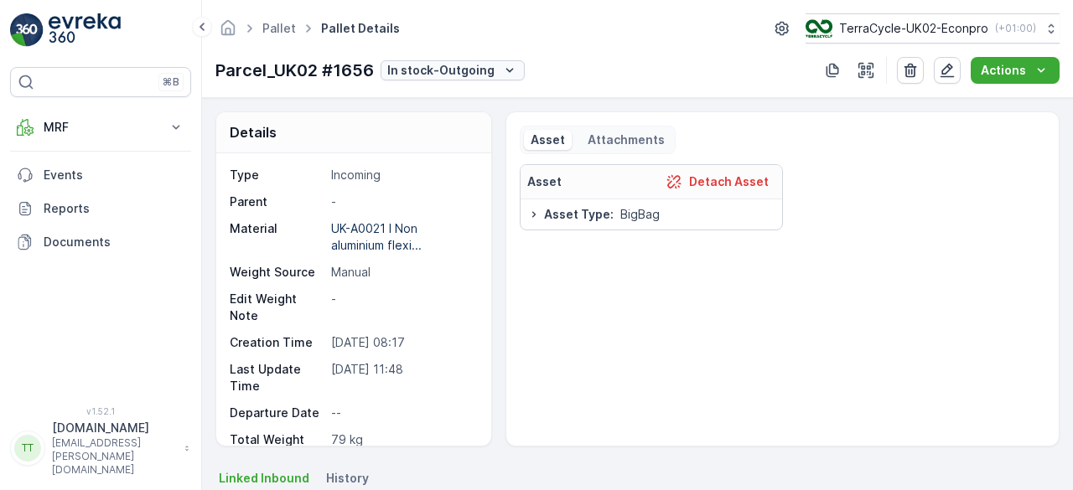
click at [444, 65] on p "In stock-Outgoing" at bounding box center [440, 70] width 107 height 17
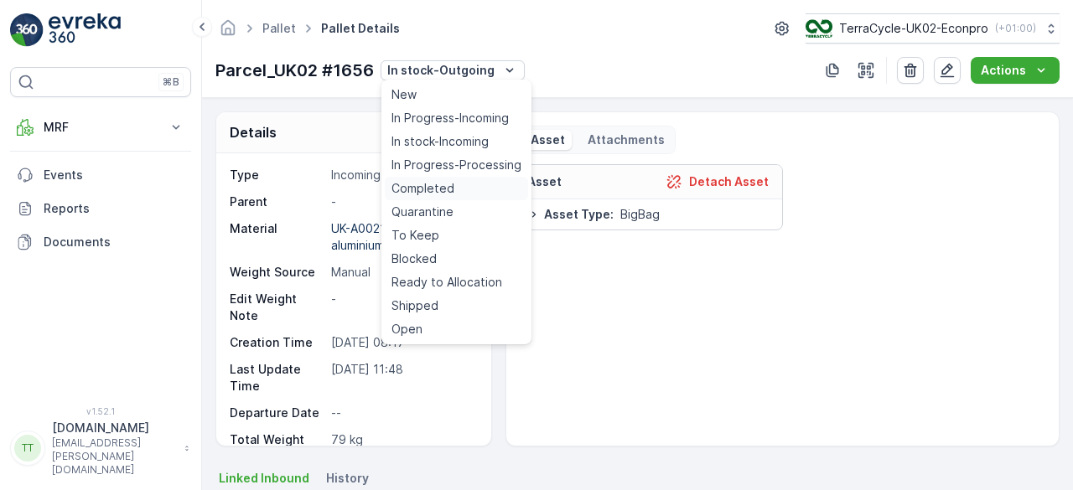
click at [433, 181] on span "Completed" at bounding box center [422, 188] width 63 height 17
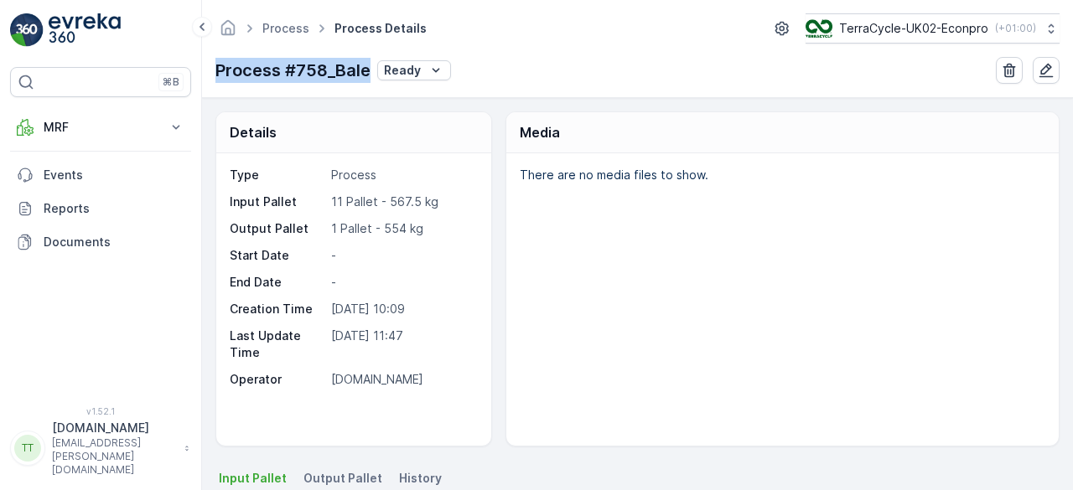
drag, startPoint x: 215, startPoint y: 71, endPoint x: 365, endPoint y: 69, distance: 150.1
click at [365, 69] on div "Process Process Details TerraCycle-UK02-Econpro ( +01:00 ) Process #758_Bale Re…" at bounding box center [637, 49] width 871 height 98
click at [405, 73] on p "Ready" at bounding box center [402, 70] width 37 height 17
click at [410, 108] on div "Ready" at bounding box center [477, 117] width 194 height 23
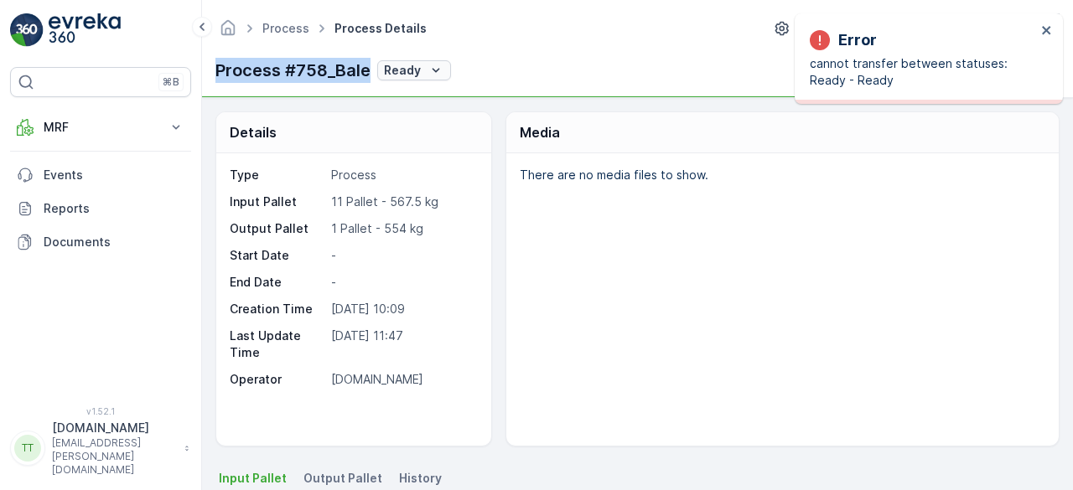
click at [408, 70] on p "Ready" at bounding box center [402, 70] width 37 height 17
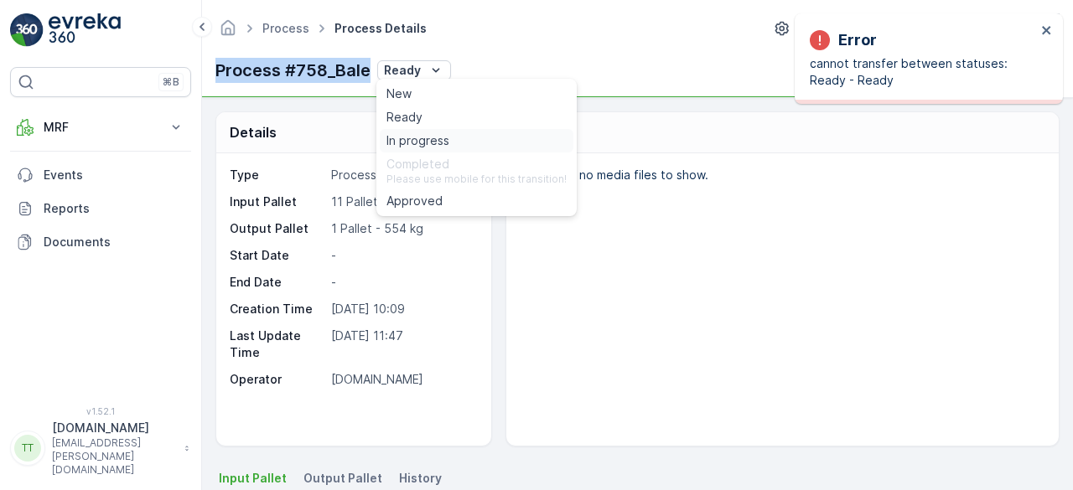
click at [417, 133] on span "In progress" at bounding box center [417, 140] width 63 height 17
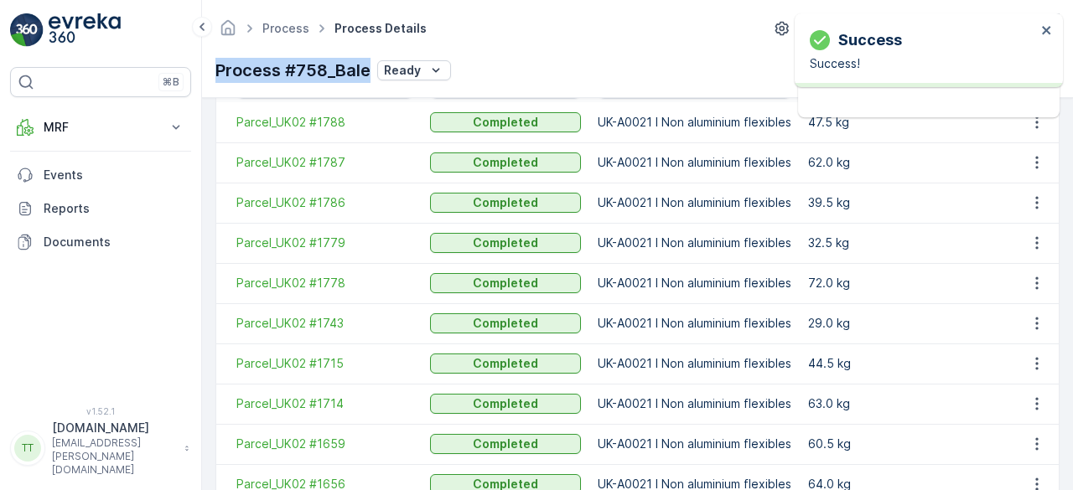
scroll to position [585, 0]
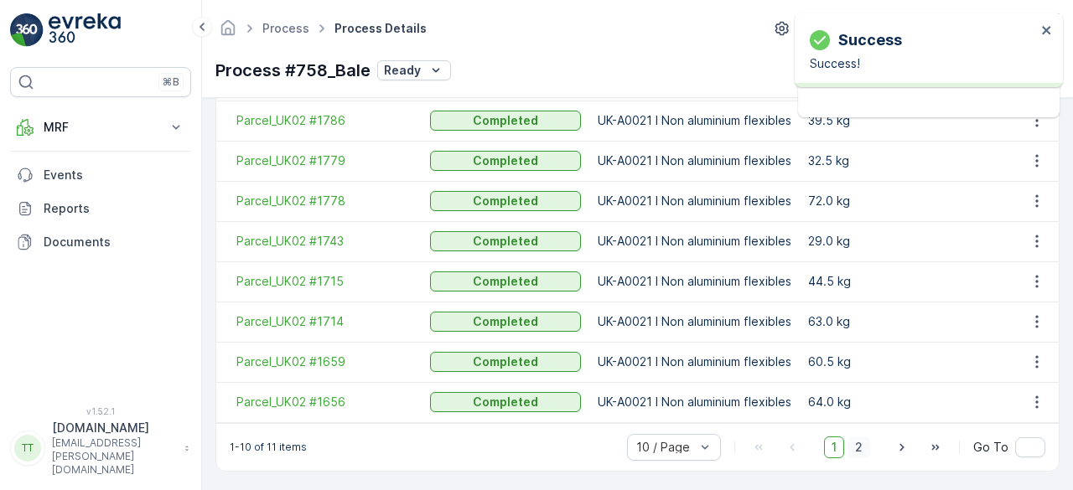
click at [864, 447] on span "2" at bounding box center [859, 448] width 23 height 22
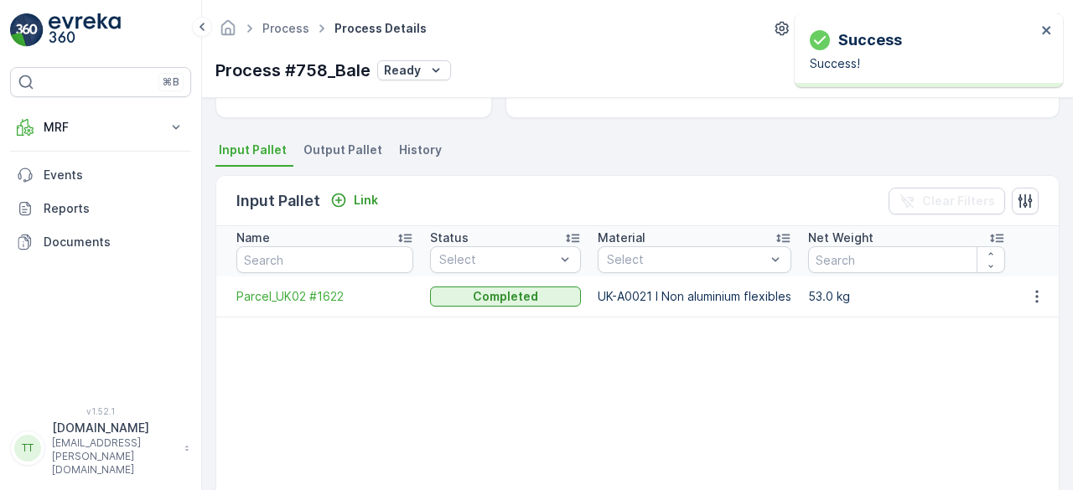
scroll to position [205, 0]
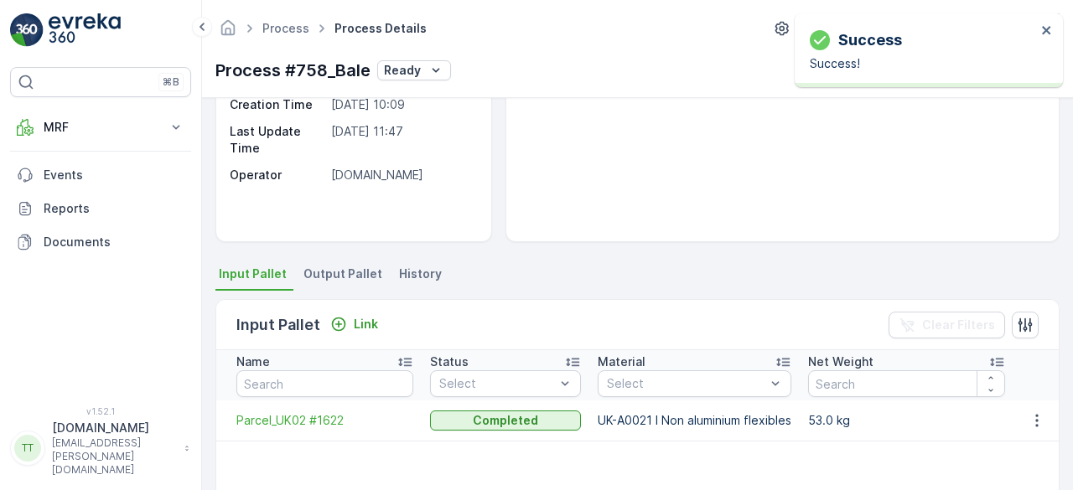
click at [337, 270] on span "Output Pallet" at bounding box center [342, 274] width 79 height 17
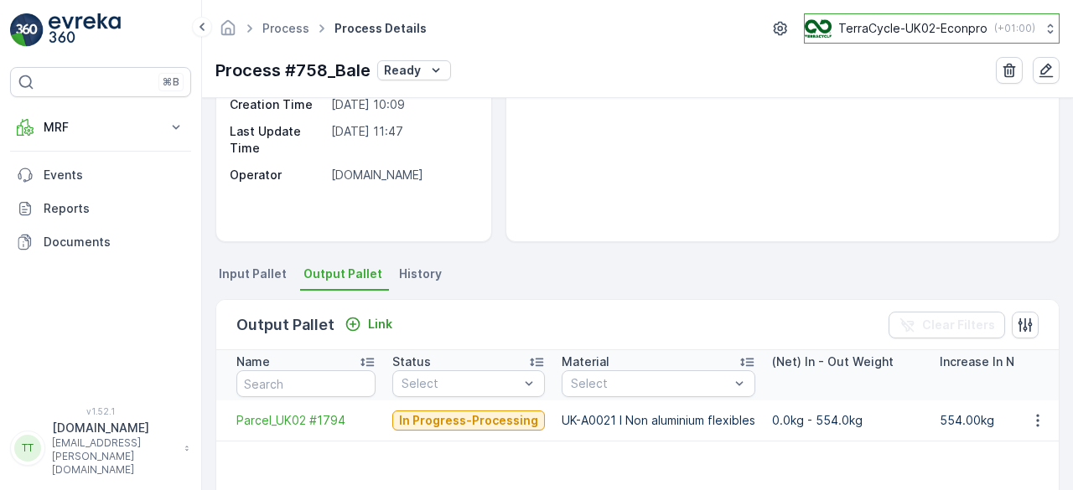
click at [895, 24] on p "TerraCycle-UK02-Econpro" at bounding box center [912, 28] width 149 height 17
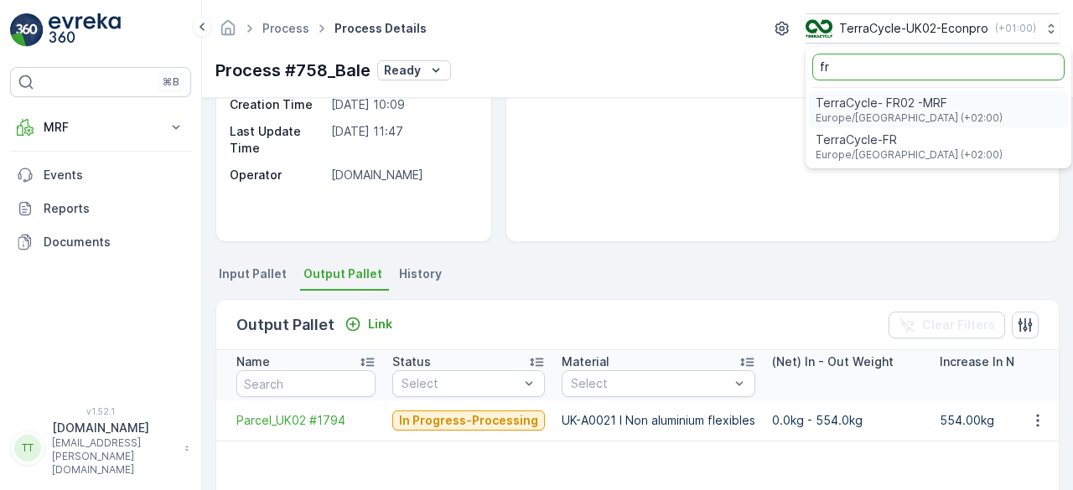
type input "fr"
click at [896, 105] on span "TerraCycle- FR02 -MRF" at bounding box center [909, 103] width 187 height 17
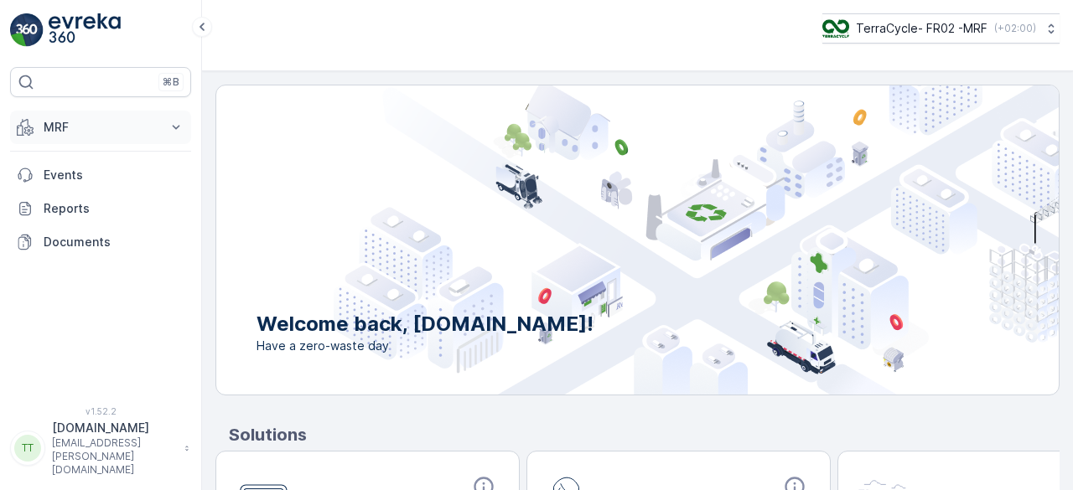
click at [61, 122] on p "MRF" at bounding box center [101, 127] width 114 height 17
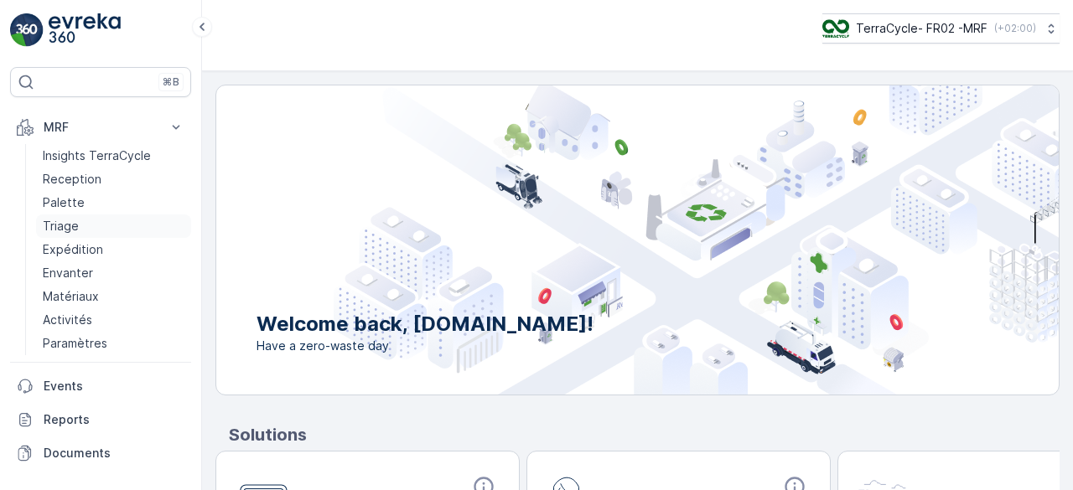
click at [79, 227] on link "Triage" at bounding box center [113, 226] width 155 height 23
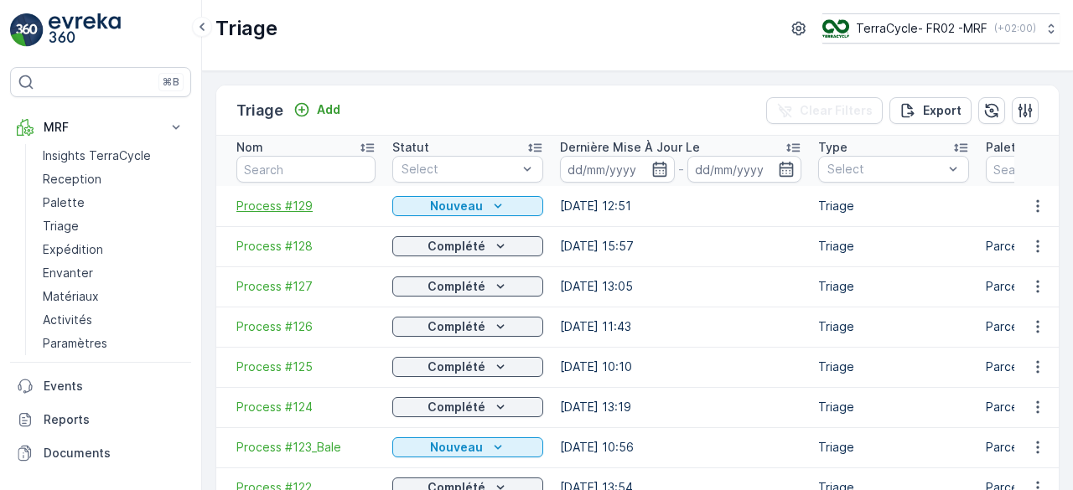
click at [304, 207] on span "Process #129" at bounding box center [305, 206] width 139 height 17
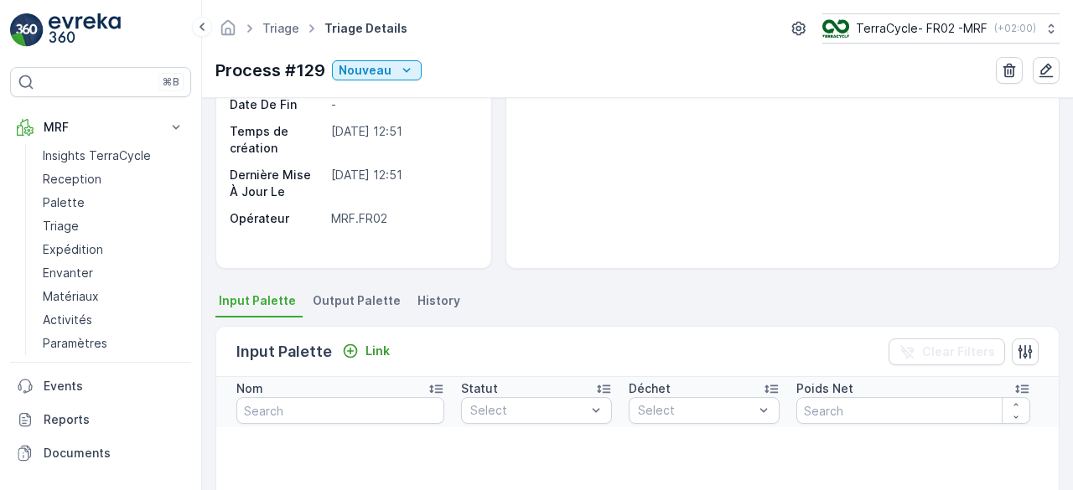
scroll to position [335, 0]
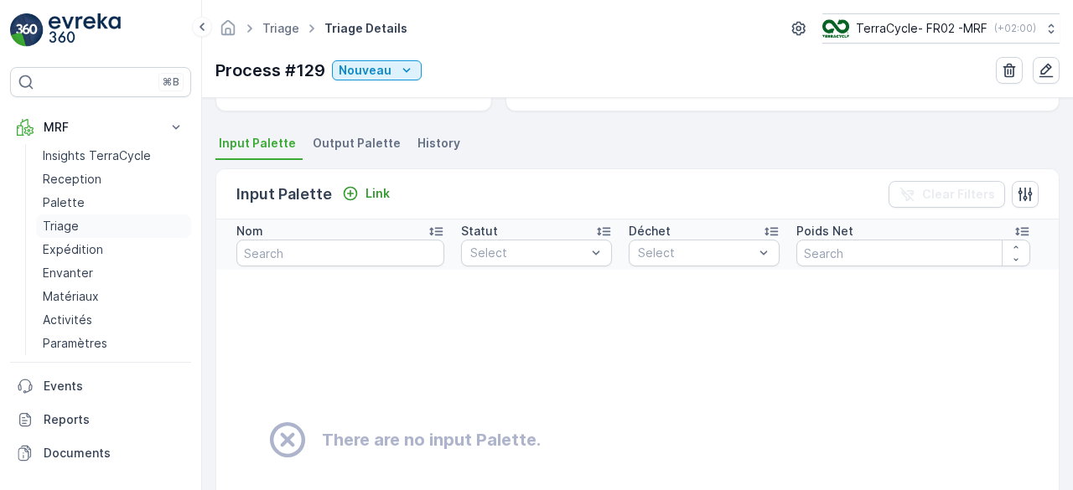
click at [75, 225] on p "Triage" at bounding box center [61, 226] width 36 height 17
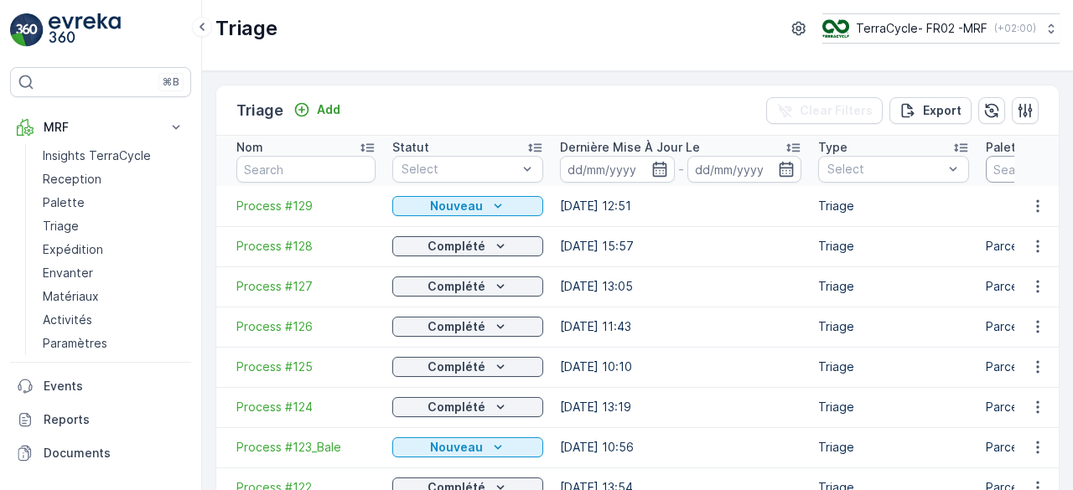
click at [942, 238] on p "Triage" at bounding box center [893, 246] width 151 height 17
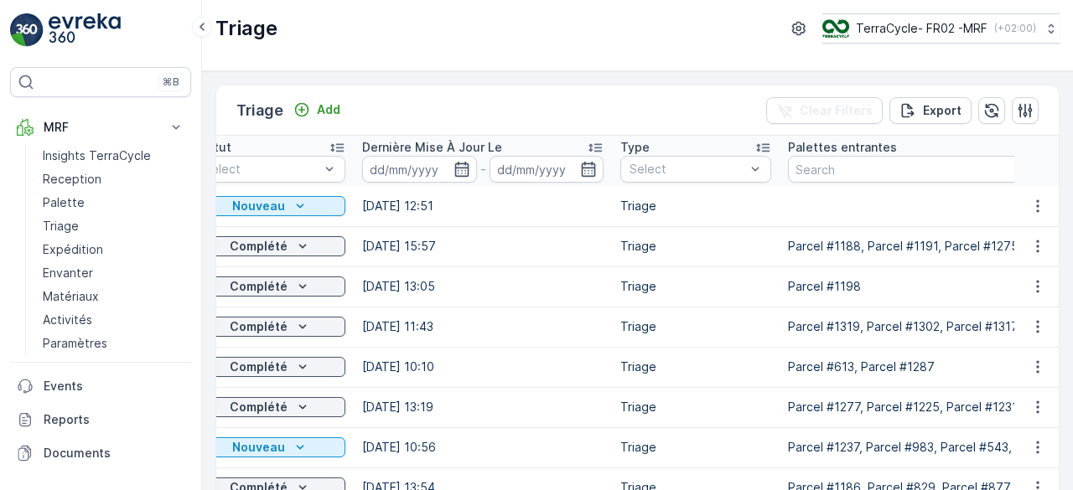
scroll to position [0, 335]
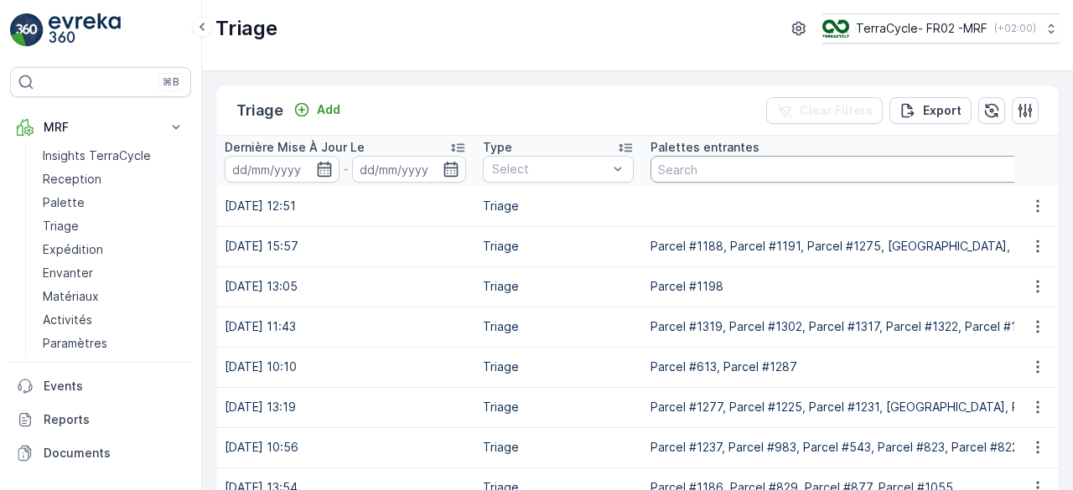
drag, startPoint x: 692, startPoint y: 175, endPoint x: 693, endPoint y: 166, distance: 9.3
click at [692, 174] on input "text" at bounding box center [1092, 169] width 883 height 27
type input "1237"
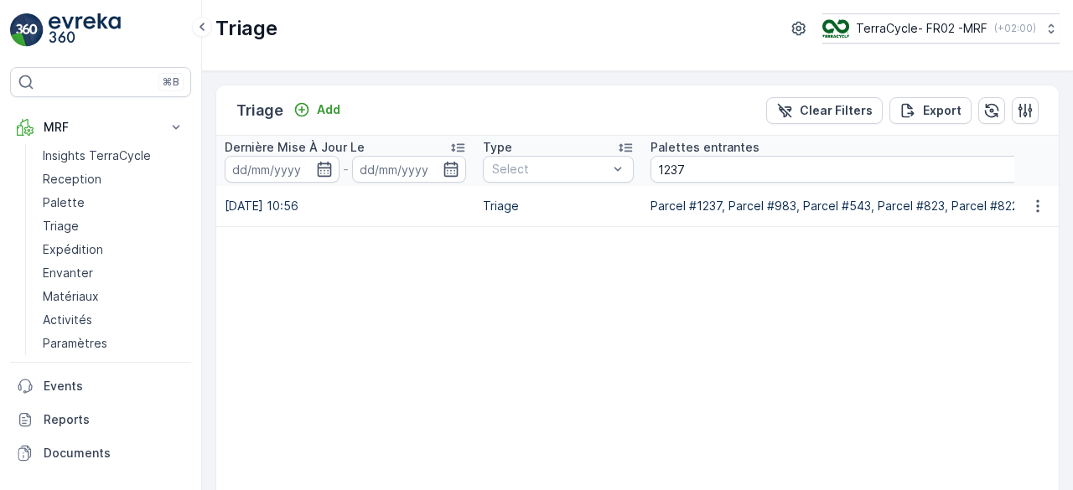
click at [665, 288] on table "Nom Statut Select Dernière Mise À Jour Le - Type Select Palettes entrantes 1237…" at bounding box center [813, 339] width 1864 height 407
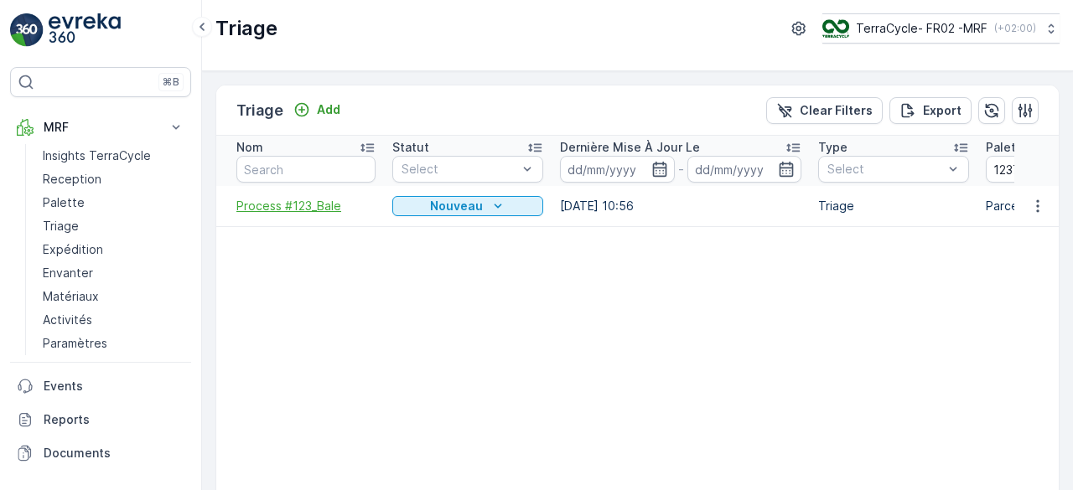
click at [320, 205] on span "Process #123_Bale" at bounding box center [305, 206] width 139 height 17
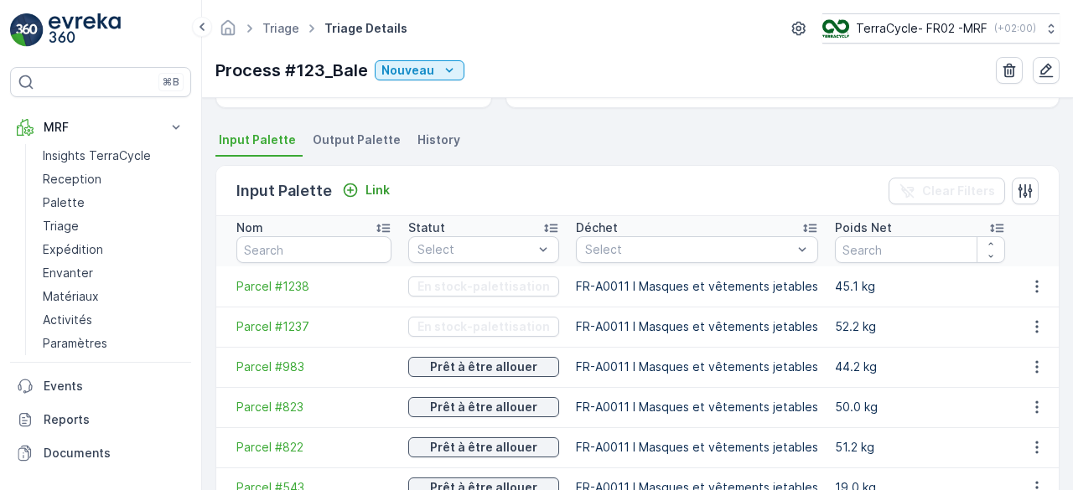
scroll to position [251, 0]
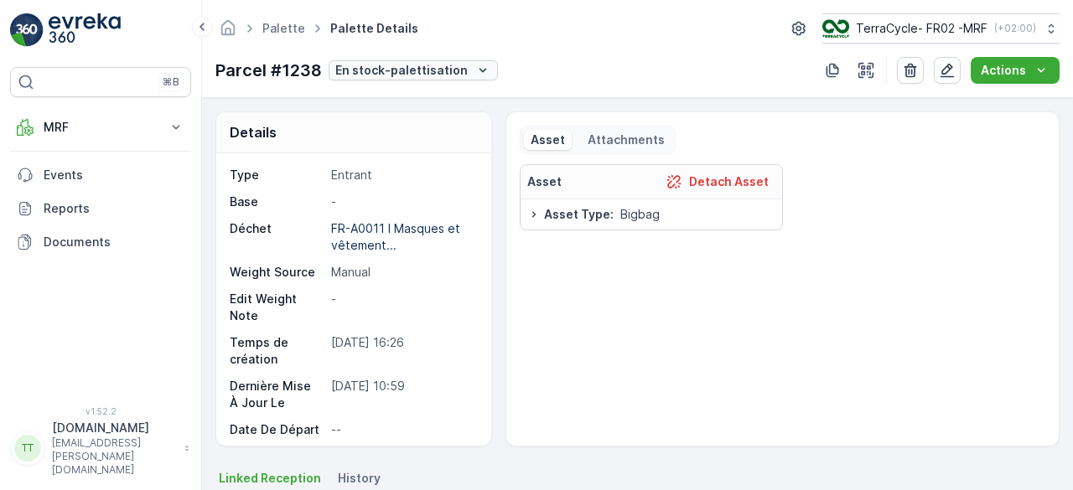
click at [408, 66] on p "En stock-palettisation" at bounding box center [401, 70] width 132 height 17
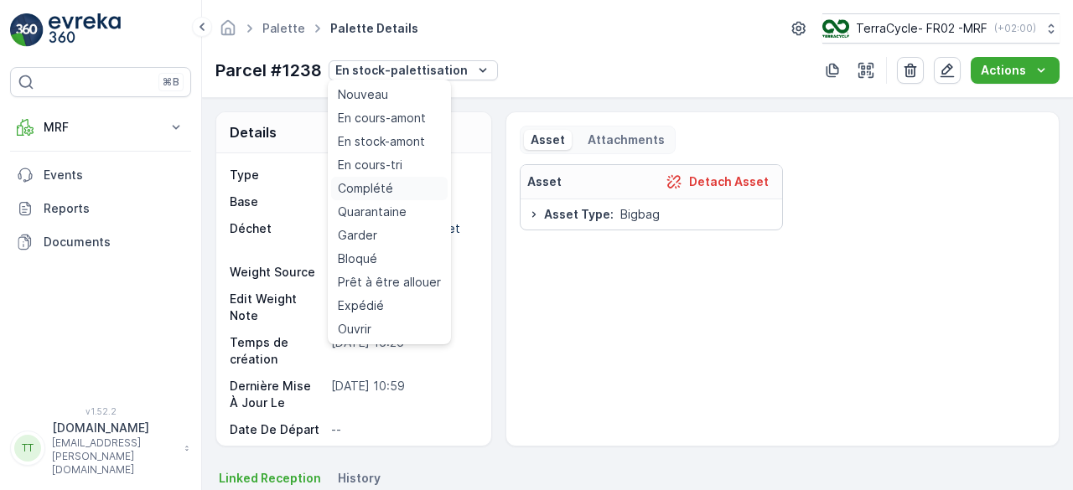
click at [377, 187] on span "Complété" at bounding box center [365, 188] width 55 height 17
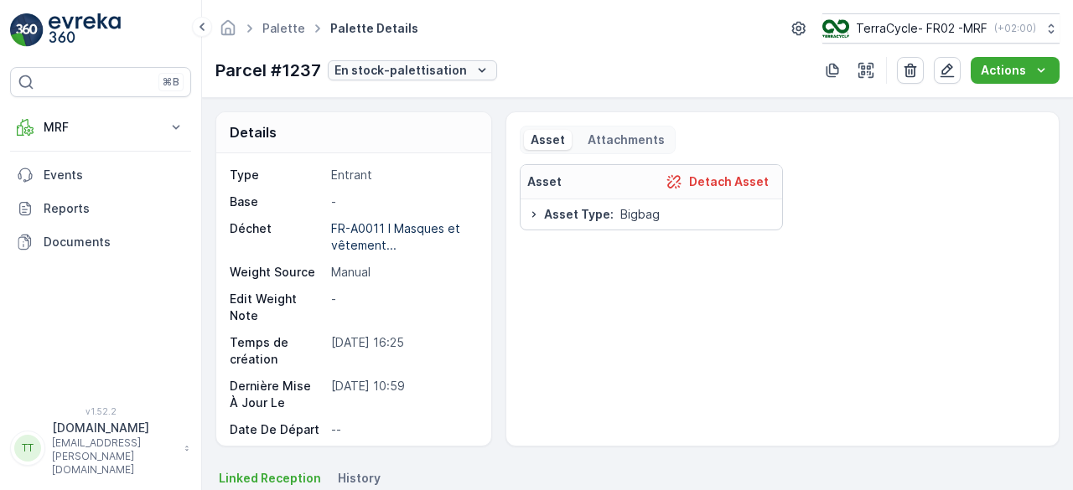
click at [398, 71] on p "En stock-palettisation" at bounding box center [400, 70] width 132 height 17
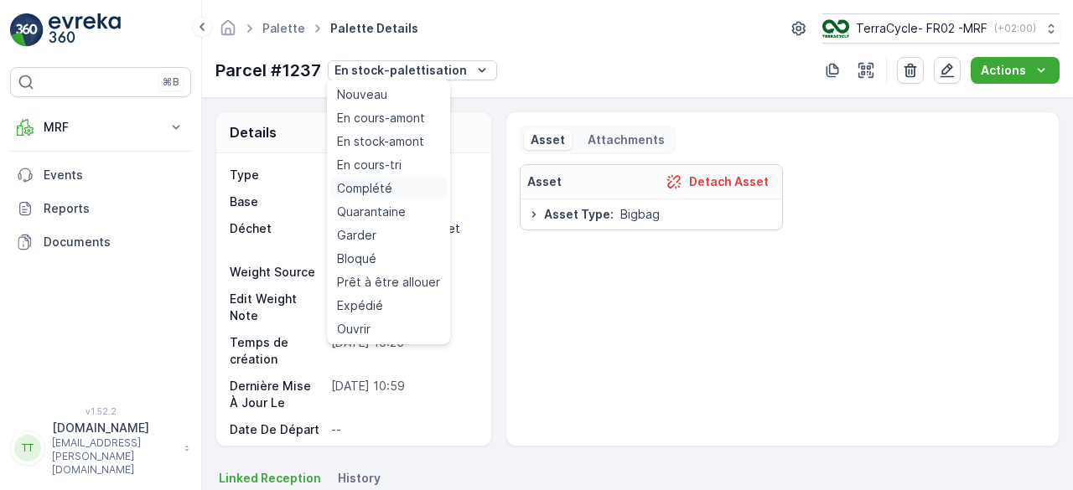
click at [379, 184] on span "Complété" at bounding box center [364, 188] width 55 height 17
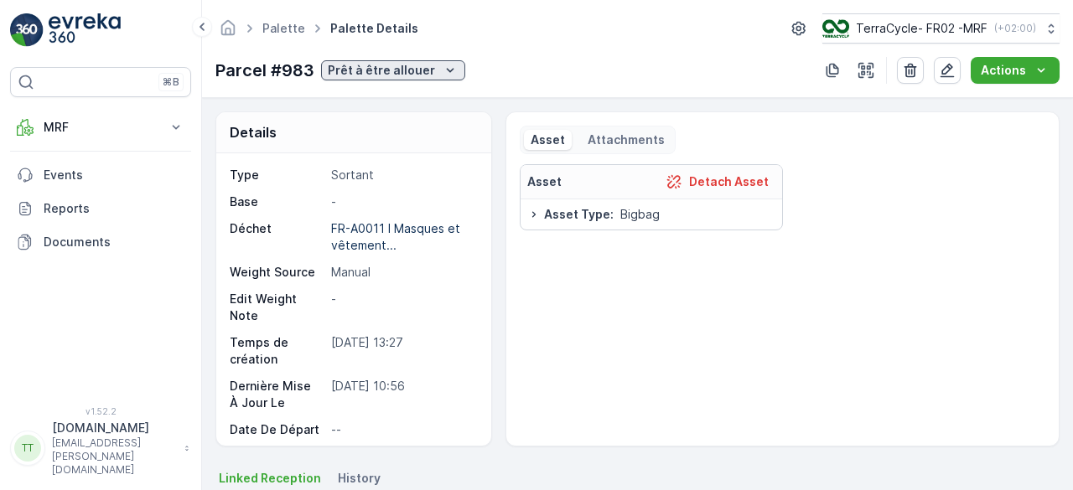
click at [365, 65] on p "Prêt à être allouer" at bounding box center [381, 70] width 107 height 17
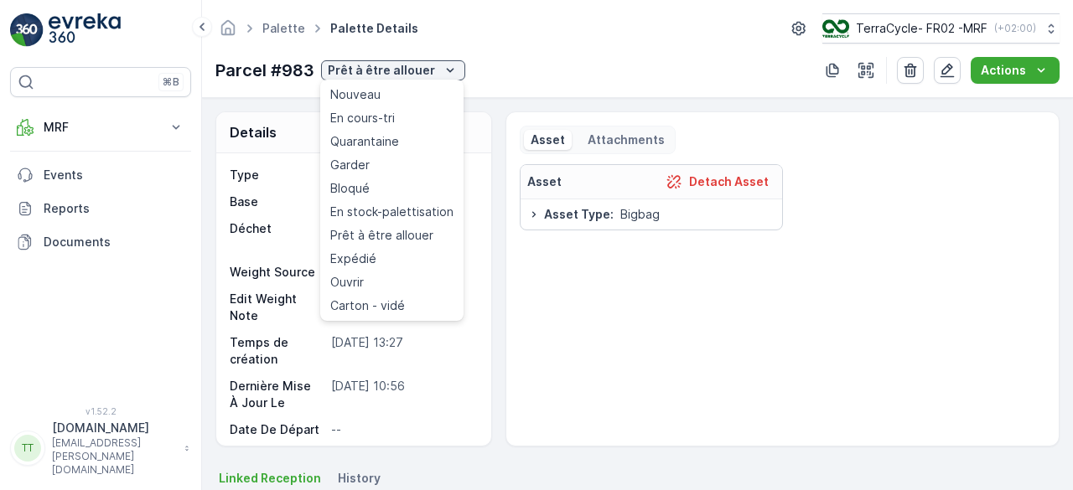
click at [659, 83] on div "Palette Palette Details TerraCycle- FR02 -MRF ( +02:00 ) Parcel #983 Prêt à êtr…" at bounding box center [637, 49] width 871 height 98
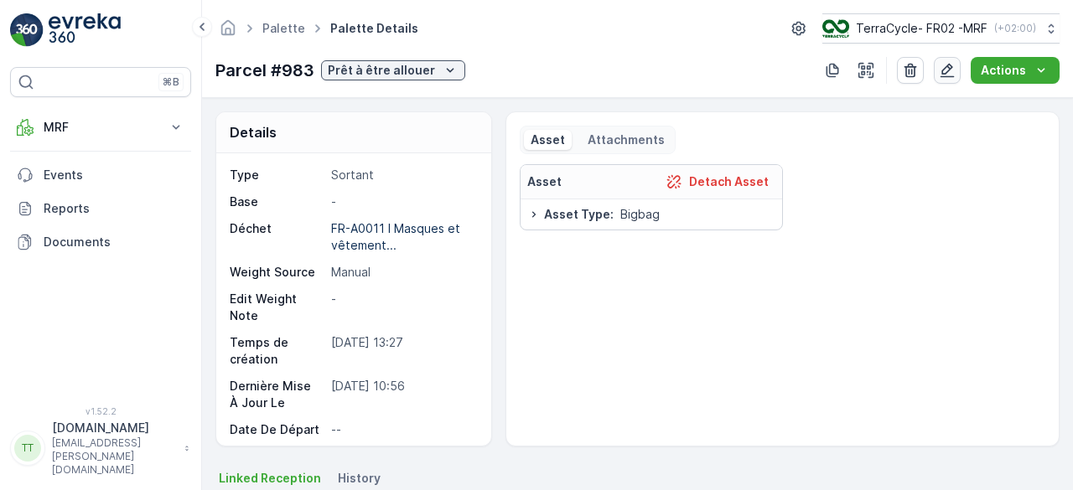
click at [947, 68] on icon "button" at bounding box center [947, 70] width 17 height 17
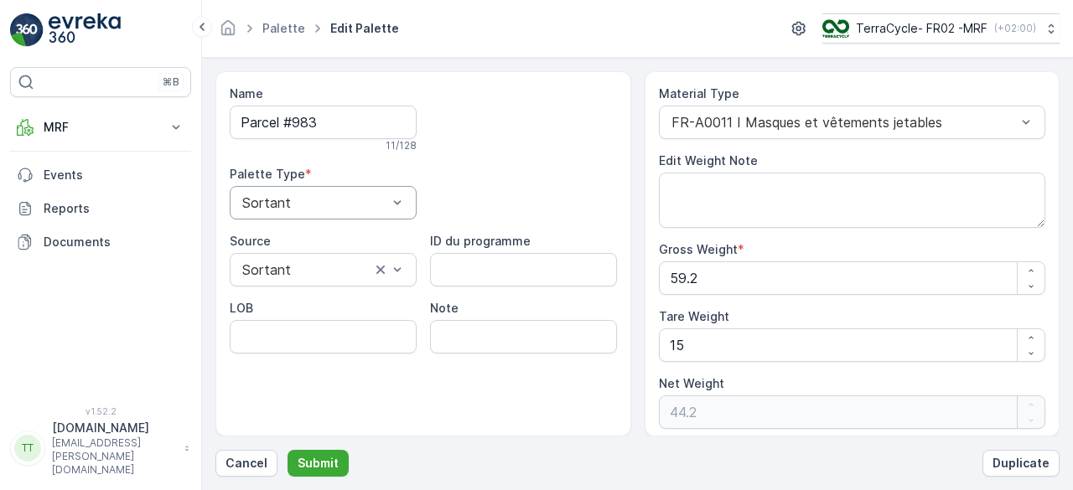
click at [260, 193] on div "Sortant" at bounding box center [323, 203] width 187 height 34
click at [278, 239] on span "Entrant" at bounding box center [263, 243] width 47 height 15
click at [335, 115] on input "Parcel #983" at bounding box center [323, 123] width 187 height 34
click at [335, 459] on button "Submit" at bounding box center [318, 463] width 61 height 27
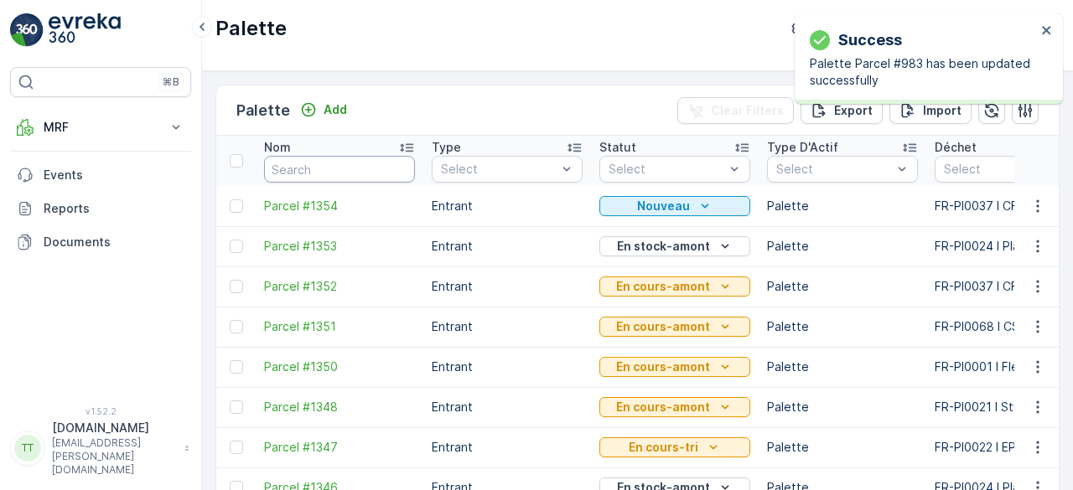
click at [290, 169] on input "text" at bounding box center [339, 169] width 151 height 27
paste input "Parcel #983"
type input "Parcel #983"
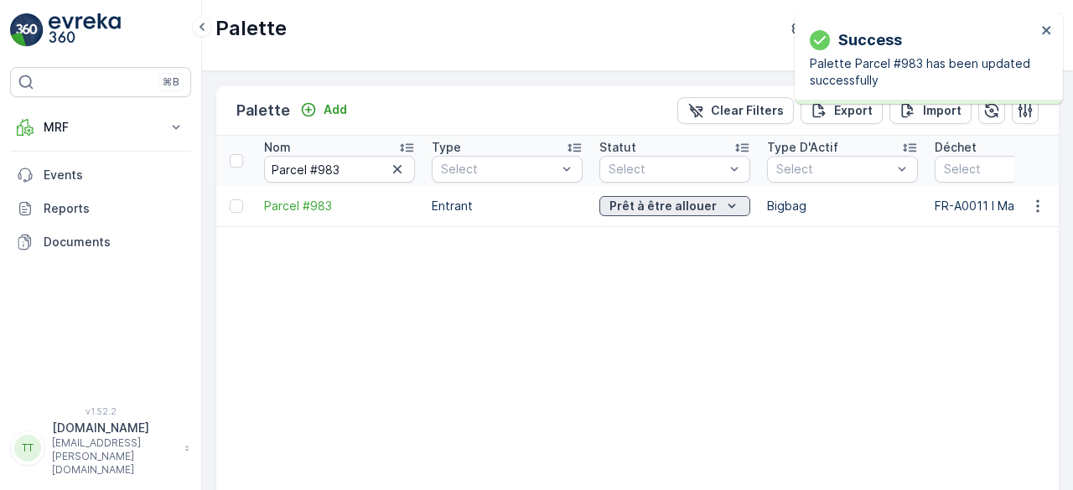
click at [658, 199] on p "Prêt à être allouer" at bounding box center [662, 206] width 107 height 17
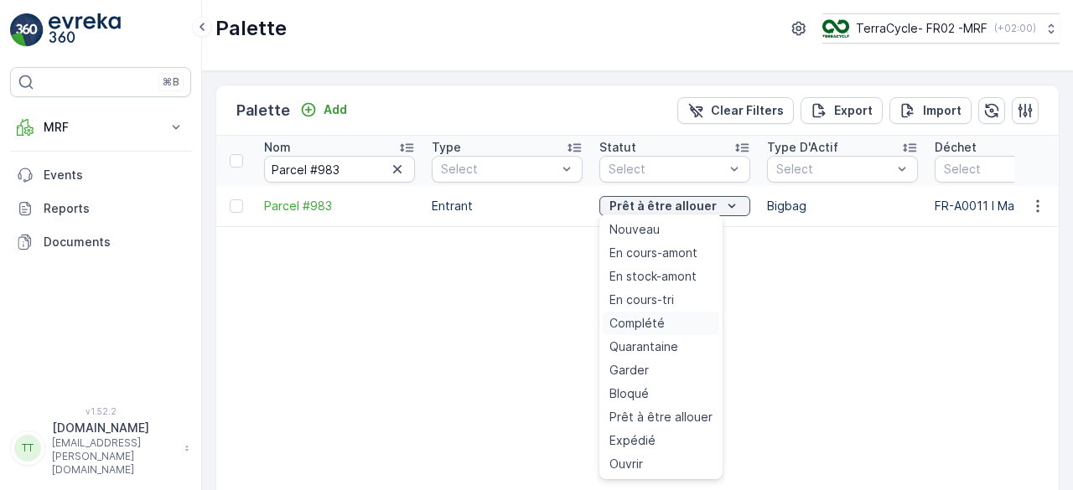
click at [640, 321] on span "Complété" at bounding box center [636, 323] width 55 height 17
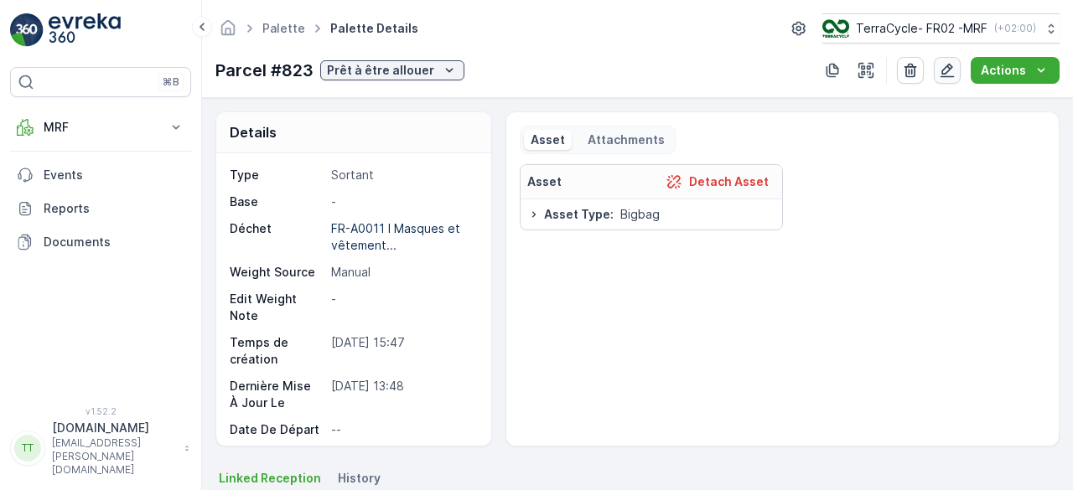
click at [949, 71] on icon "button" at bounding box center [948, 71] width 14 height 14
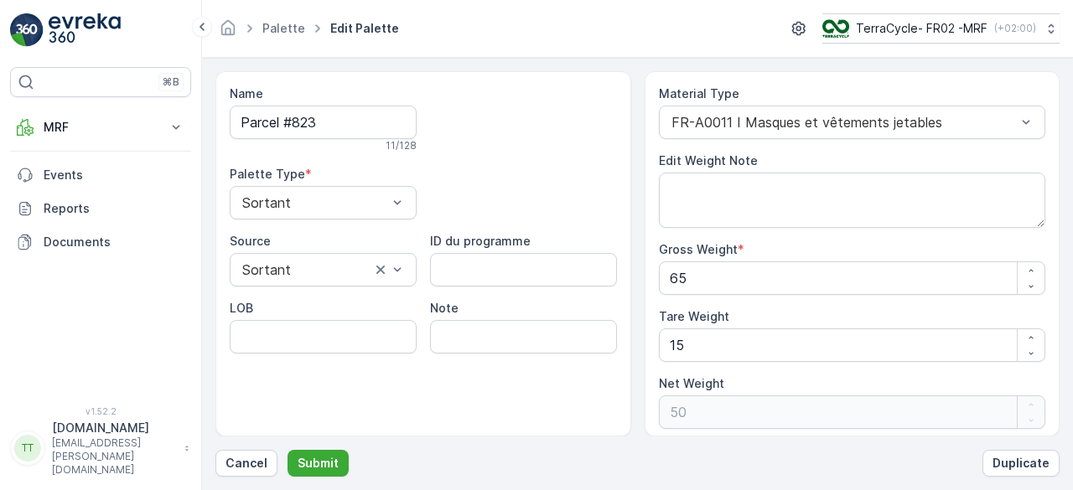
click at [272, 102] on div "Name Parcel #823 11 / 128" at bounding box center [323, 119] width 187 height 67
click at [275, 118] on input "Parcel #823" at bounding box center [323, 123] width 187 height 34
click at [275, 236] on span "Entrant" at bounding box center [263, 243] width 47 height 15
click at [322, 458] on p "Submit" at bounding box center [318, 463] width 41 height 17
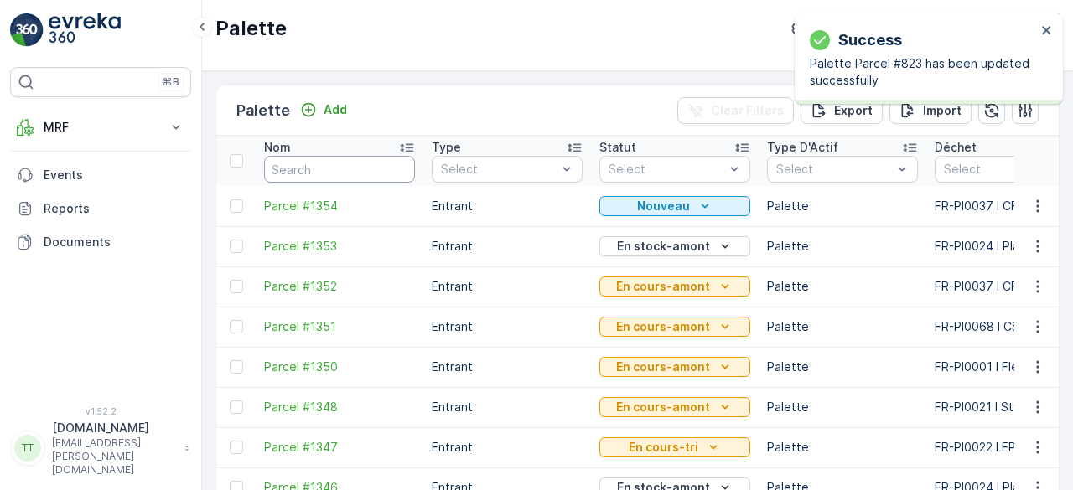
click at [293, 165] on input "text" at bounding box center [339, 169] width 151 height 27
paste input "Parcel #823"
type input "Parcel #823"
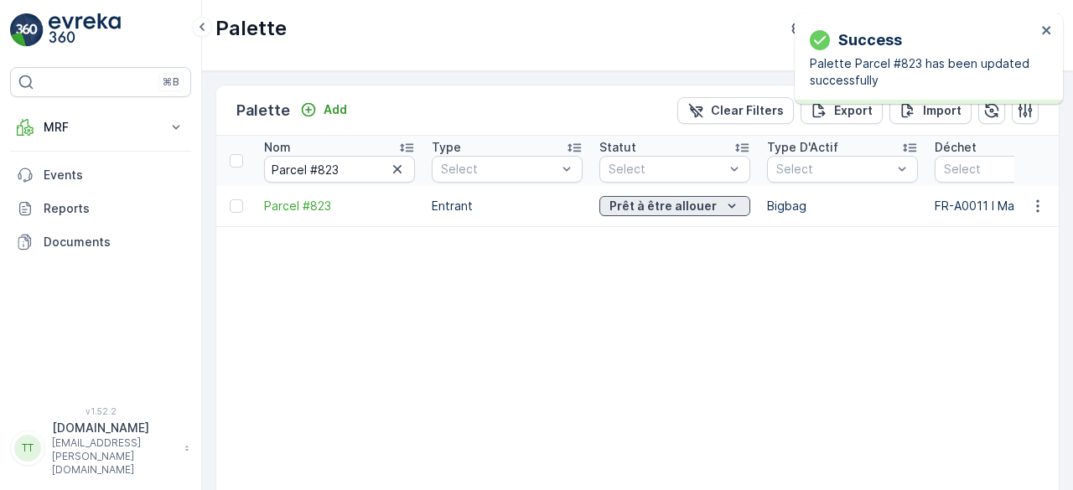
click at [657, 207] on p "Prêt à être allouer" at bounding box center [662, 206] width 107 height 17
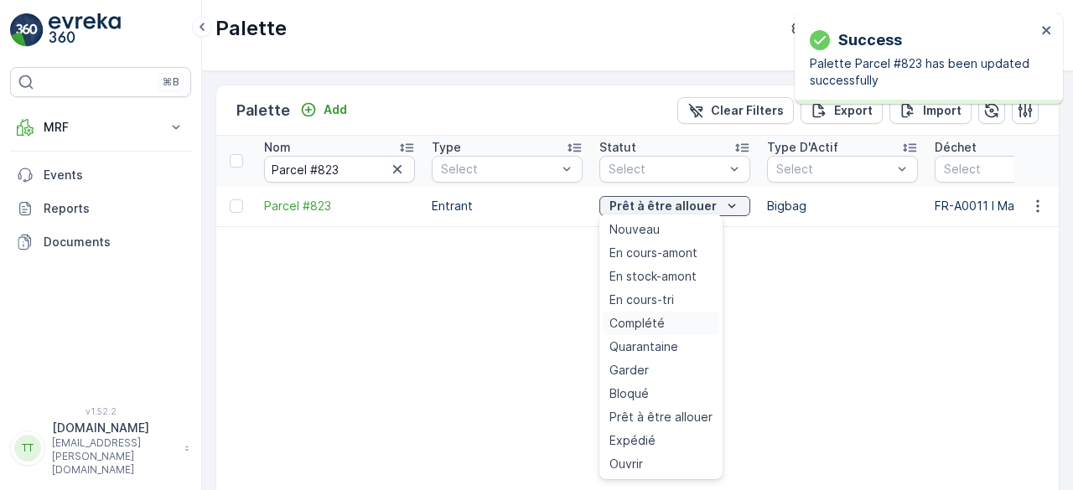
click at [638, 328] on span "Complété" at bounding box center [636, 323] width 55 height 17
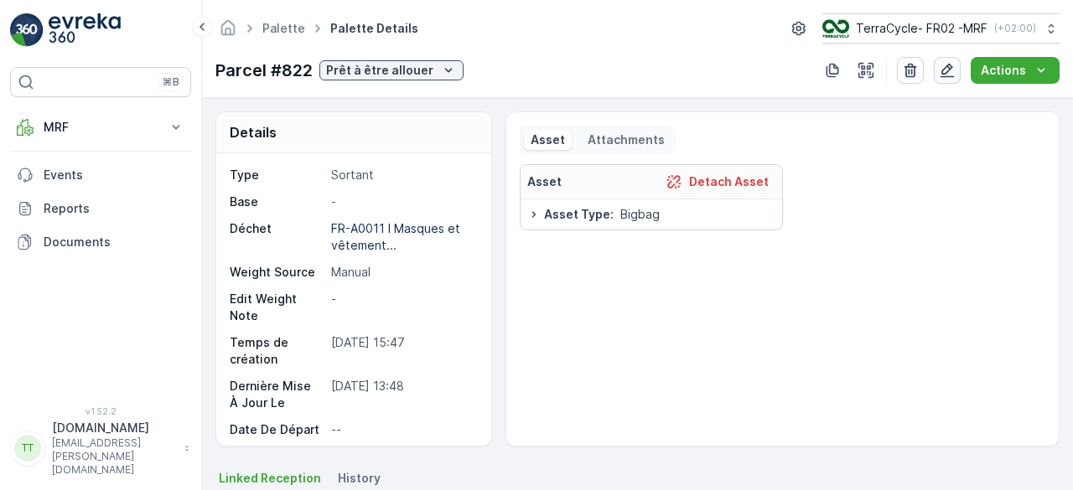
click at [948, 70] on icon "button" at bounding box center [947, 70] width 17 height 17
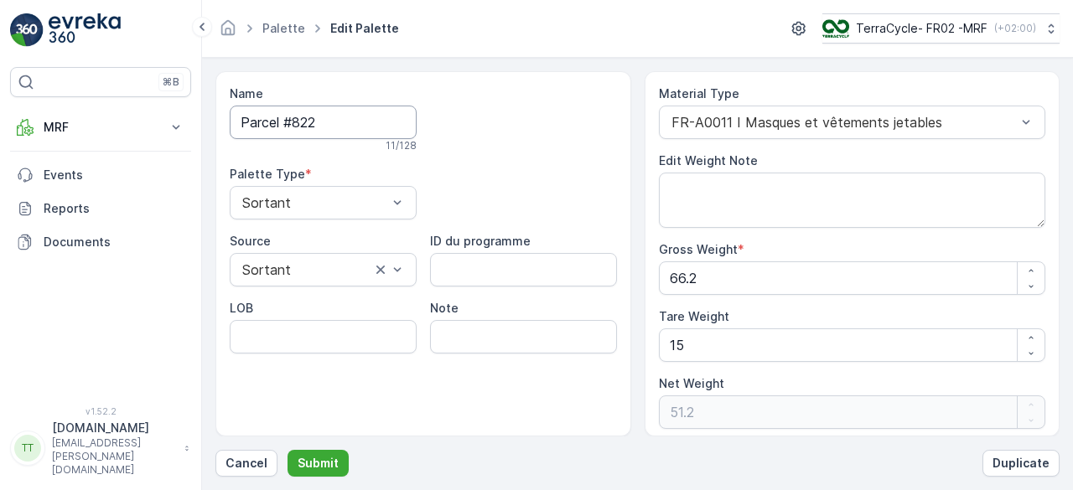
click at [289, 115] on input "Parcel #822" at bounding box center [323, 123] width 187 height 34
click at [271, 236] on span "Entrant" at bounding box center [263, 243] width 47 height 15
click at [319, 464] on p "Submit" at bounding box center [318, 463] width 41 height 17
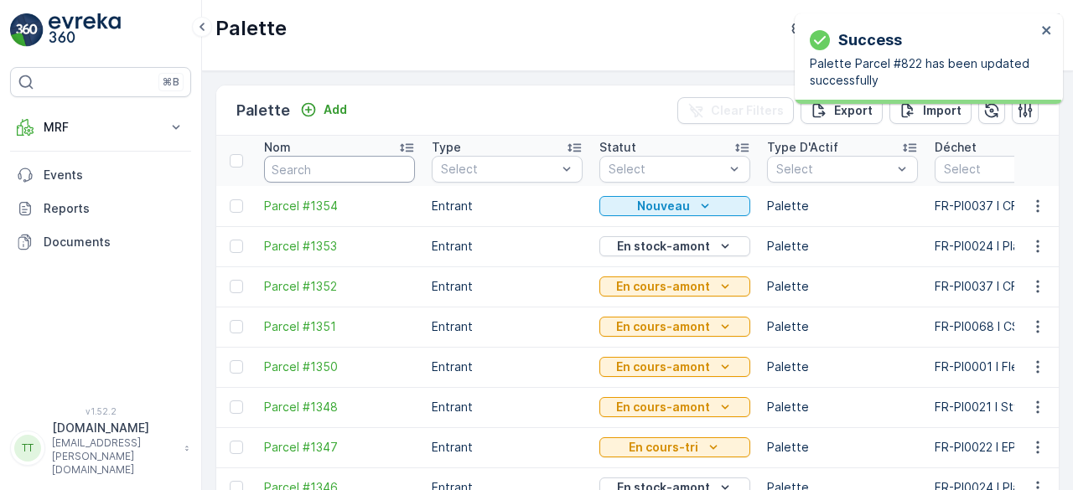
click at [309, 169] on input "text" at bounding box center [339, 169] width 151 height 27
paste input "Parcel #822"
type input "Parcel #822"
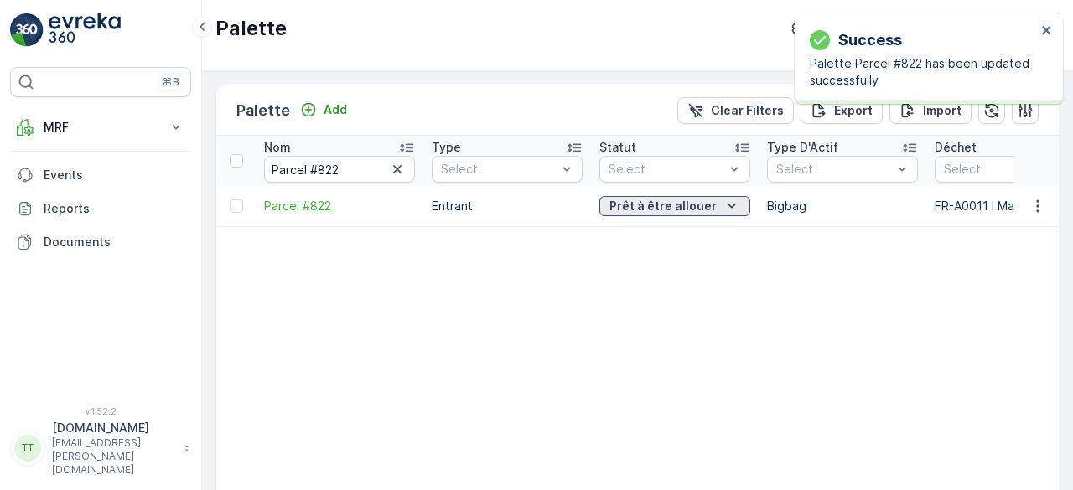
click at [633, 205] on p "Prêt à être allouer" at bounding box center [662, 206] width 107 height 17
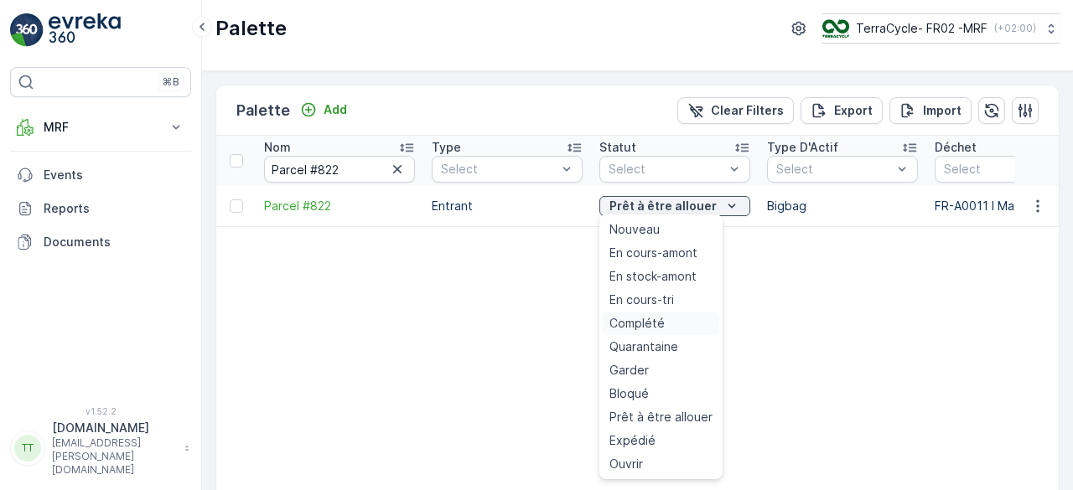
click at [638, 319] on span "Complété" at bounding box center [636, 323] width 55 height 17
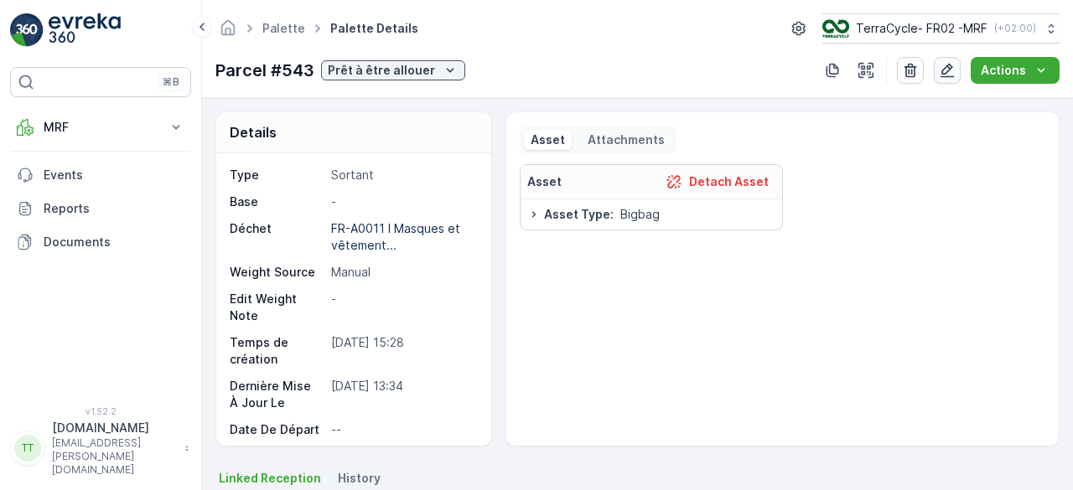
click at [948, 75] on icon "button" at bounding box center [948, 71] width 14 height 14
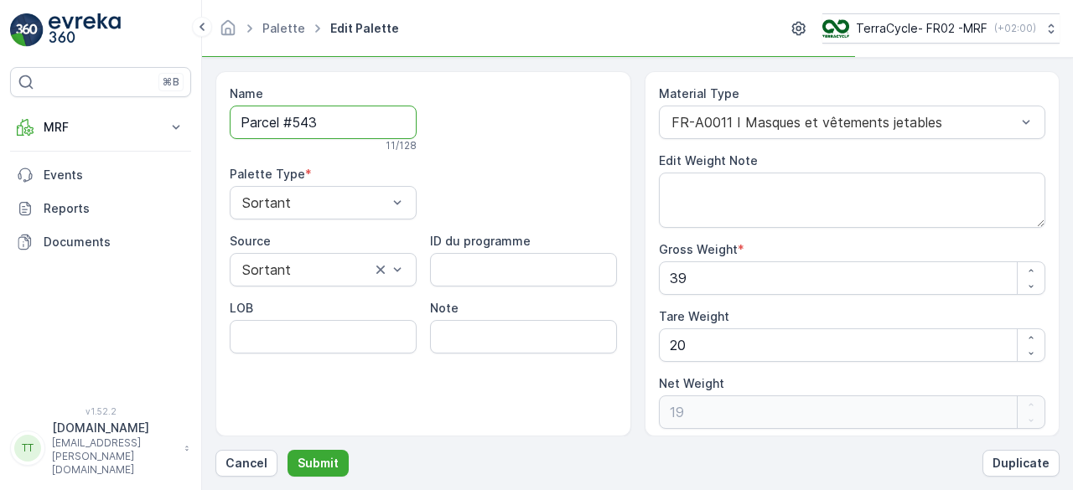
click at [302, 128] on input "Parcel #543" at bounding box center [323, 123] width 187 height 34
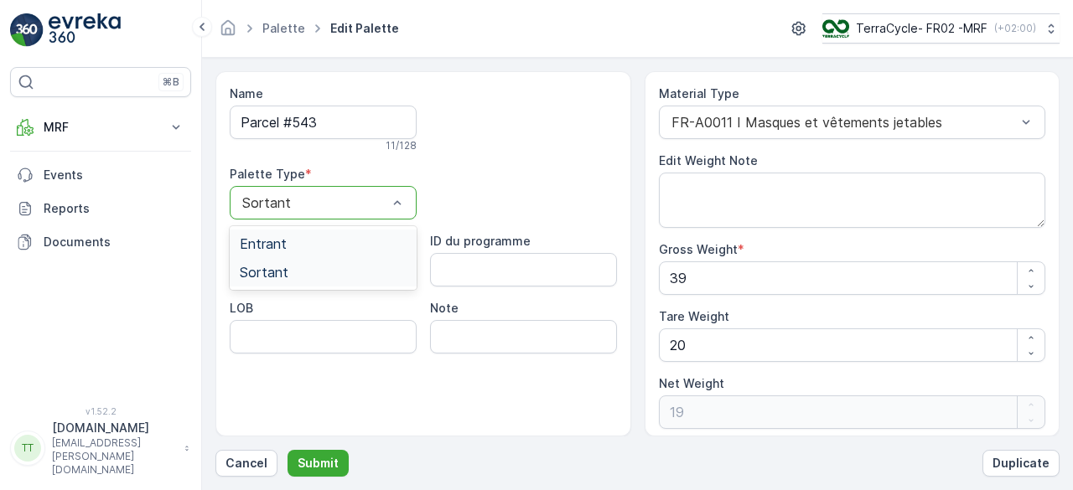
click at [292, 194] on div "Sortant" at bounding box center [323, 203] width 187 height 34
click at [272, 241] on span "Entrant" at bounding box center [263, 243] width 47 height 15
click at [320, 450] on button "Submit" at bounding box center [318, 463] width 61 height 27
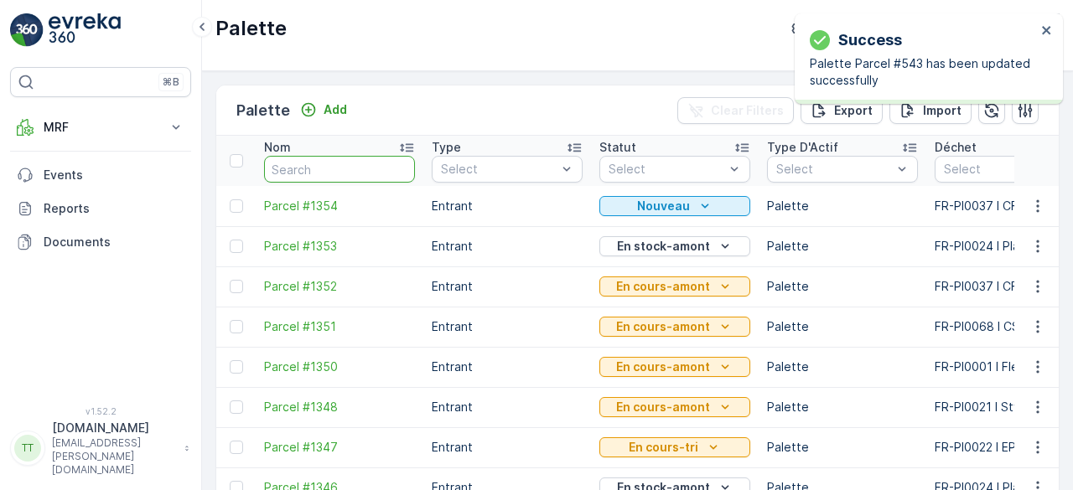
click at [287, 165] on input "text" at bounding box center [339, 169] width 151 height 27
paste input "Parcel #543"
type input "Parcel #543"
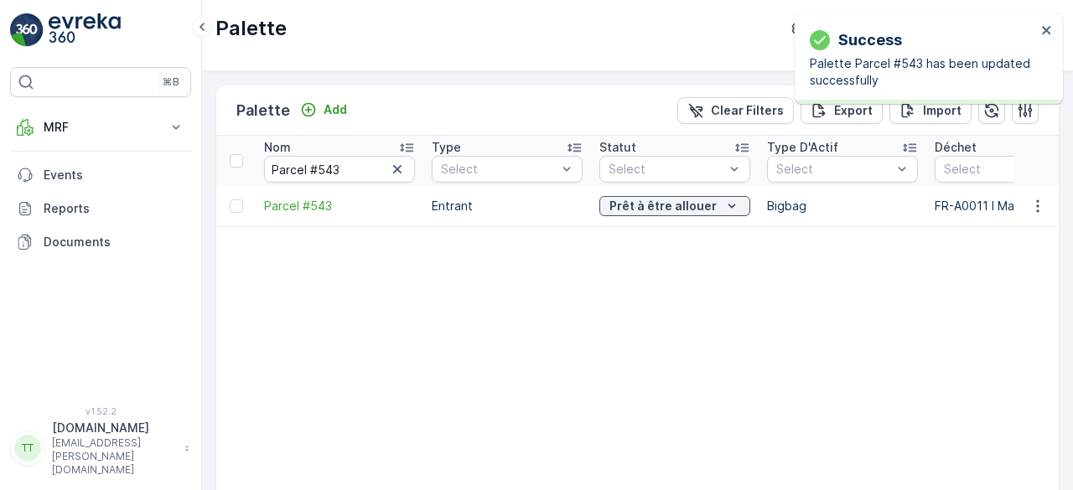
click at [651, 205] on p "Prêt à être allouer" at bounding box center [662, 206] width 107 height 17
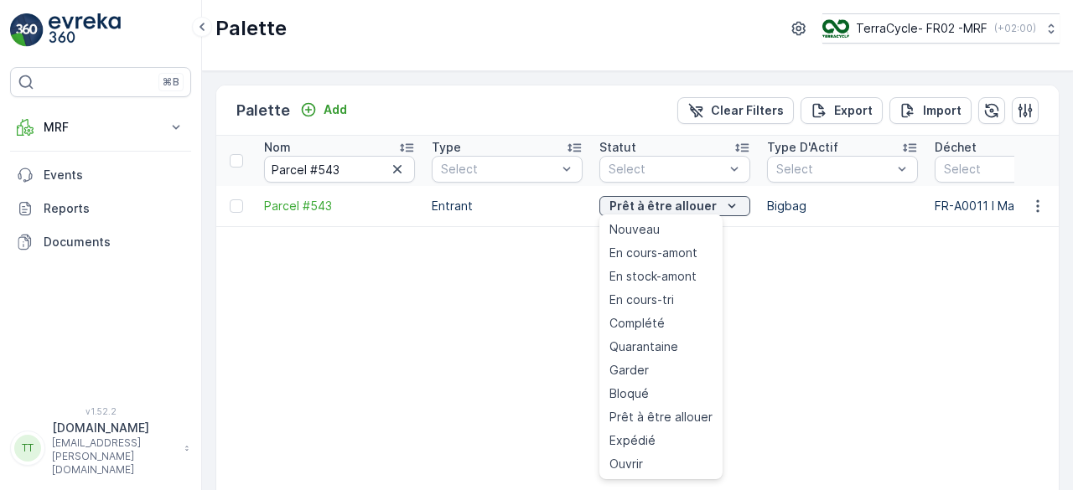
drag, startPoint x: 637, startPoint y: 320, endPoint x: 629, endPoint y: 308, distance: 15.1
click at [635, 318] on span "Complété" at bounding box center [636, 323] width 55 height 17
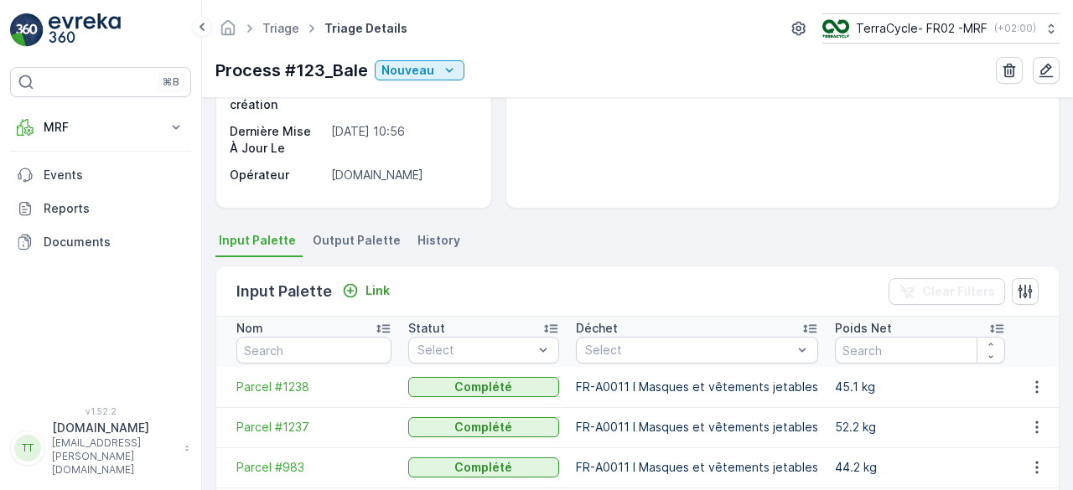
scroll to position [230, 0]
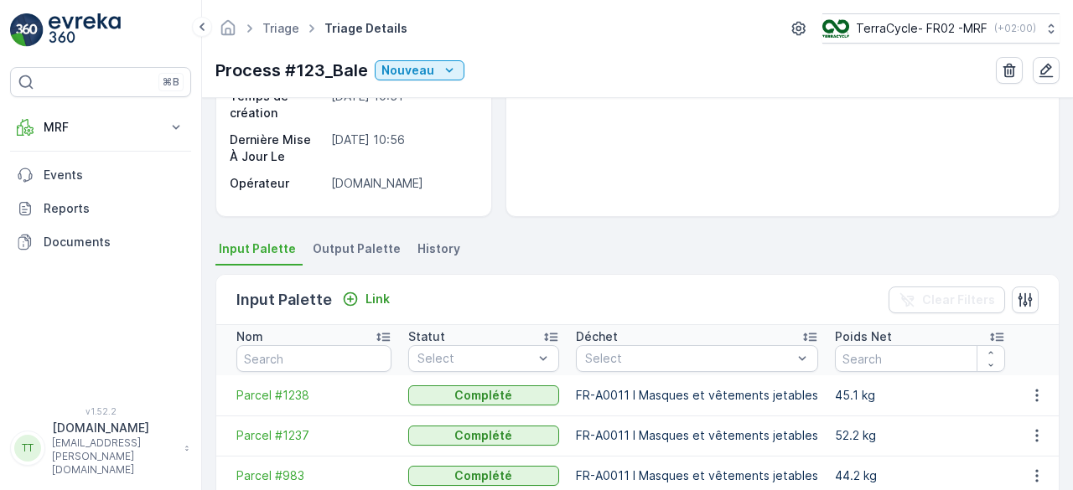
click at [351, 242] on span "Output Palette" at bounding box center [357, 249] width 88 height 17
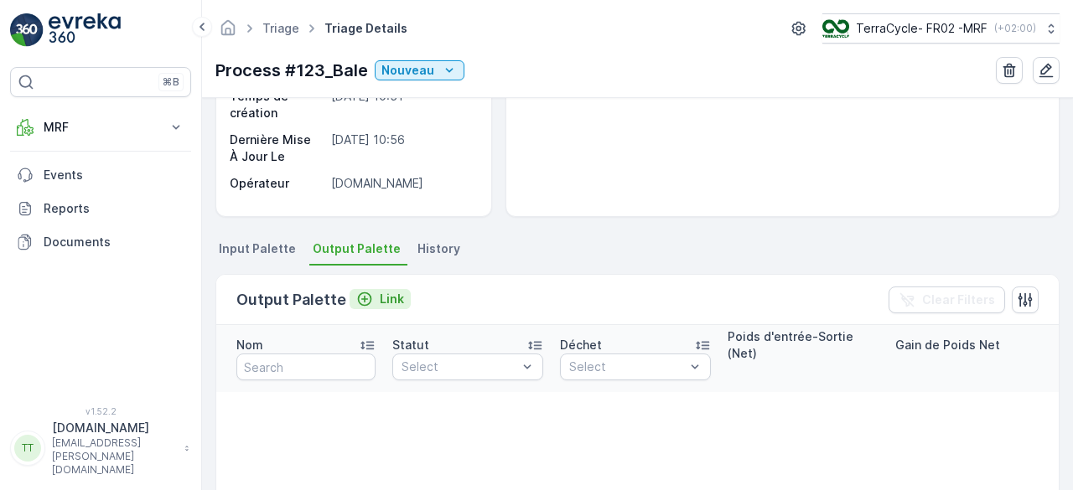
click at [384, 294] on p "Link" at bounding box center [392, 299] width 24 height 17
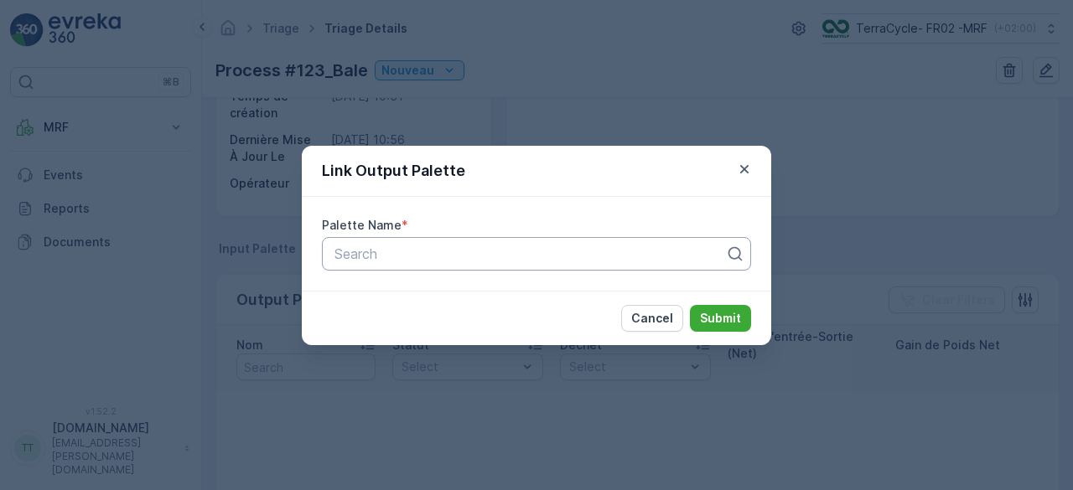
click at [412, 247] on div at bounding box center [530, 253] width 394 height 15
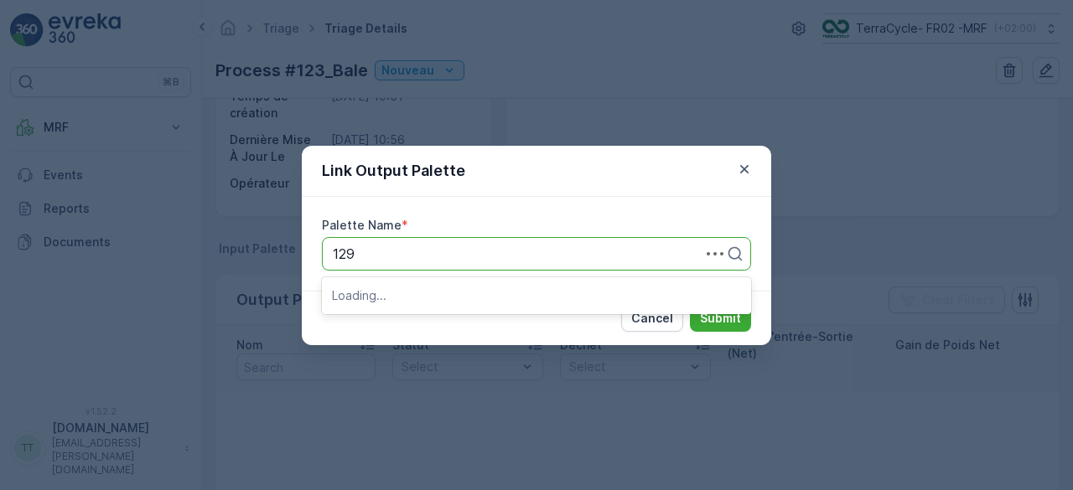
type input "1291"
click at [414, 286] on div "Parcel #1291" at bounding box center [536, 295] width 429 height 29
click at [719, 311] on p "Submit" at bounding box center [720, 318] width 41 height 17
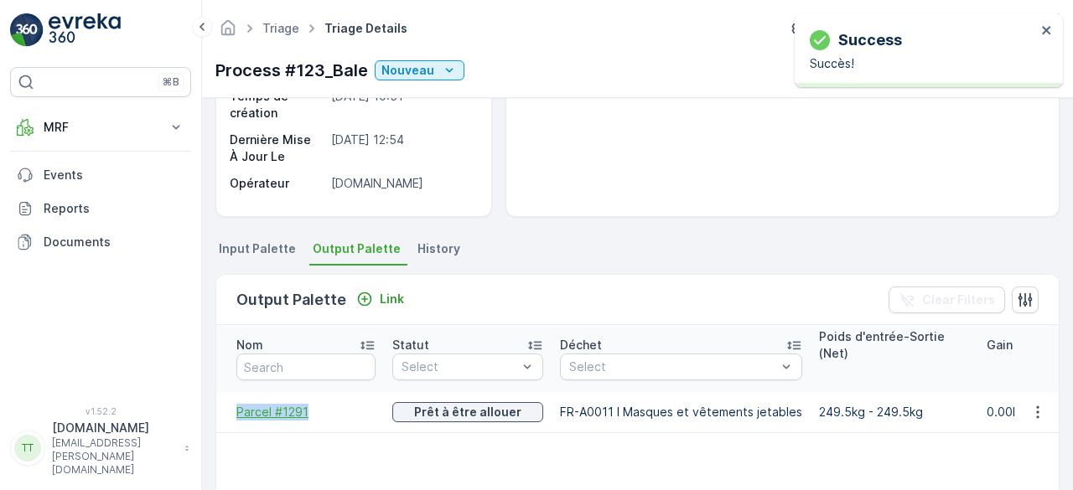
drag, startPoint x: 231, startPoint y: 410, endPoint x: 308, endPoint y: 416, distance: 77.3
click at [308, 416] on td "Parcel #1291" at bounding box center [300, 412] width 168 height 40
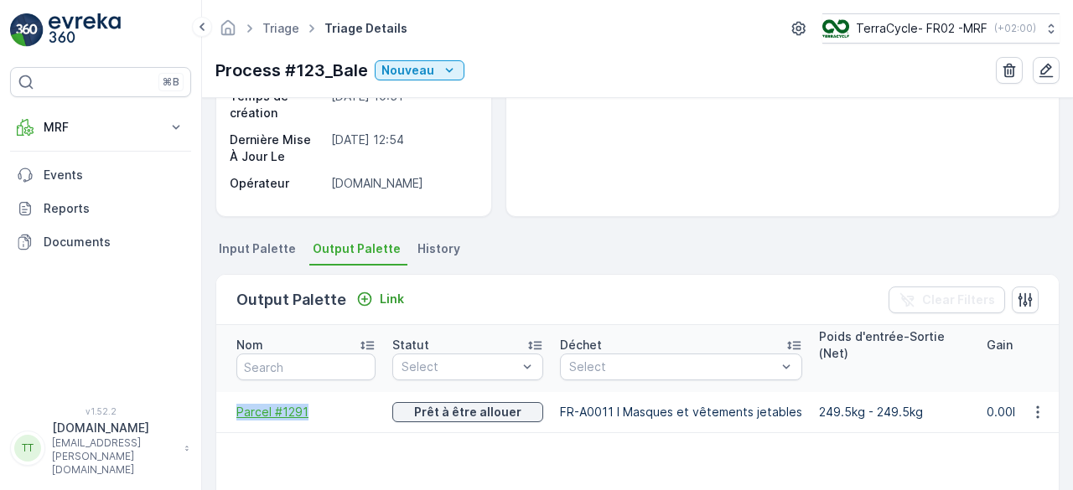
copy span "Parcel #1291"
click at [256, 407] on span "Parcel #1291" at bounding box center [305, 412] width 139 height 17
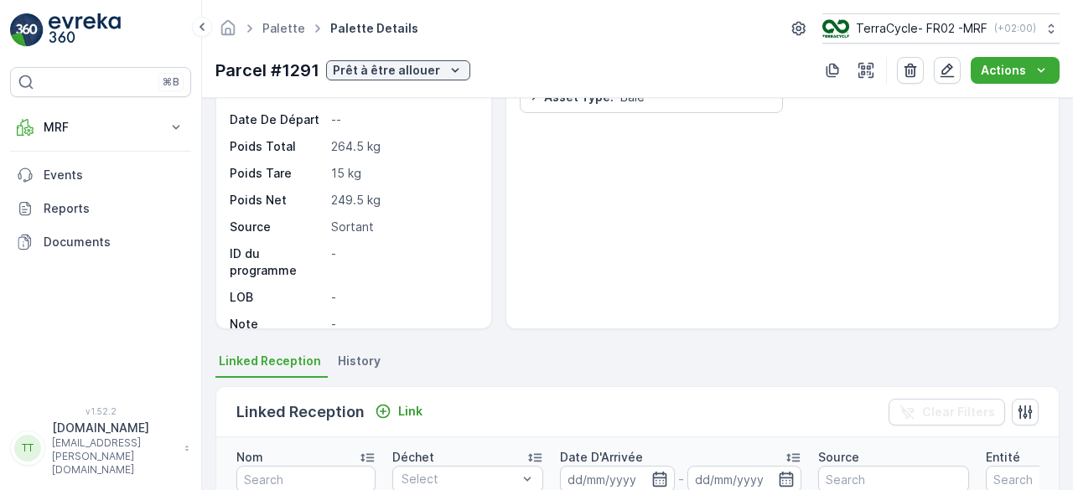
scroll to position [251, 0]
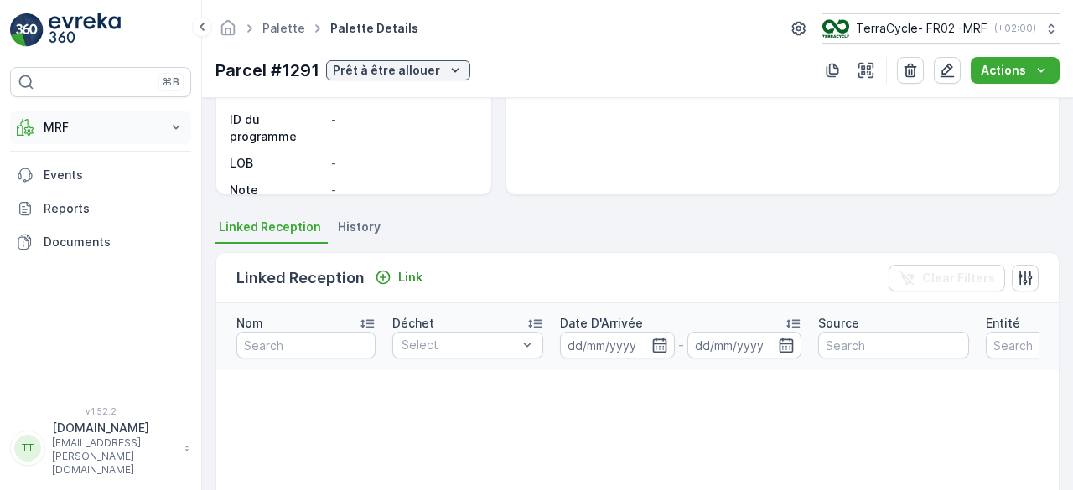
click at [63, 130] on p "MRF" at bounding box center [101, 127] width 114 height 17
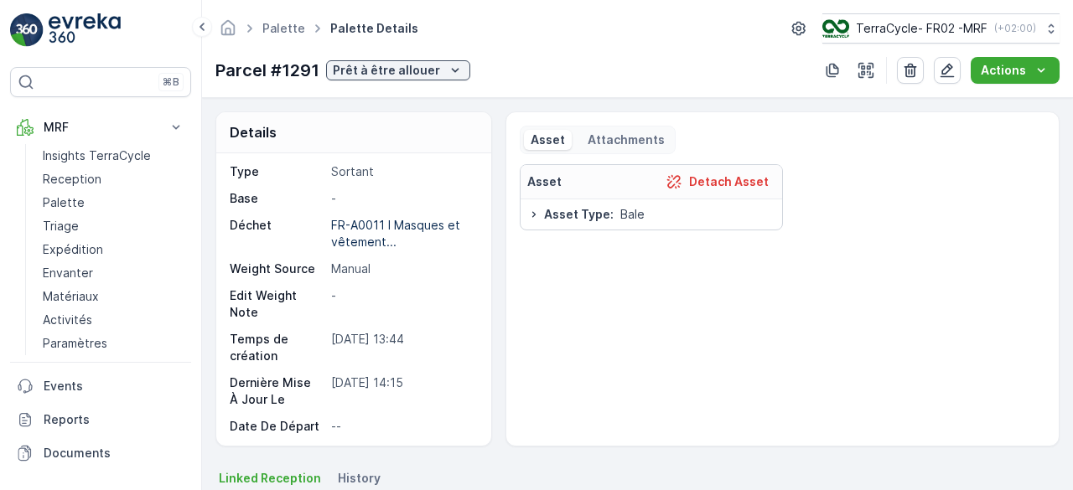
scroll to position [0, 0]
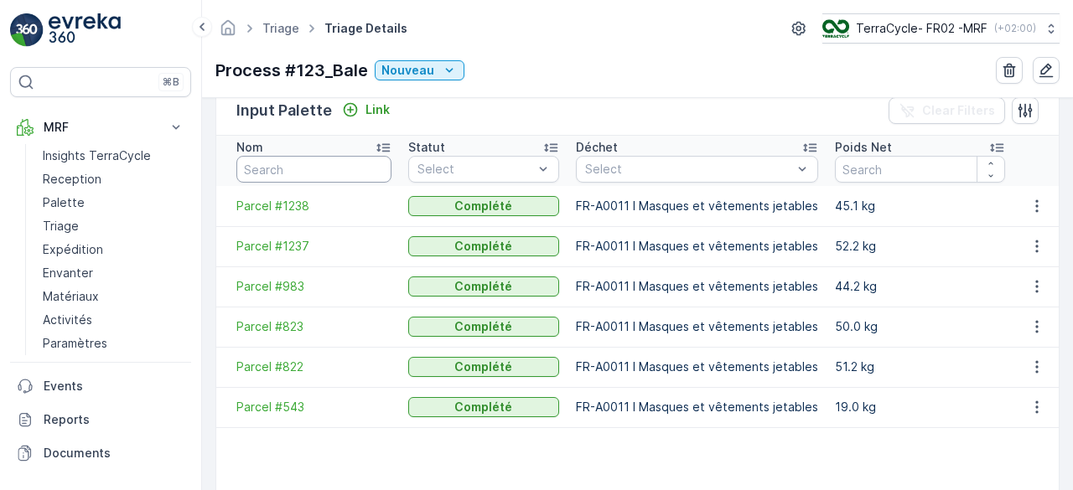
scroll to position [251, 0]
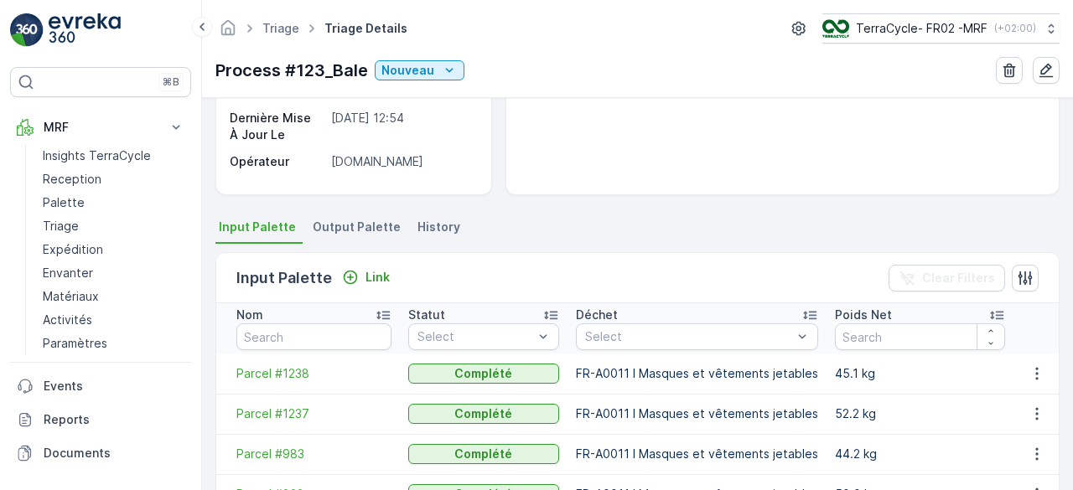
click at [361, 216] on li "Output Palette" at bounding box center [358, 229] width 98 height 29
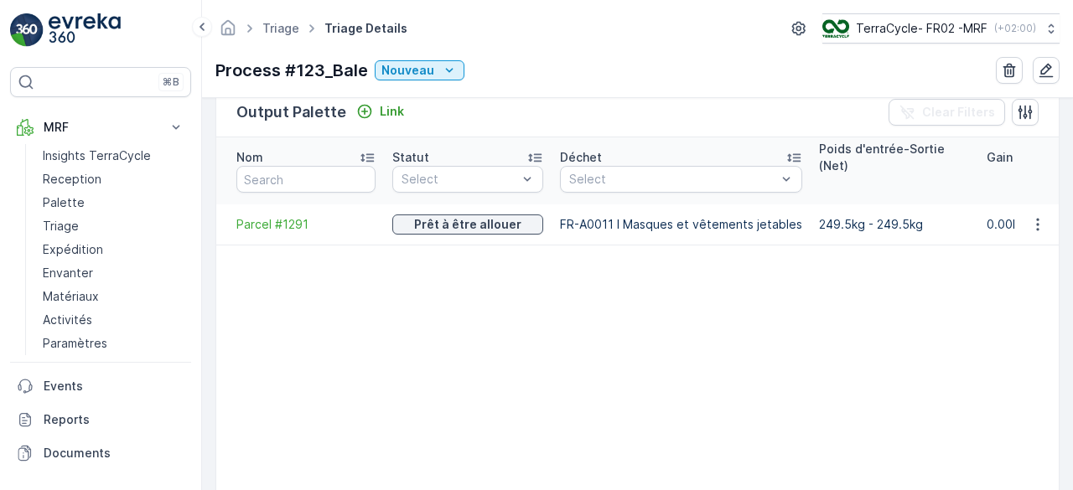
scroll to position [419, 0]
click at [1038, 226] on icon "button" at bounding box center [1037, 223] width 17 height 17
click at [1029, 244] on span "Detach" at bounding box center [1044, 246] width 41 height 17
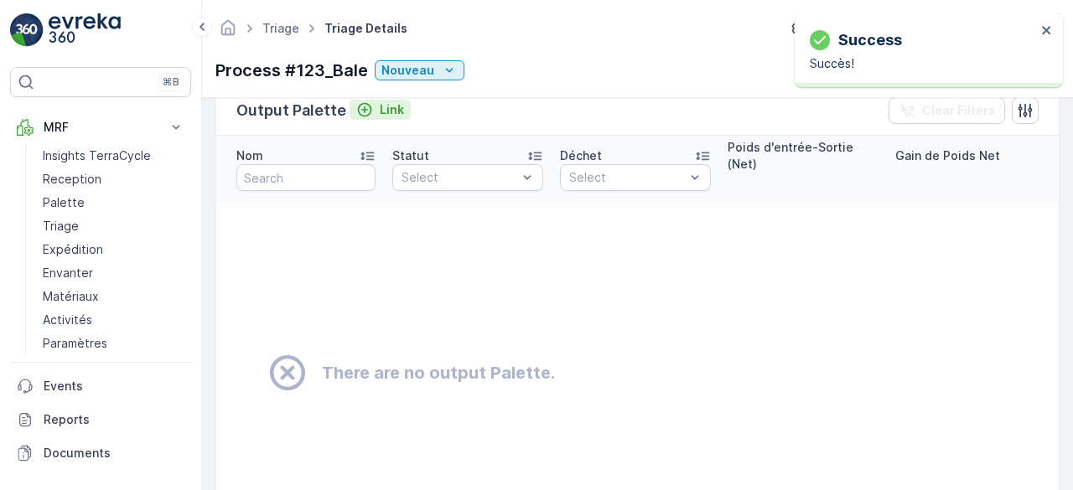
click at [376, 117] on button "Link" at bounding box center [380, 110] width 61 height 20
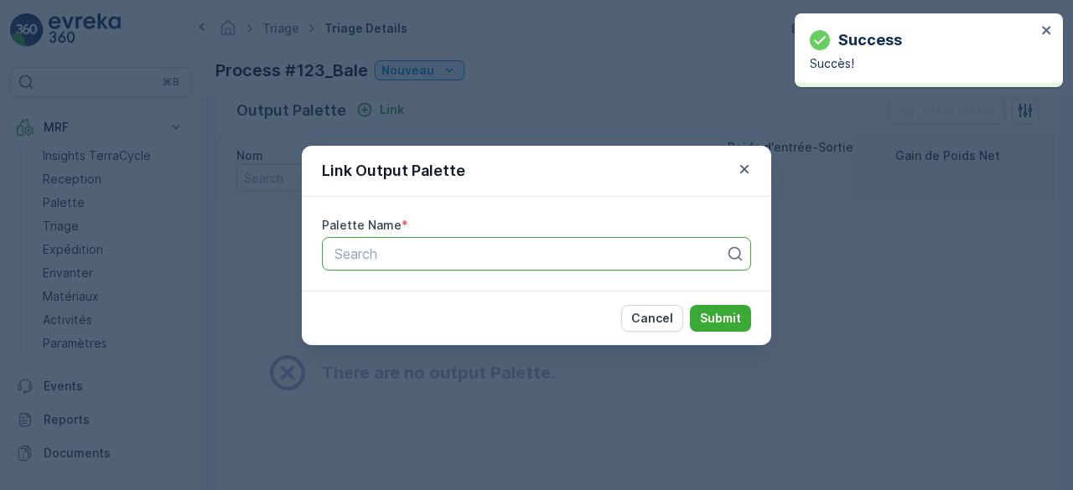
click at [443, 251] on div at bounding box center [530, 253] width 394 height 15
paste input "264.5"
type input "264.5"
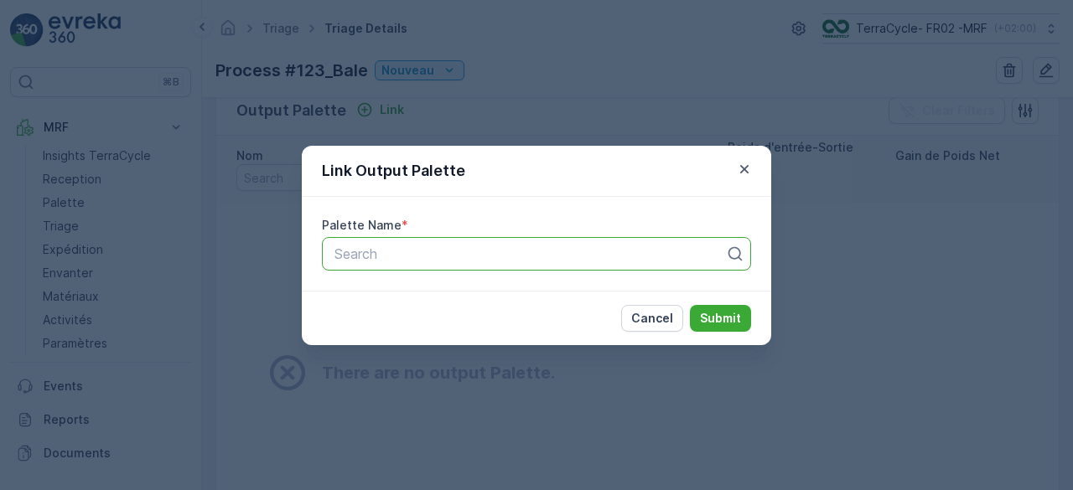
drag, startPoint x: 402, startPoint y: 246, endPoint x: 329, endPoint y: 244, distance: 73.0
click at [329, 244] on div "Search" at bounding box center [536, 254] width 429 height 34
type input "1291"
click at [396, 299] on span "Parcel #1291" at bounding box center [371, 295] width 79 height 15
click at [715, 319] on p "Submit" at bounding box center [720, 318] width 41 height 17
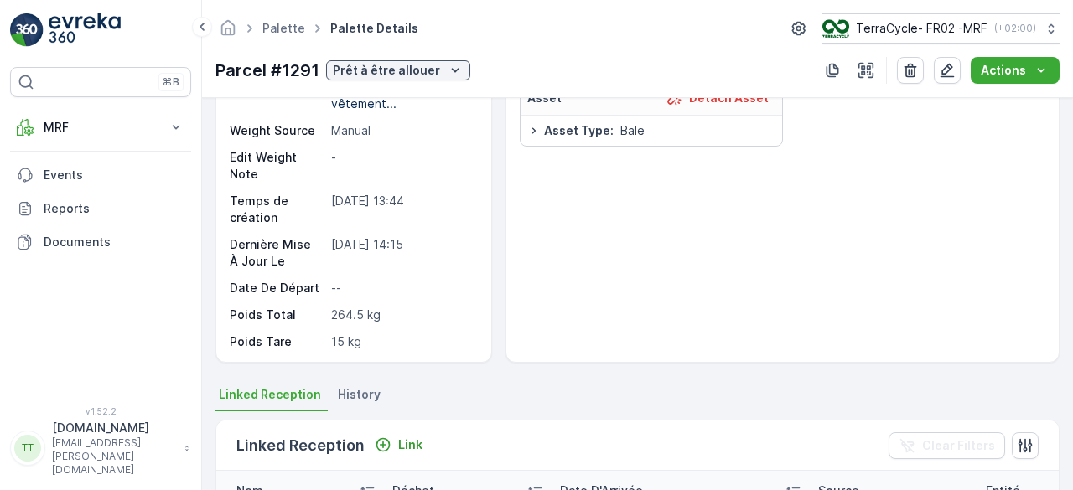
scroll to position [84, 0]
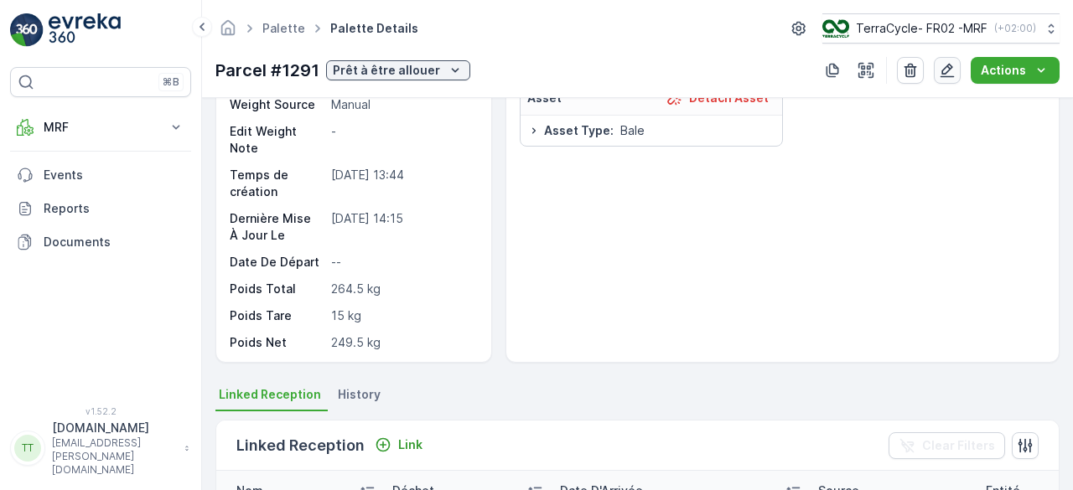
click at [947, 68] on icon "button" at bounding box center [947, 70] width 17 height 17
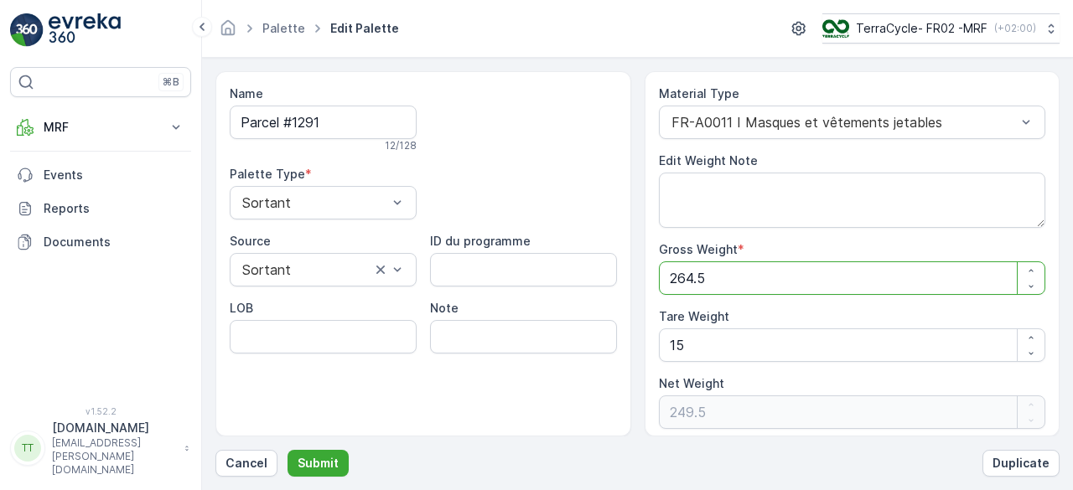
drag, startPoint x: 713, startPoint y: 276, endPoint x: 637, endPoint y: 271, distance: 75.6
click at [637, 271] on div "Name Parcel #1291 12 / 128 Palette Type * Sortant Source Sortant ID du programm…" at bounding box center [637, 254] width 844 height 366
type Weight "0"
type Weight "-15"
click at [325, 462] on p "Submit" at bounding box center [318, 463] width 41 height 17
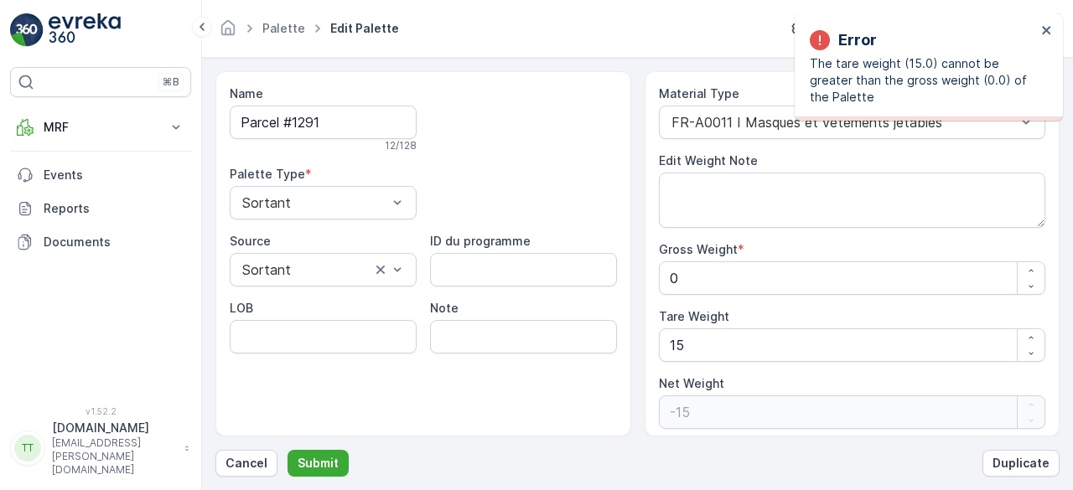
type Weight "264.5"
type Weight "249.5"
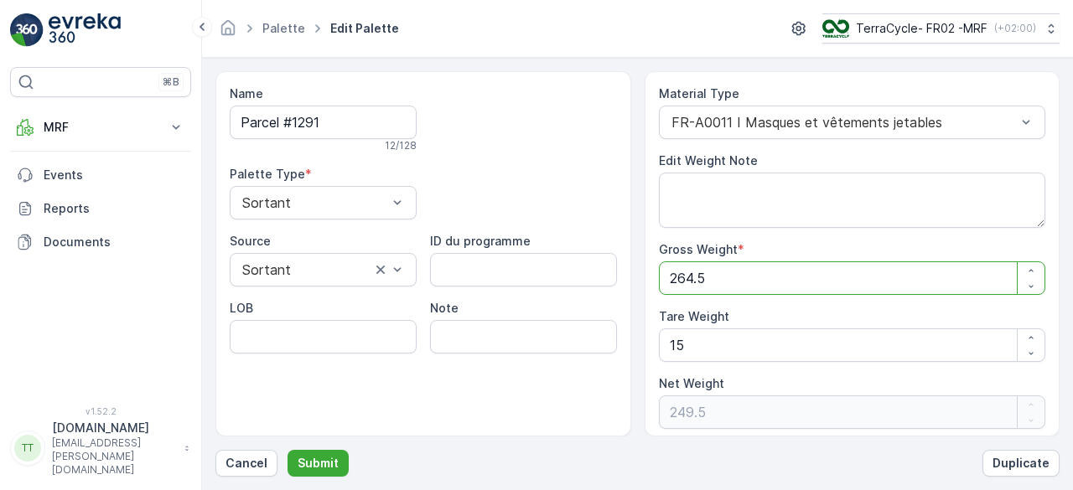
drag, startPoint x: 727, startPoint y: 274, endPoint x: 628, endPoint y: 273, distance: 98.9
click at [628, 273] on div "Name Parcel #1291 12 / 128 Palette Type * Sortant Source Sortant ID du programm…" at bounding box center [637, 254] width 844 height 366
type Weight "1"
type Weight "-14"
type Weight "15"
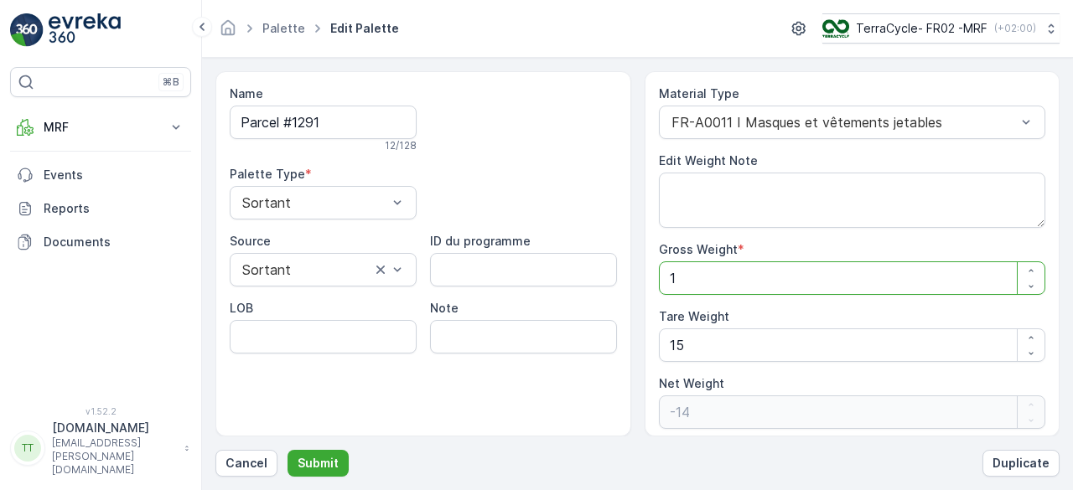
type Weight "0"
type Weight "15"
click at [314, 460] on p "Submit" at bounding box center [318, 463] width 41 height 17
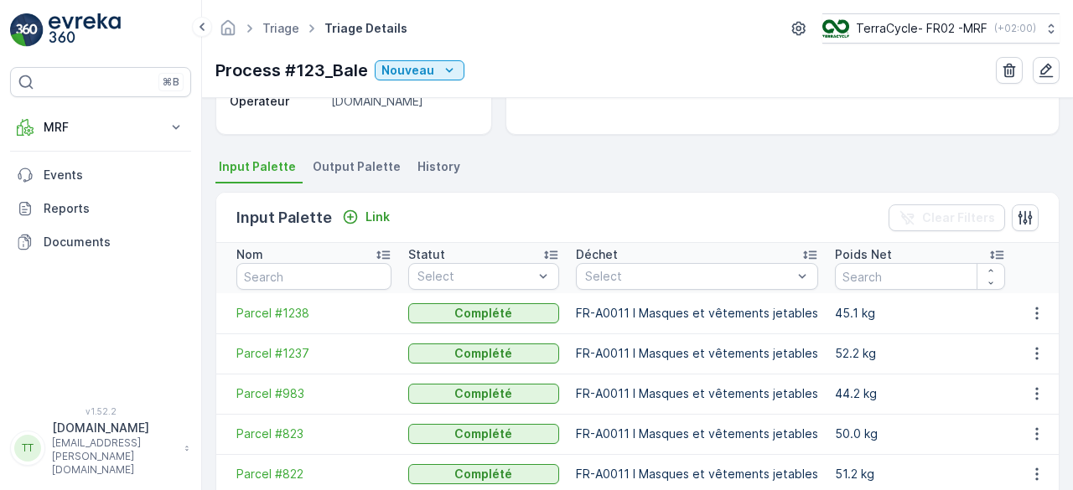
scroll to position [251, 0]
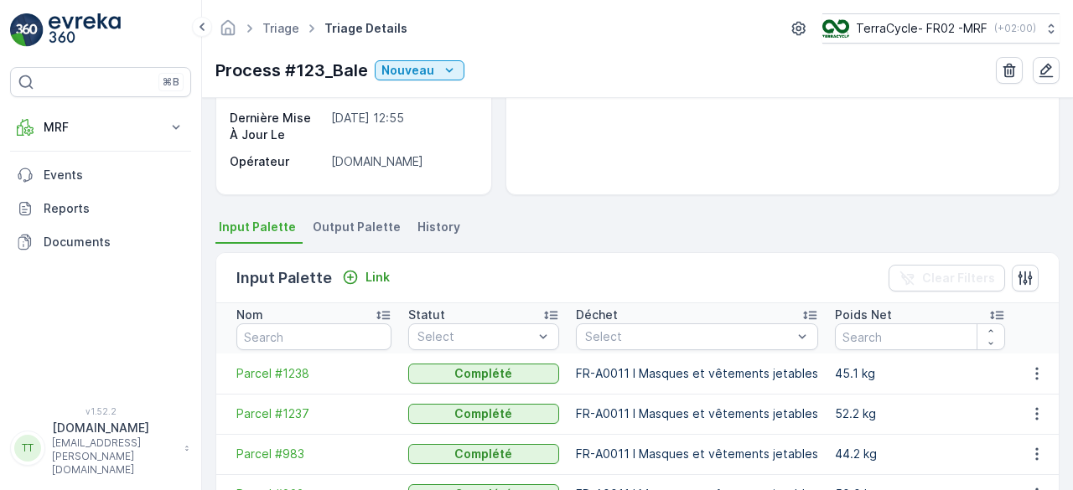
click at [366, 227] on span "Output Palette" at bounding box center [357, 227] width 88 height 17
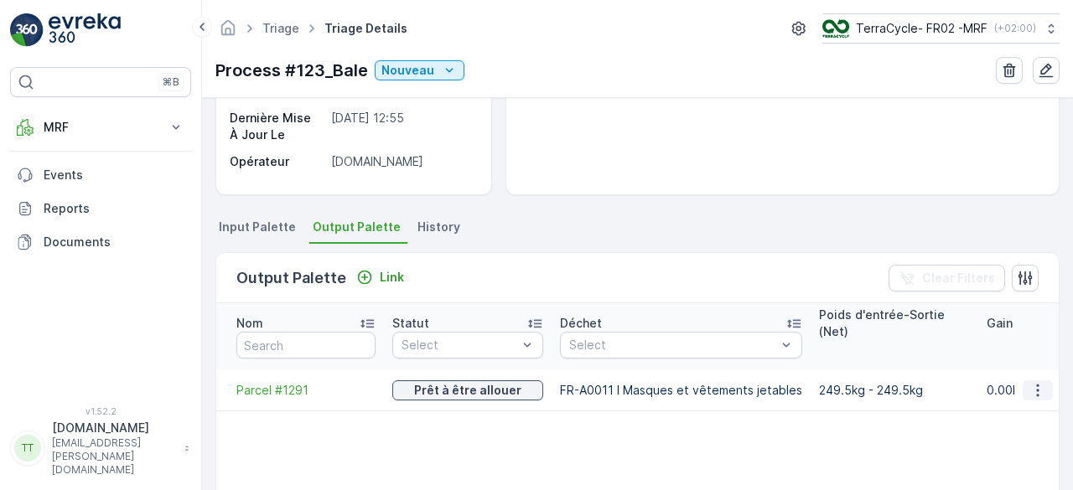
click at [1029, 388] on icon "button" at bounding box center [1037, 390] width 17 height 17
click at [1029, 412] on span "Detach" at bounding box center [1044, 414] width 41 height 17
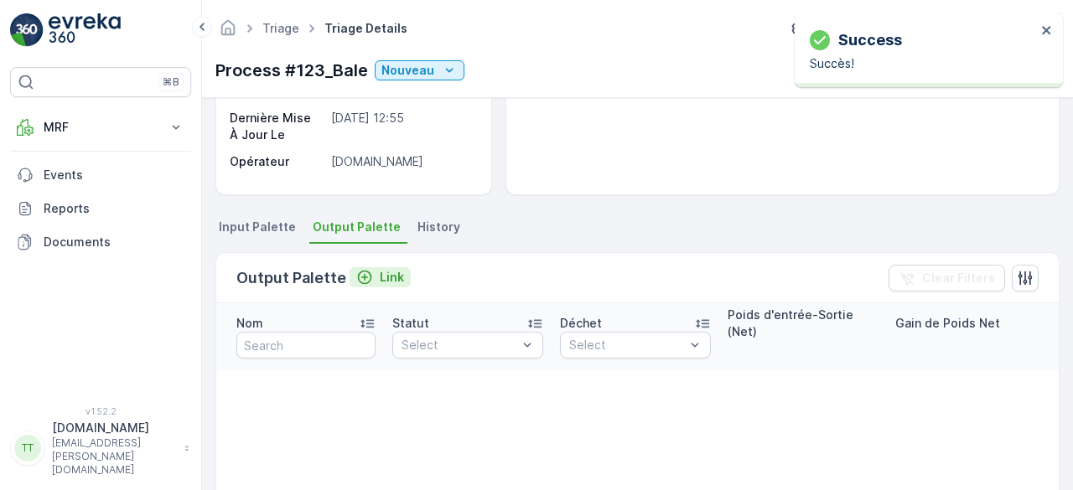
click at [393, 276] on p "Link" at bounding box center [392, 277] width 24 height 17
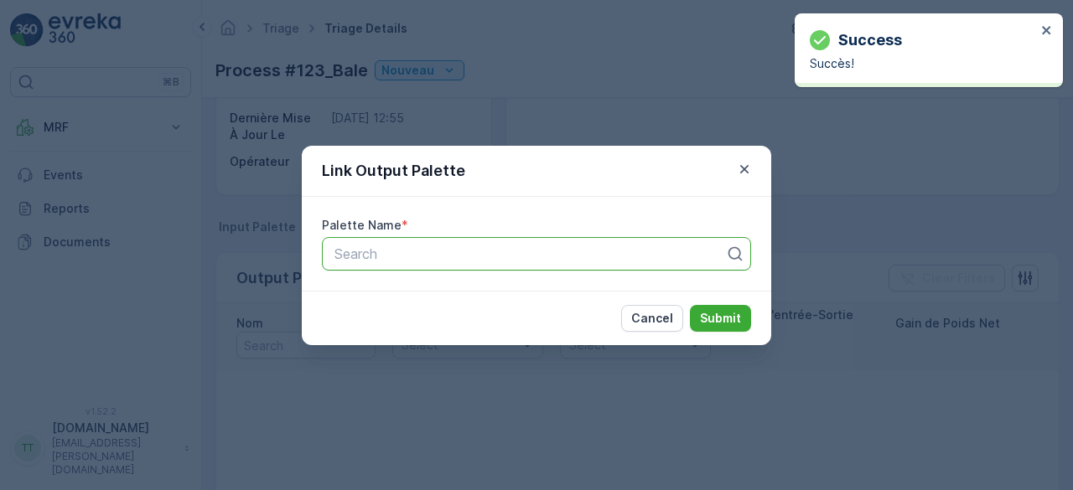
click at [548, 259] on div at bounding box center [530, 253] width 394 height 15
type input "1291"
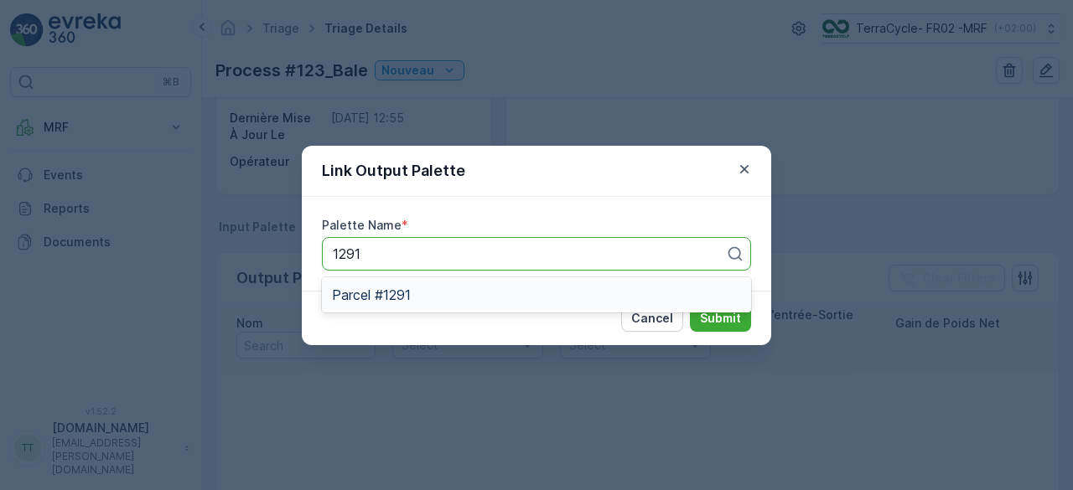
click at [385, 293] on span "Parcel #1291" at bounding box center [371, 295] width 79 height 15
click at [744, 312] on button "Submit" at bounding box center [720, 318] width 61 height 27
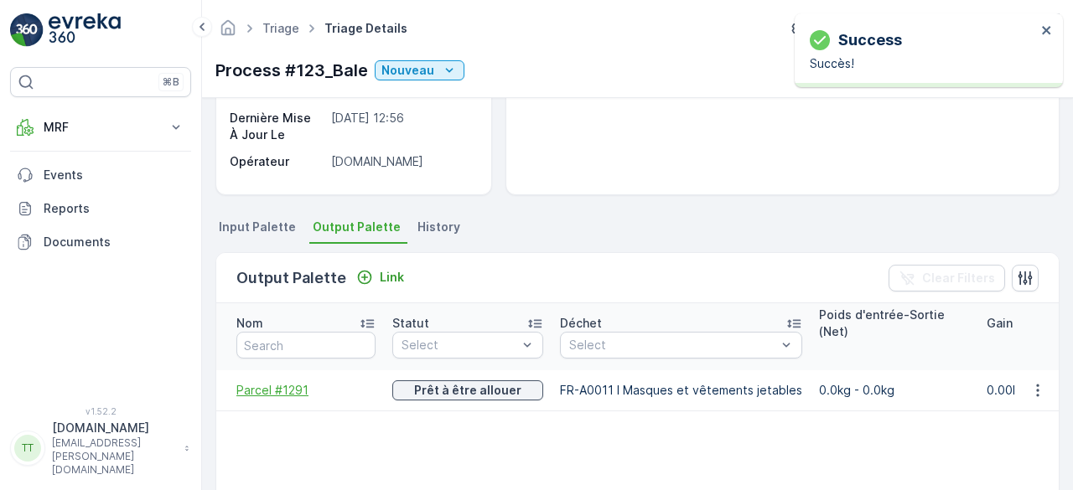
click at [272, 391] on span "Parcel #1291" at bounding box center [305, 390] width 139 height 17
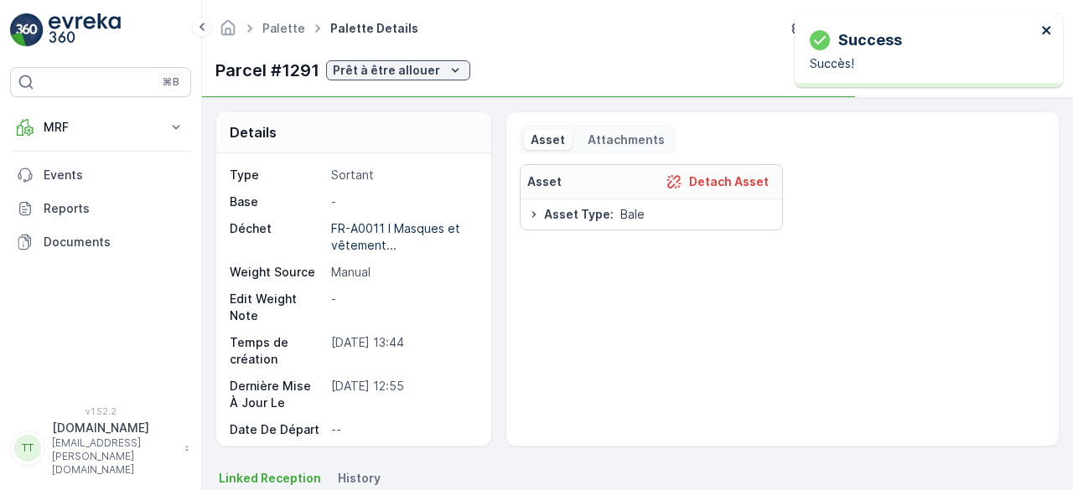
click at [1052, 28] on icon "close" at bounding box center [1047, 29] width 12 height 13
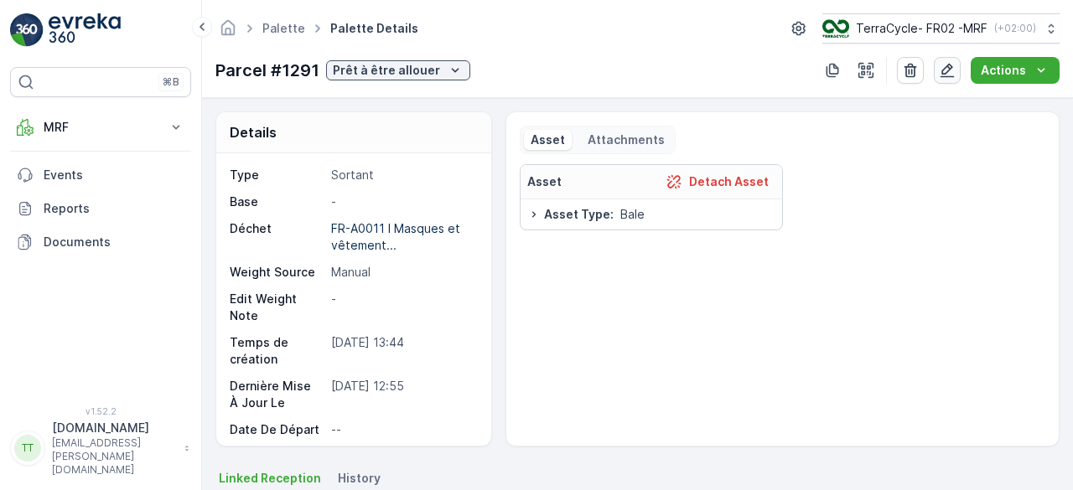
click at [951, 75] on icon "button" at bounding box center [947, 70] width 17 height 17
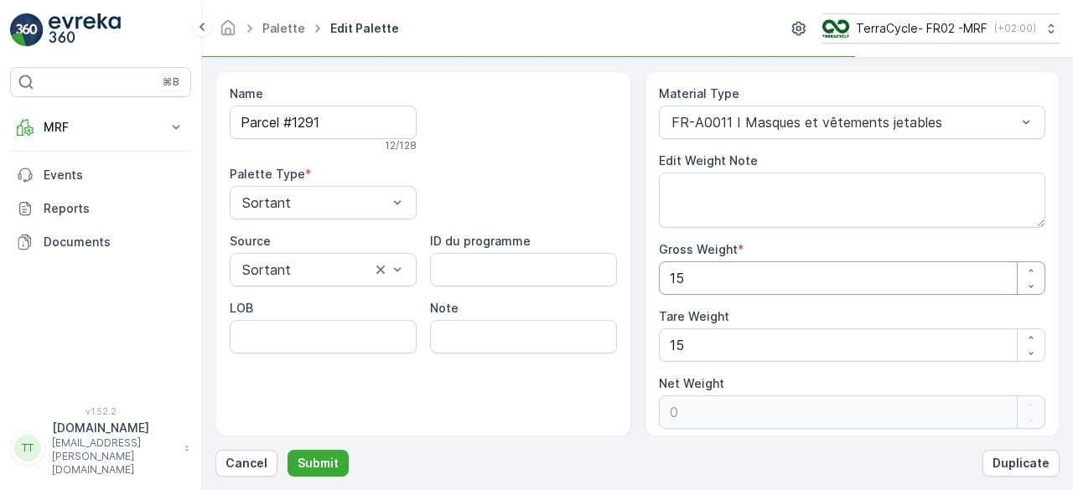
drag, startPoint x: 704, startPoint y: 274, endPoint x: 578, endPoint y: 291, distance: 126.9
click at [578, 291] on div "Name Parcel #1291 12 / 128 Palette Type * Sortant Source Sortant ID du programm…" at bounding box center [637, 254] width 844 height 366
paste Weight "264."
type Weight "264.5"
type Weight "249.5"
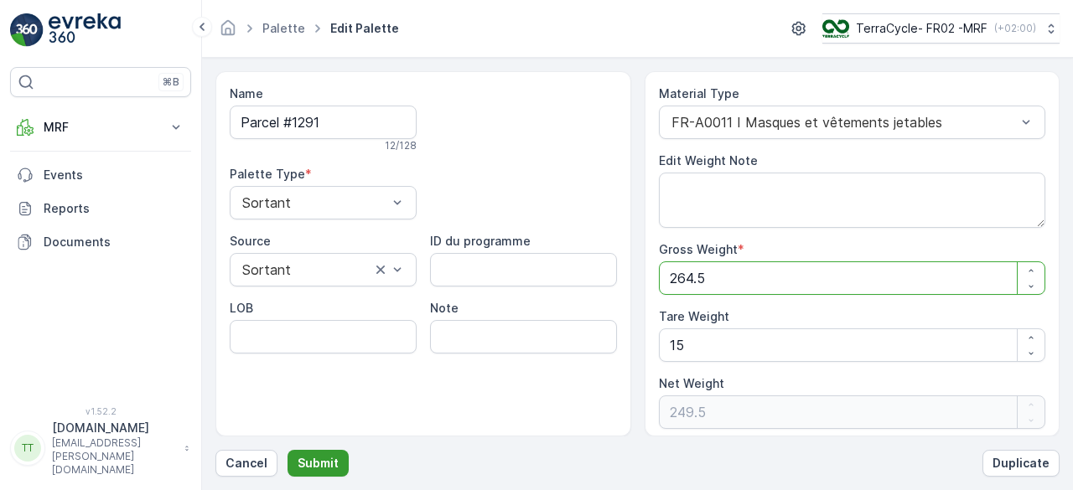
type Weight "264.5"
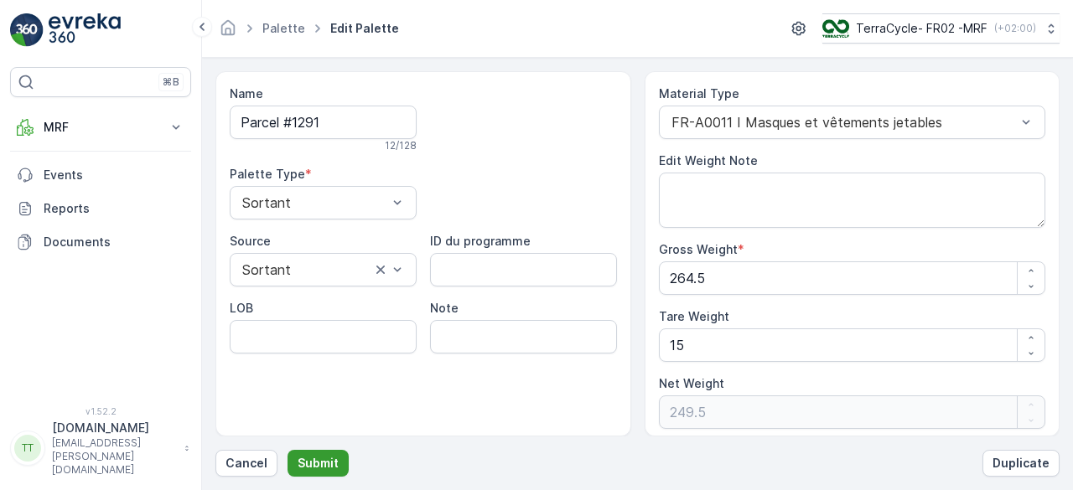
click at [327, 457] on p "Submit" at bounding box center [318, 463] width 41 height 17
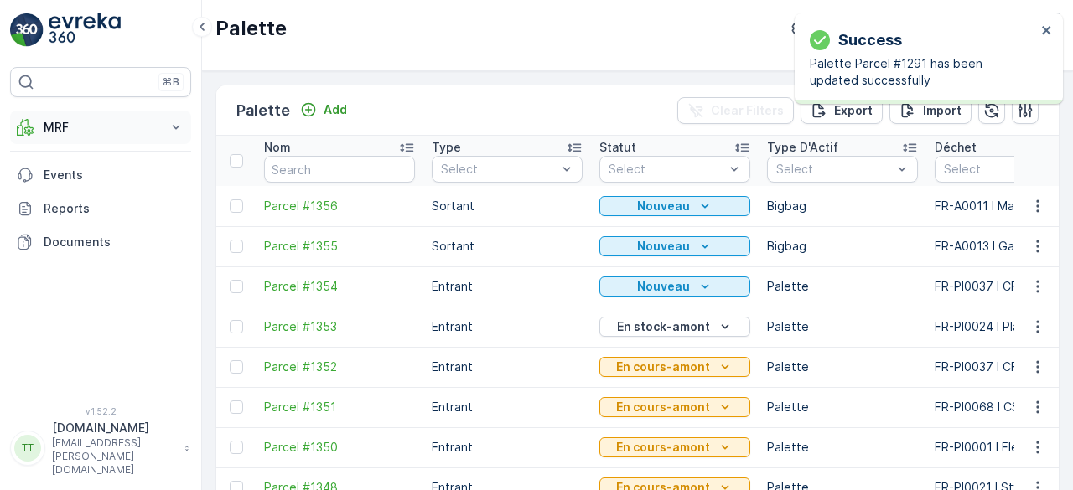
click at [73, 125] on p "MRF" at bounding box center [101, 127] width 114 height 17
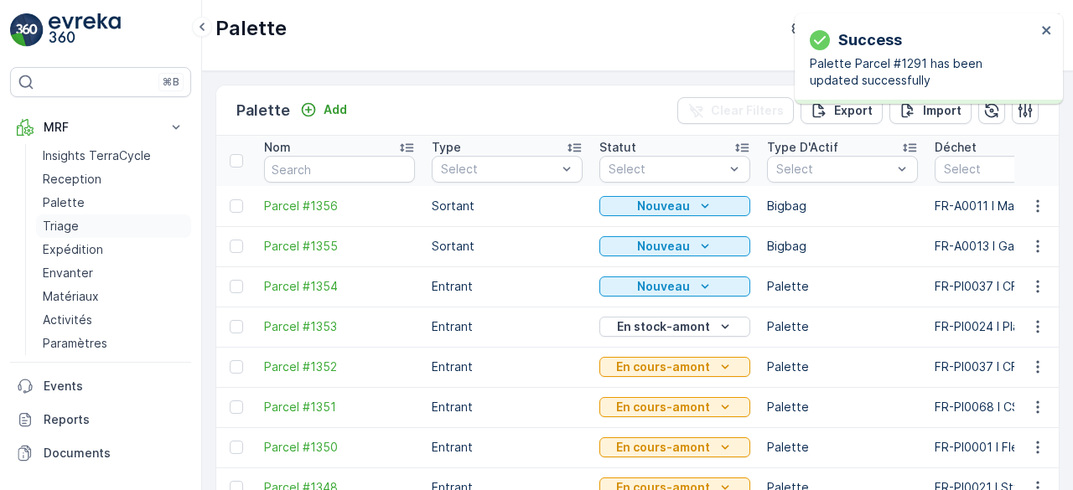
click at [80, 225] on link "Triage" at bounding box center [113, 226] width 155 height 23
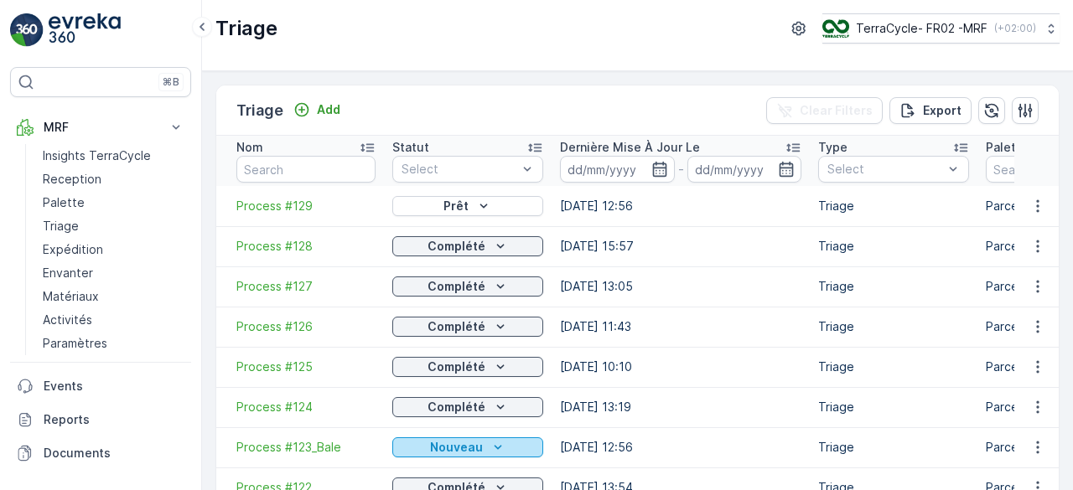
click at [456, 454] on p "Nouveau" at bounding box center [456, 447] width 53 height 17
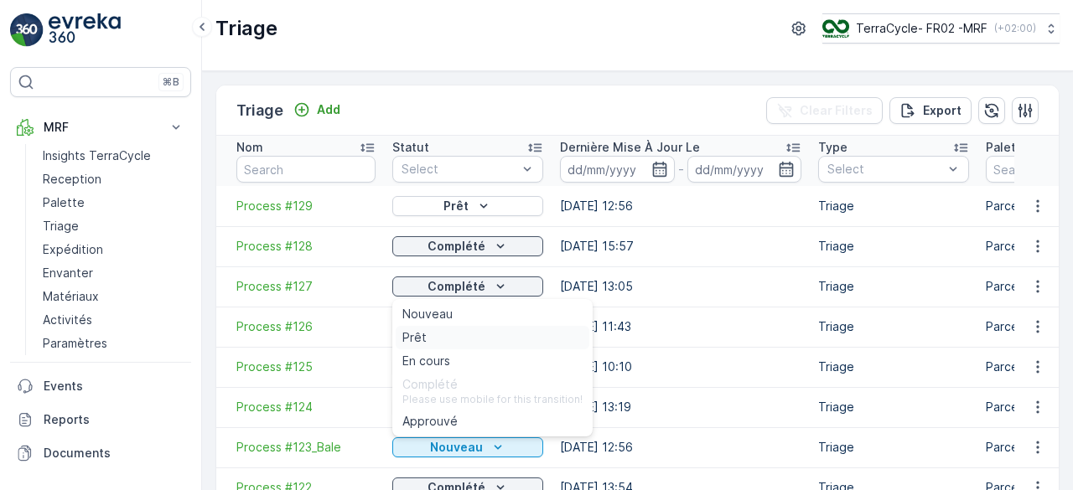
click at [411, 343] on span "Prêt" at bounding box center [414, 337] width 24 height 17
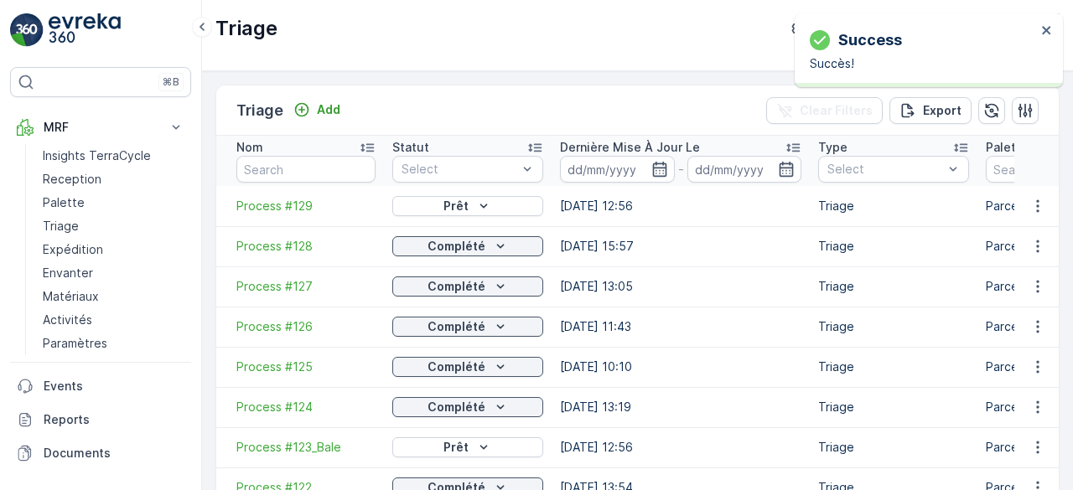
click at [443, 448] on p "Prêt" at bounding box center [455, 447] width 25 height 17
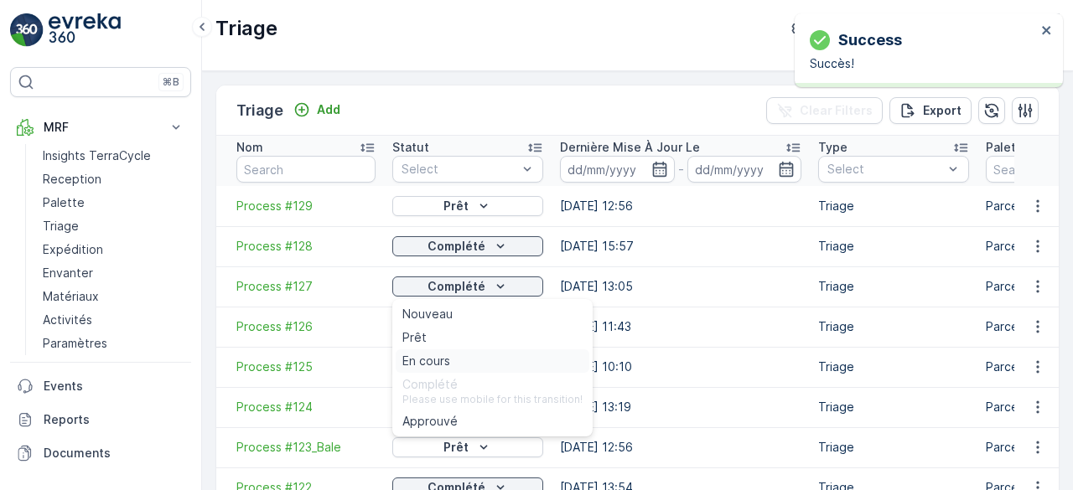
click at [429, 358] on span "En cours" at bounding box center [426, 361] width 48 height 17
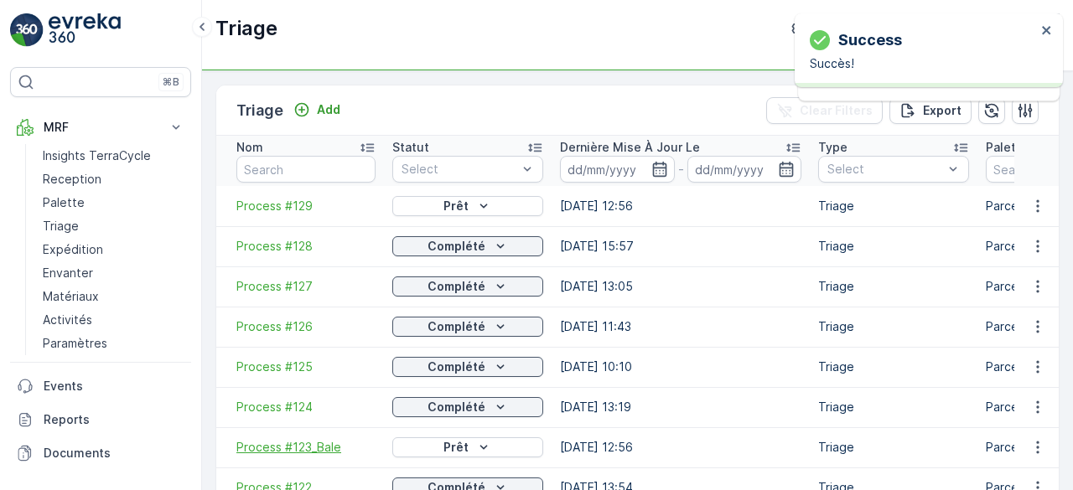
click at [305, 443] on span "Process #123_Bale" at bounding box center [305, 447] width 139 height 17
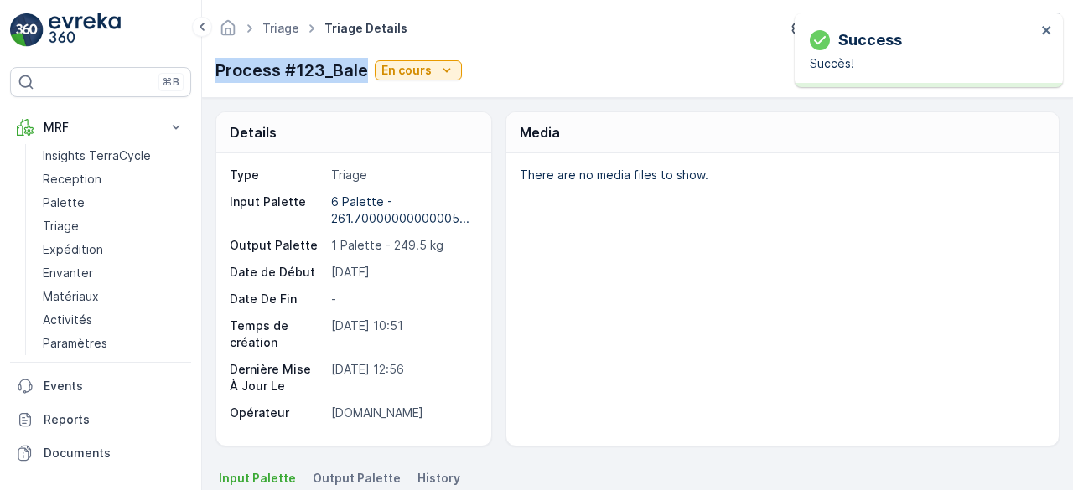
drag, startPoint x: 213, startPoint y: 73, endPoint x: 365, endPoint y: 74, distance: 151.7
click at [365, 74] on div "Triage Triage Details TerraCycle- FR02 -MRF ( +02:00 ) Process #123_Bale En cou…" at bounding box center [637, 49] width 871 height 98
copy p "Process #123_Bale"
